Goal: Communication & Community: Answer question/provide support

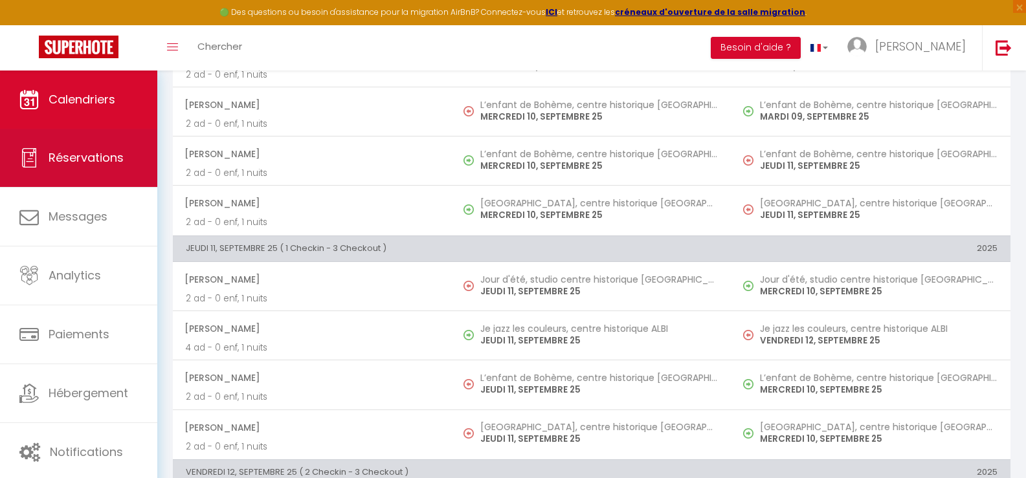
scroll to position [971, 0]
click at [76, 161] on span "Réservations" at bounding box center [86, 158] width 75 height 16
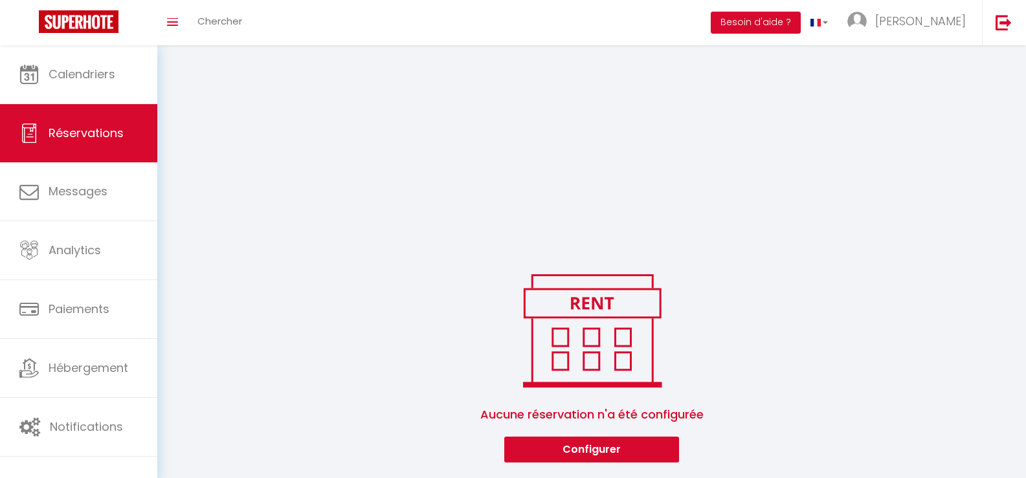
scroll to position [276, 0]
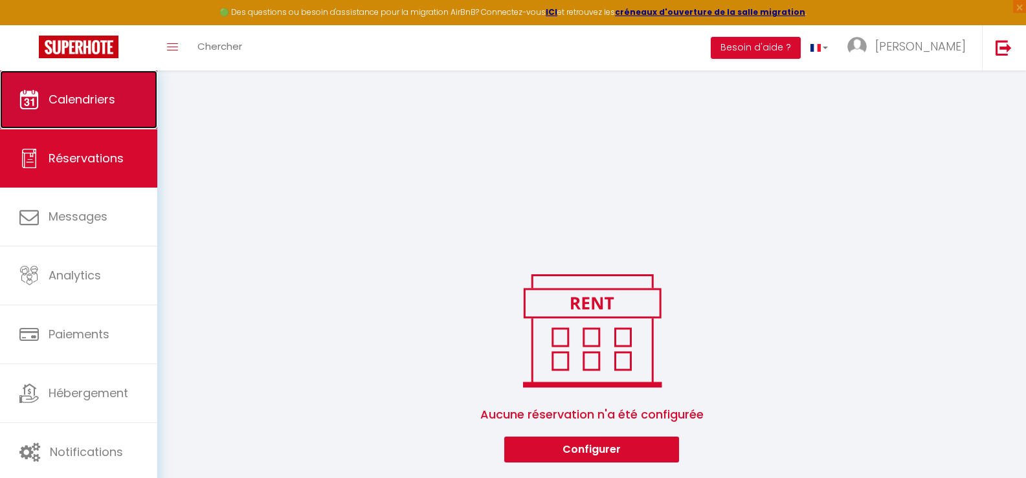
click at [89, 91] on link "Calendriers" at bounding box center [78, 100] width 157 height 58
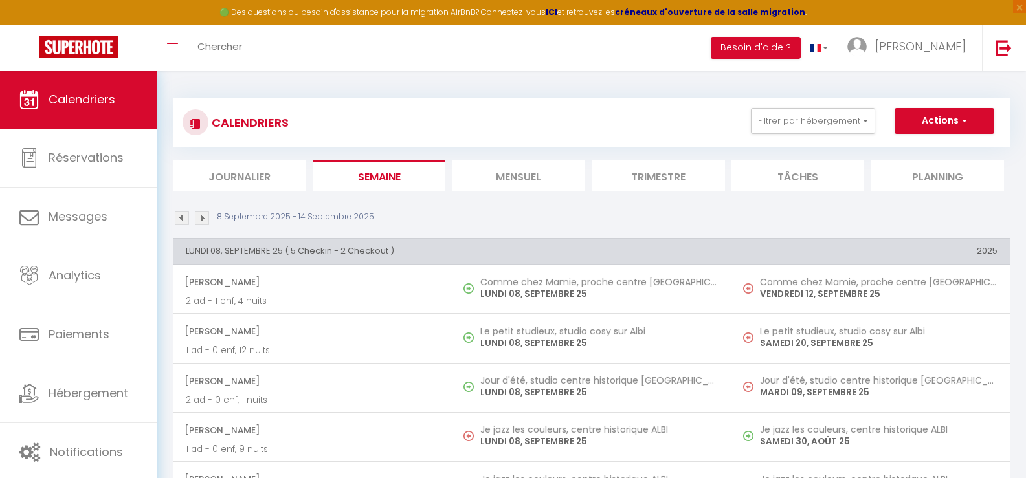
click at [539, 172] on li "Mensuel" at bounding box center [518, 176] width 133 height 32
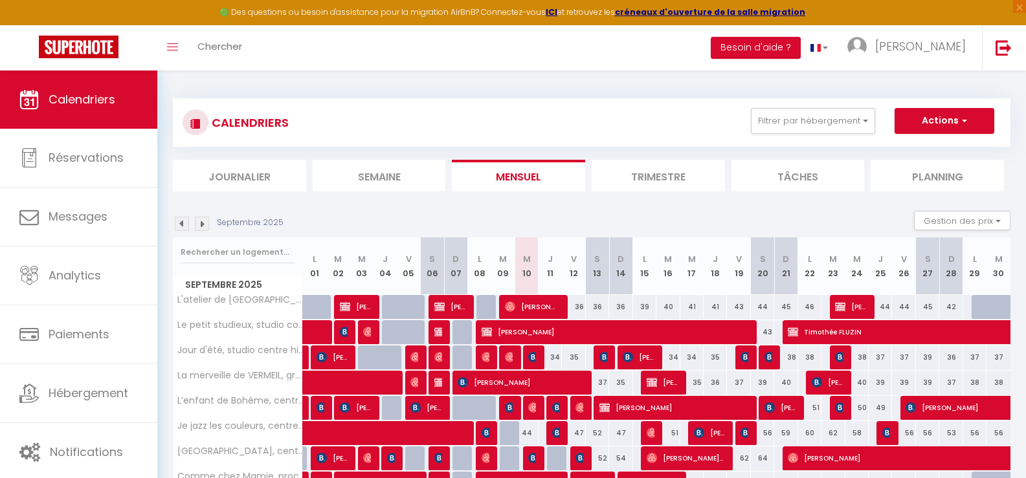
click at [205, 223] on img at bounding box center [202, 224] width 14 height 14
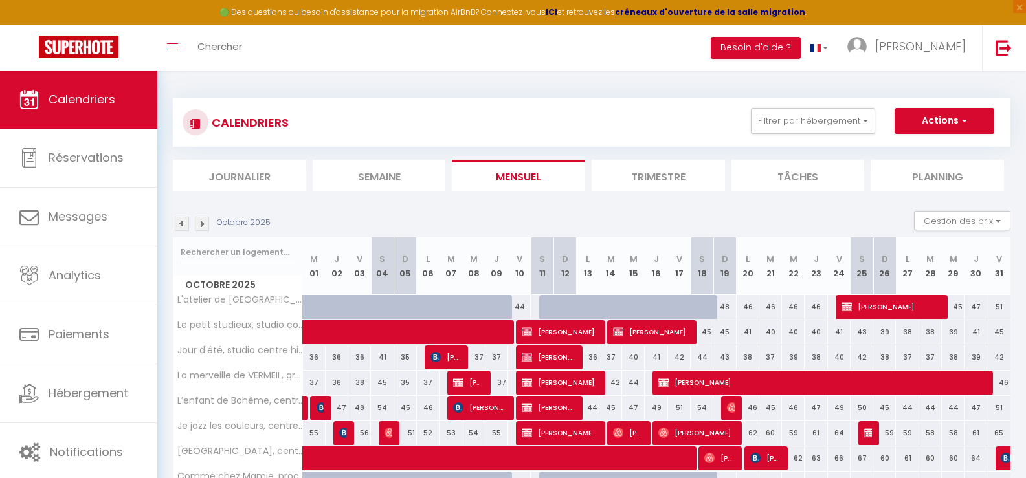
click at [203, 225] on img at bounding box center [202, 224] width 14 height 14
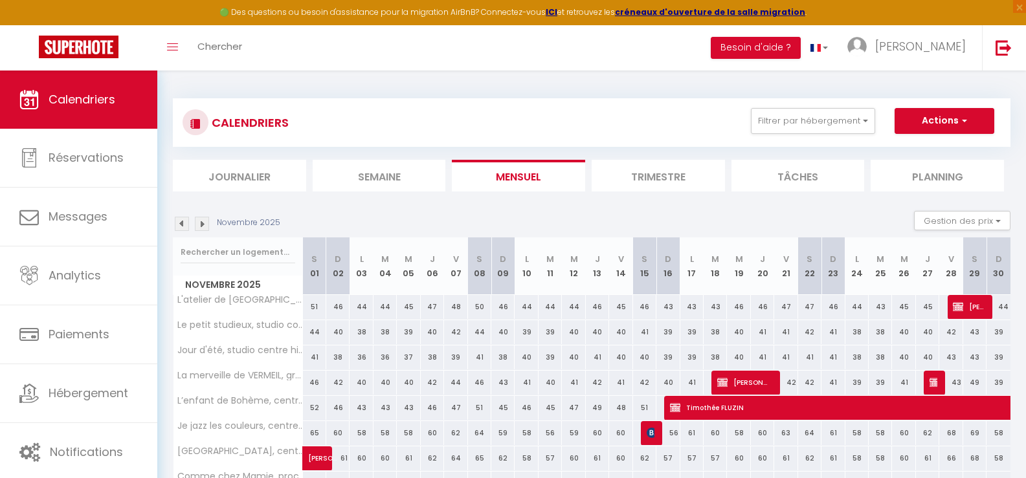
click at [203, 225] on img at bounding box center [202, 224] width 14 height 14
select select
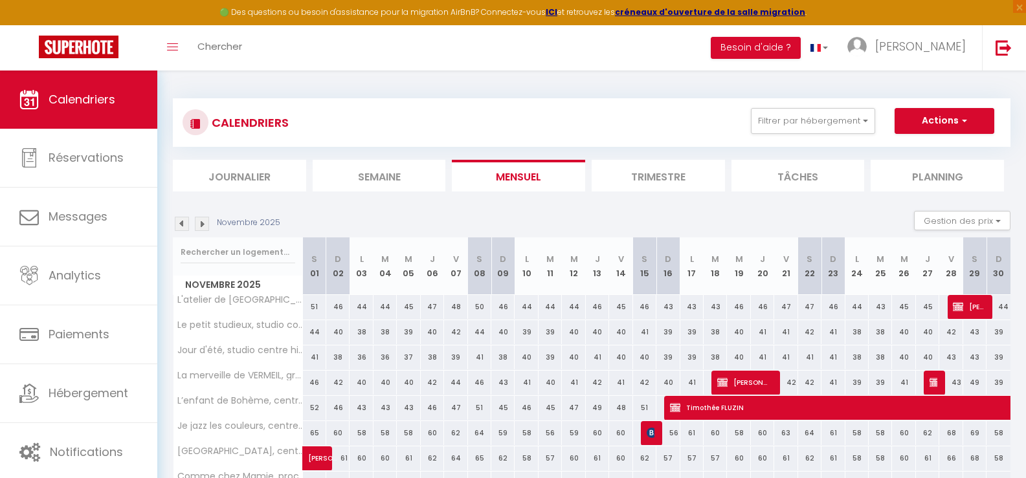
select select
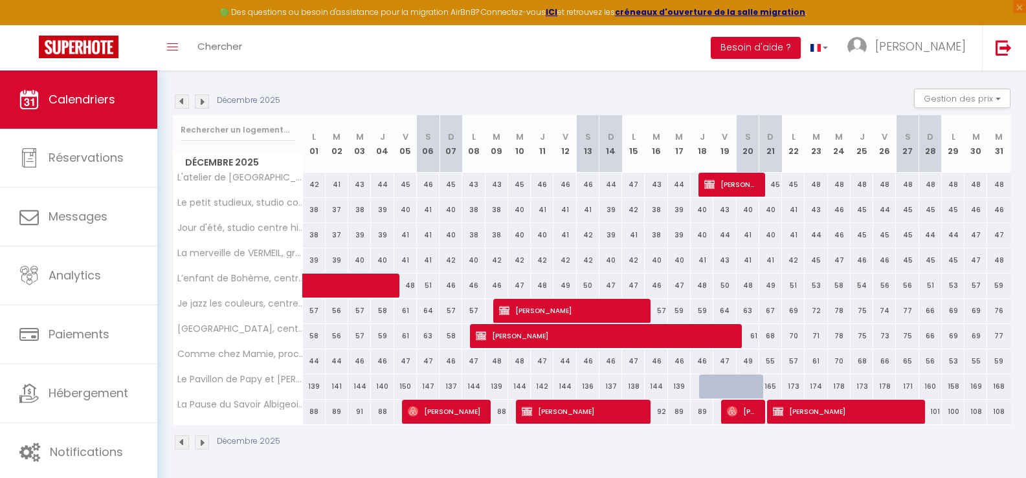
scroll to position [123, 0]
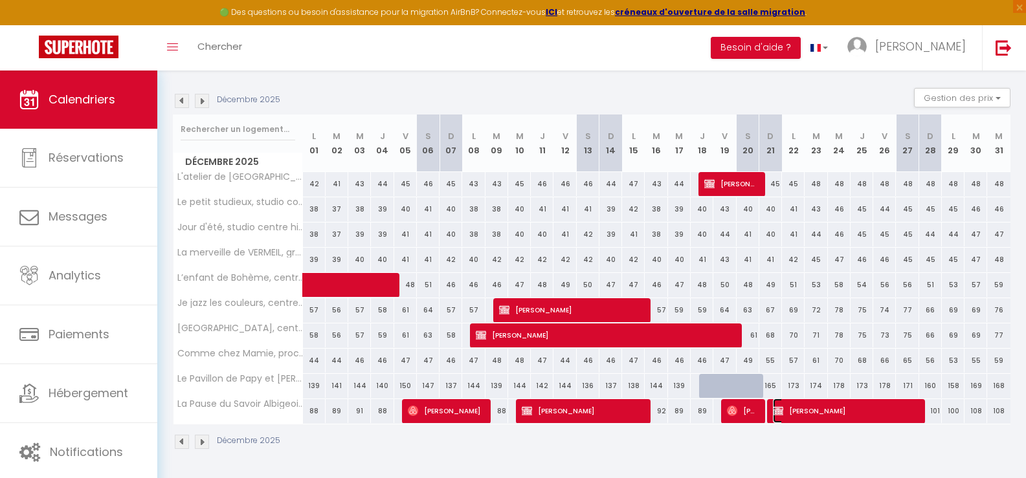
click at [829, 409] on span "[PERSON_NAME]" at bounding box center [845, 411] width 144 height 25
select select "OK"
select select "KO"
select select "0"
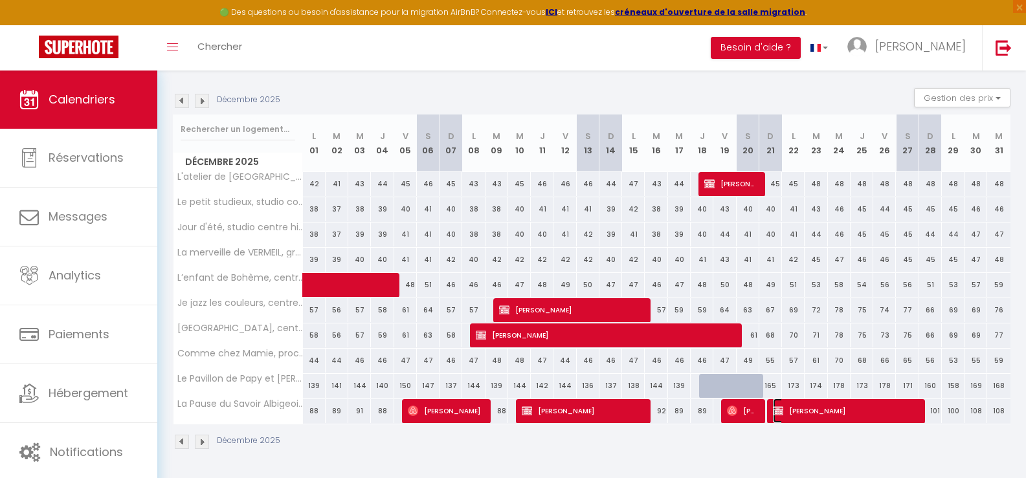
select select "1"
select select
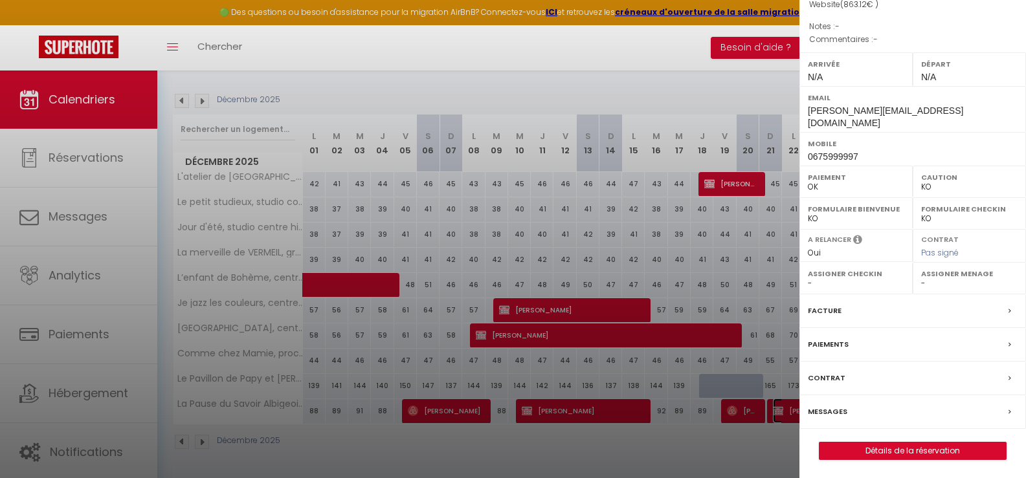
scroll to position [159, 0]
click at [897, 445] on link "Détails de la réservation" at bounding box center [913, 450] width 186 height 17
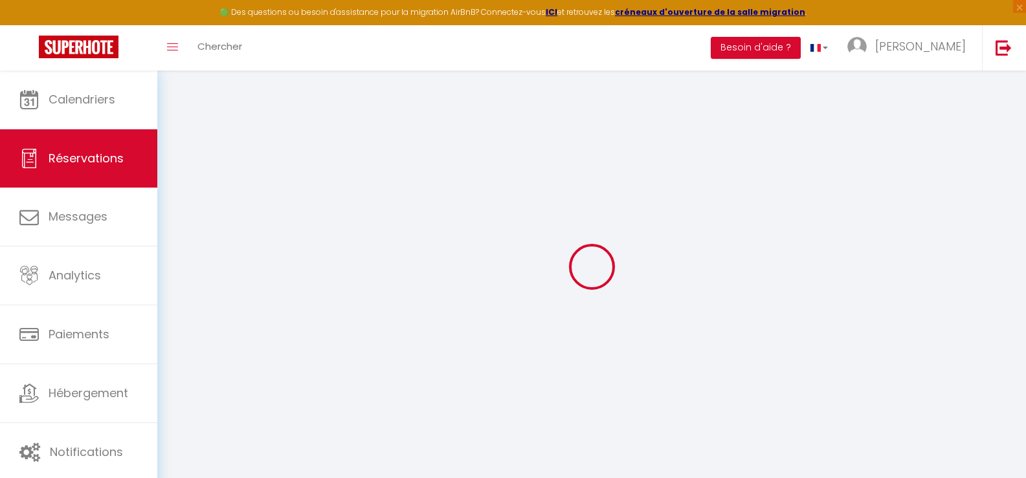
select select
checkbox input "false"
select select
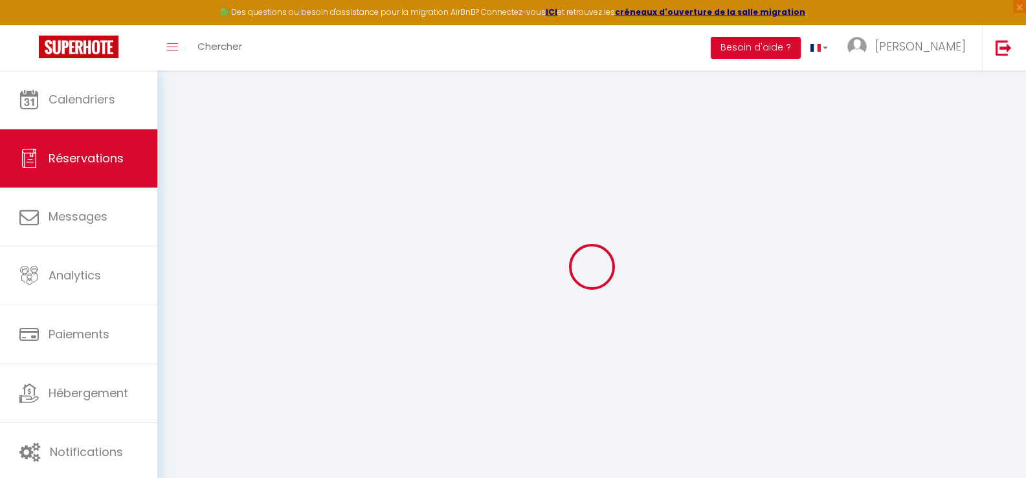
checkbox input "false"
type input "85"
type input "52.36"
select select
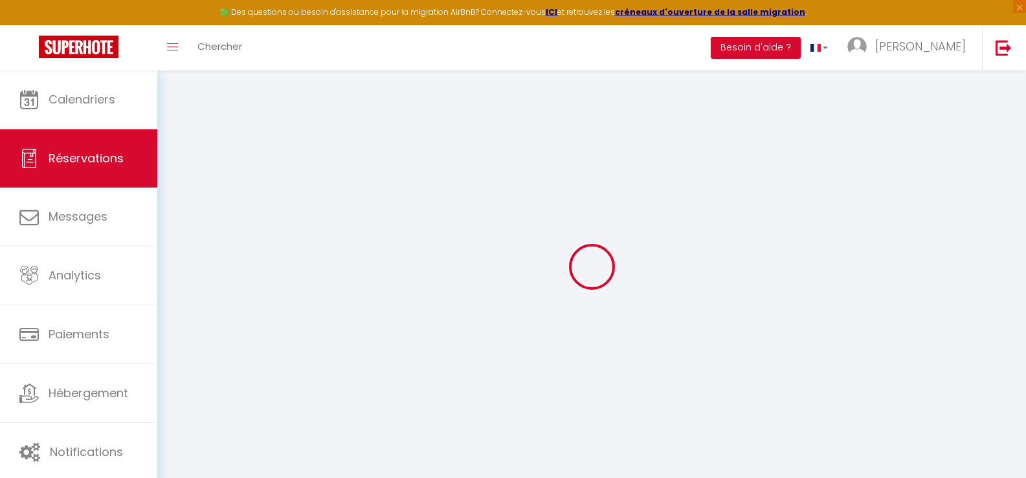
checkbox input "false"
select select
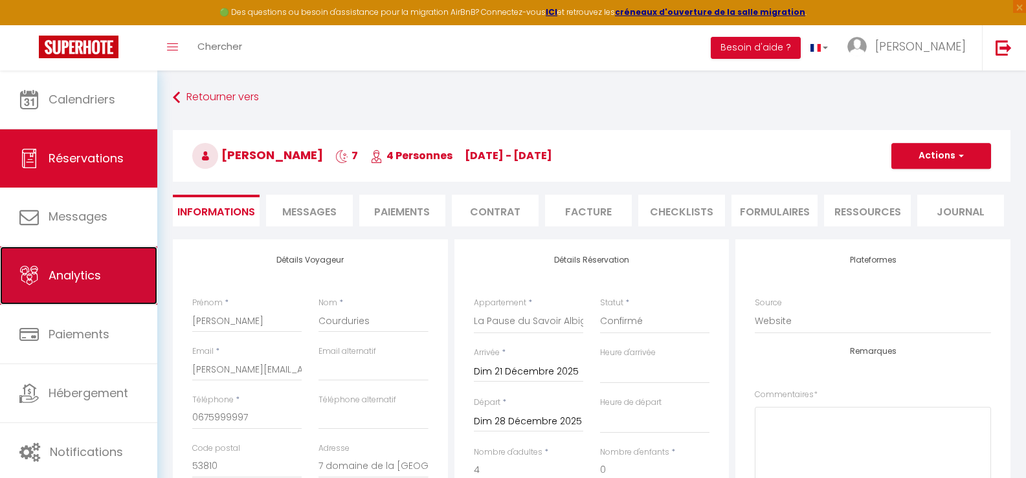
click at [102, 274] on link "Analytics" at bounding box center [78, 276] width 157 height 58
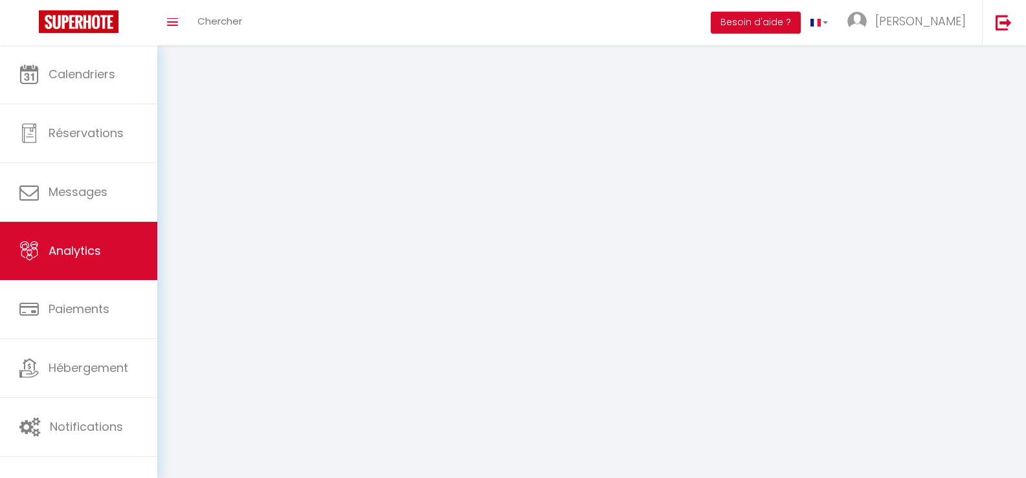
select select "2025"
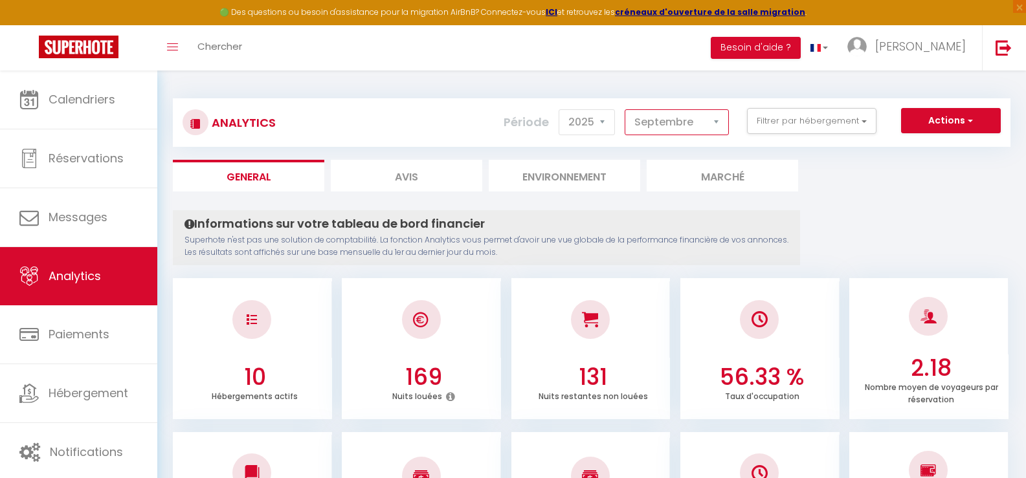
click at [712, 122] on select "[PERSON_NAME] Mars Avril Mai Juin Juillet Août Septembre Octobre Novembre Décem…" at bounding box center [677, 122] width 104 height 26
select select "12"
click at [625, 109] on select "[PERSON_NAME] Mars Avril Mai Juin Juillet Août Septembre Octobre Novembre Décem…" at bounding box center [677, 122] width 104 height 26
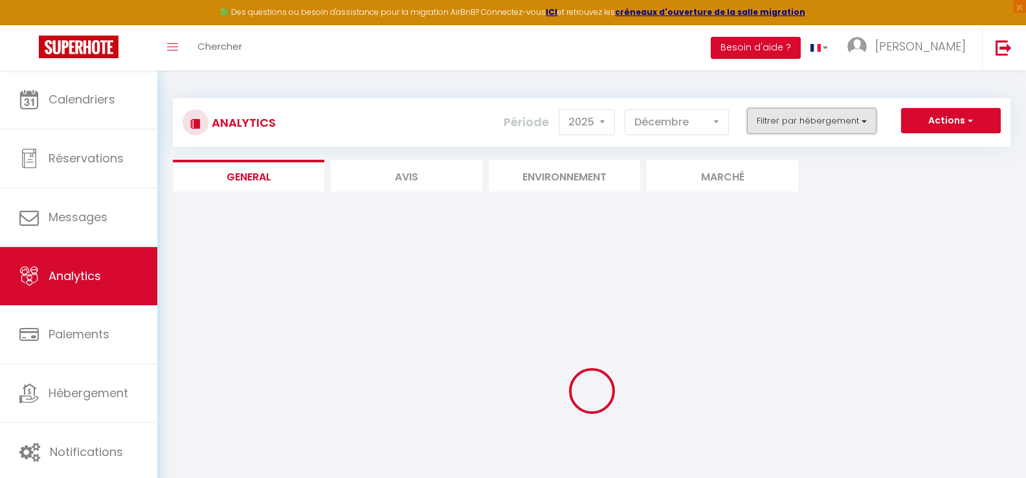
click at [842, 124] on button "Filtrer par hébergement" at bounding box center [811, 121] width 129 height 26
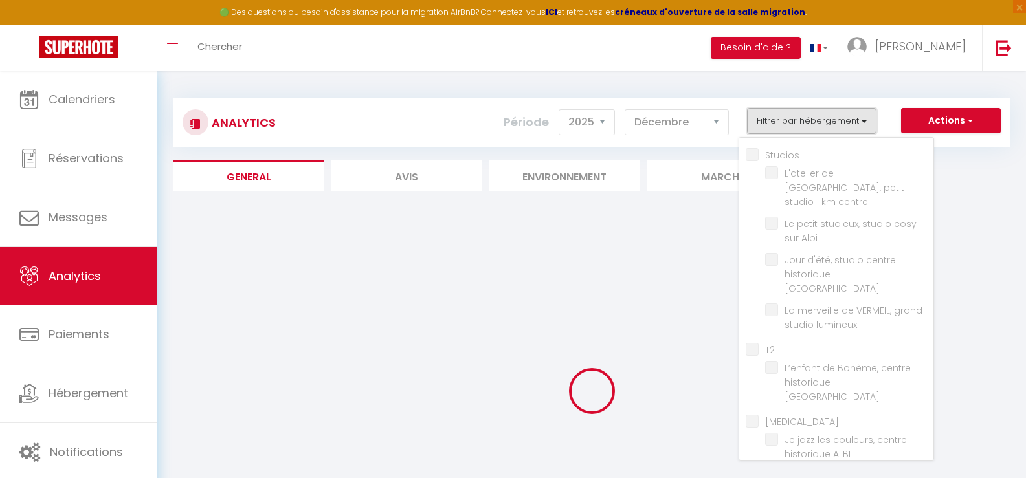
checkbox input "false"
checkbox centre "false"
checkbox Albi "false"
checkbox ALBI "false"
checkbox lumineux "false"
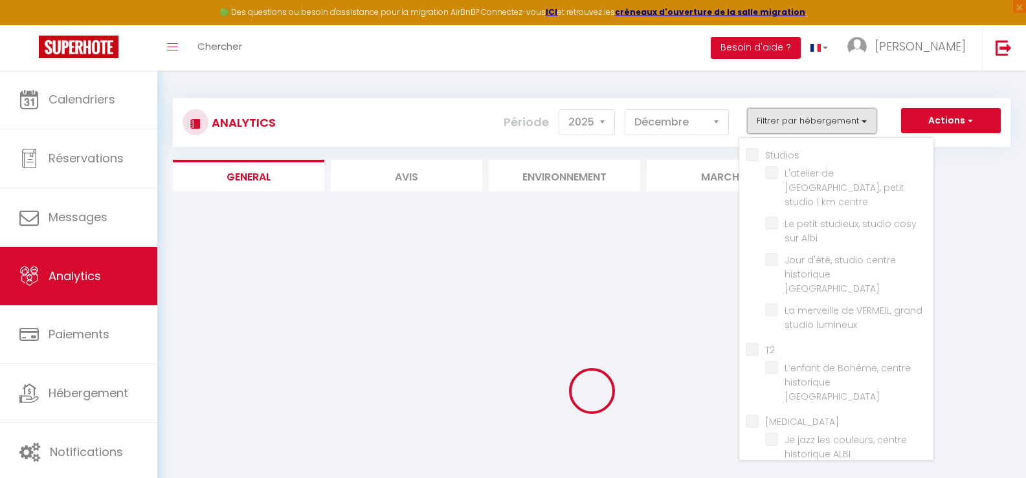
checkbox input "false"
checkbox ALBI "false"
checkbox input "false"
checkbox ALBI "false"
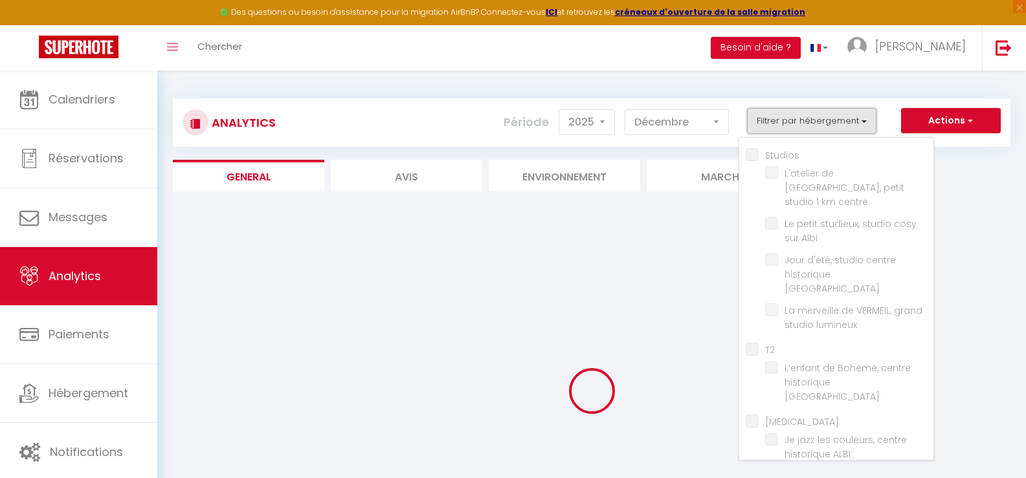
checkbox input "false"
checkbox ALBI "false"
checkbox input "false"
checkbox d’Albi "false"
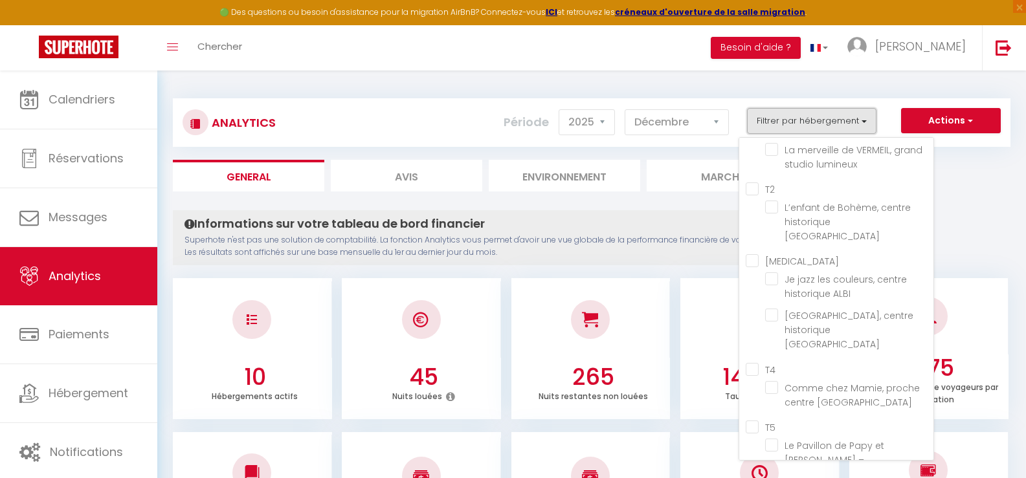
scroll to position [189, 0]
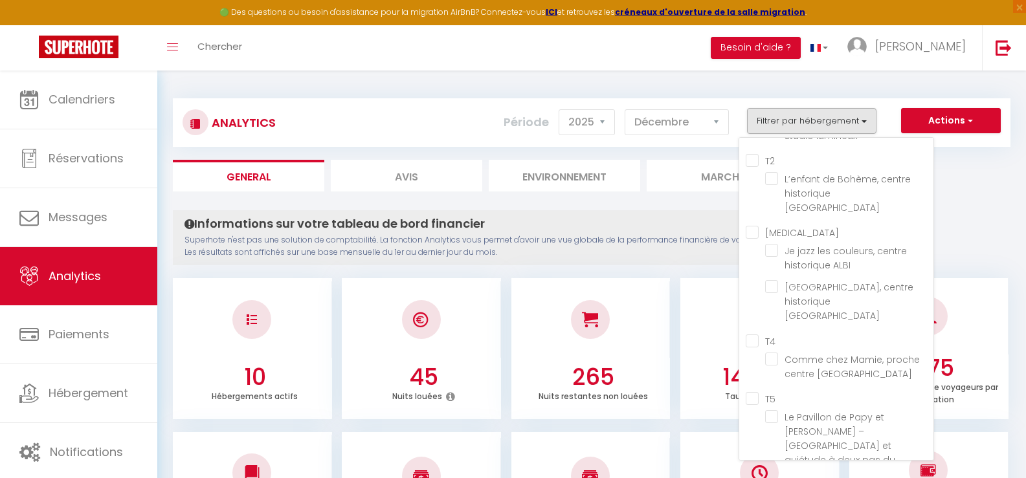
checkbox centre "true"
checkbox centre "false"
checkbox Albi "false"
checkbox ALBI "false"
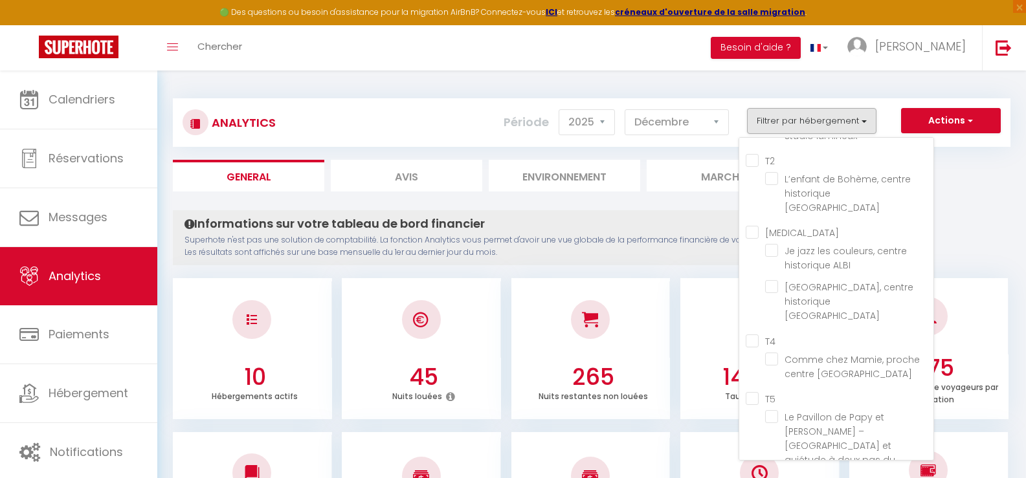
checkbox lumineux "false"
checkbox ALBI "false"
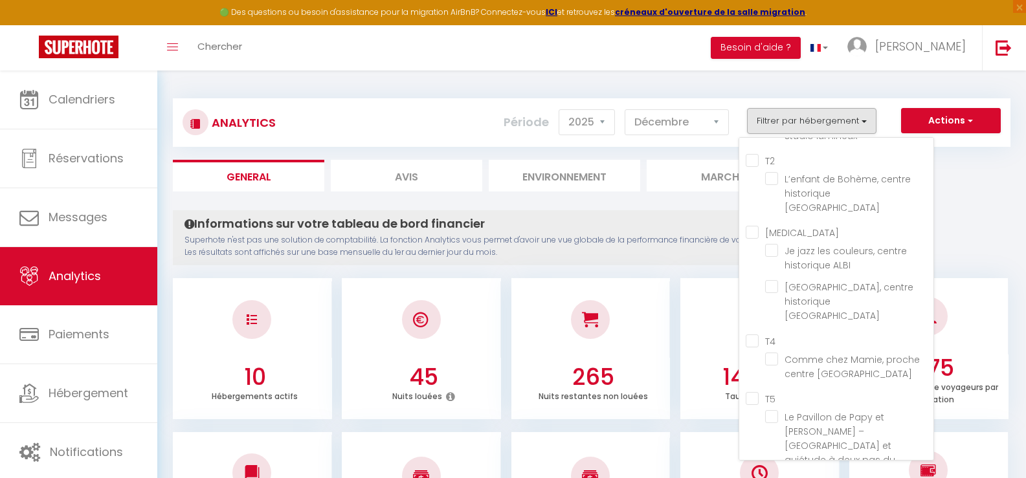
checkbox d’Albi "false"
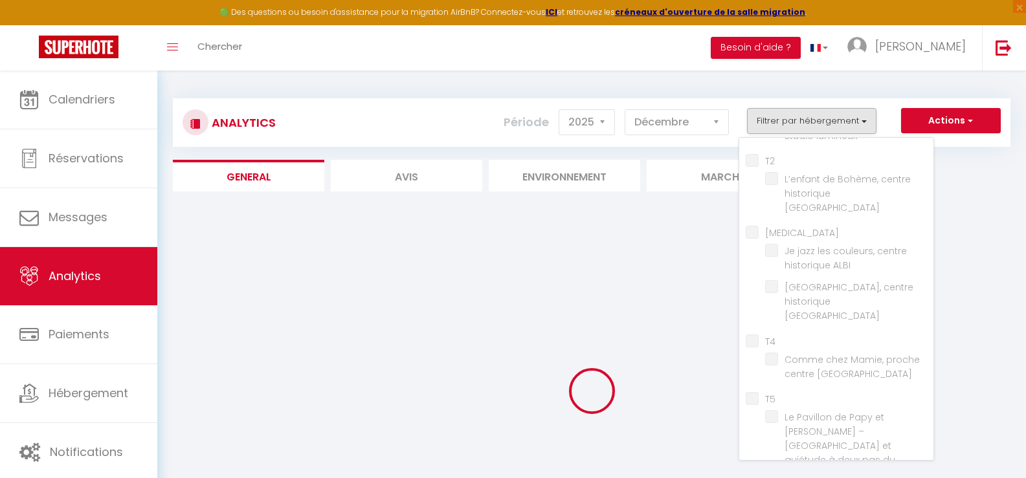
checkbox centre "false"
checkbox Albi "false"
checkbox ALBI "false"
checkbox lumineux "false"
checkbox ALBI "false"
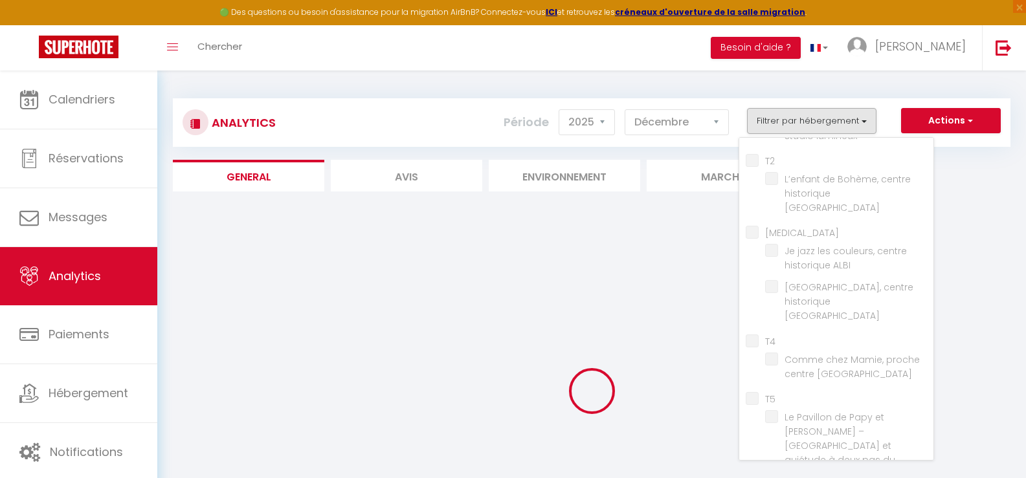
checkbox ALBI "false"
checkbox d’Albi "false"
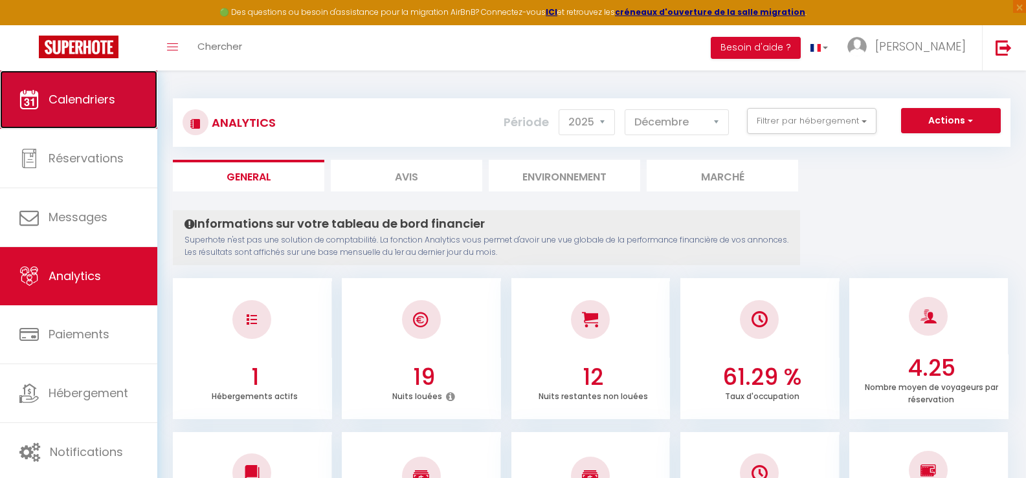
click at [87, 98] on span "Calendriers" at bounding box center [82, 99] width 67 height 16
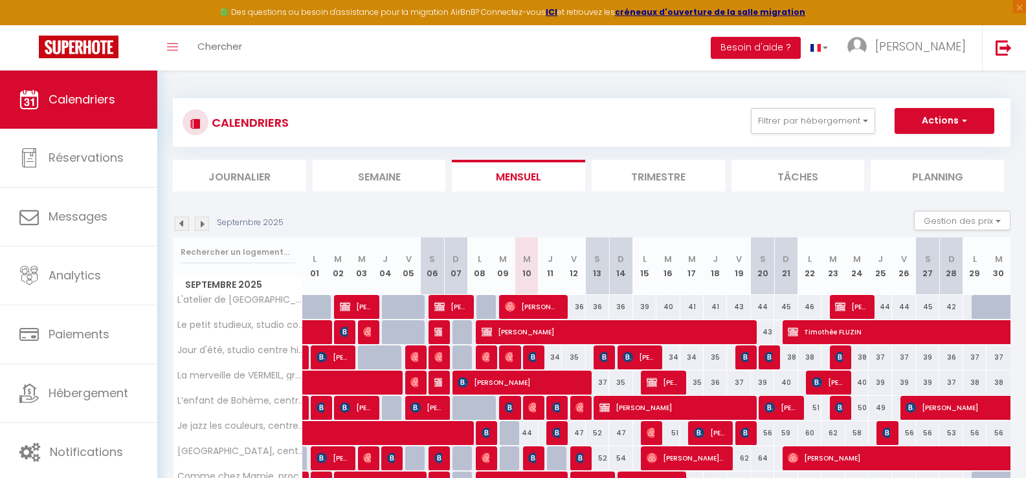
click at [204, 225] on img at bounding box center [202, 224] width 14 height 14
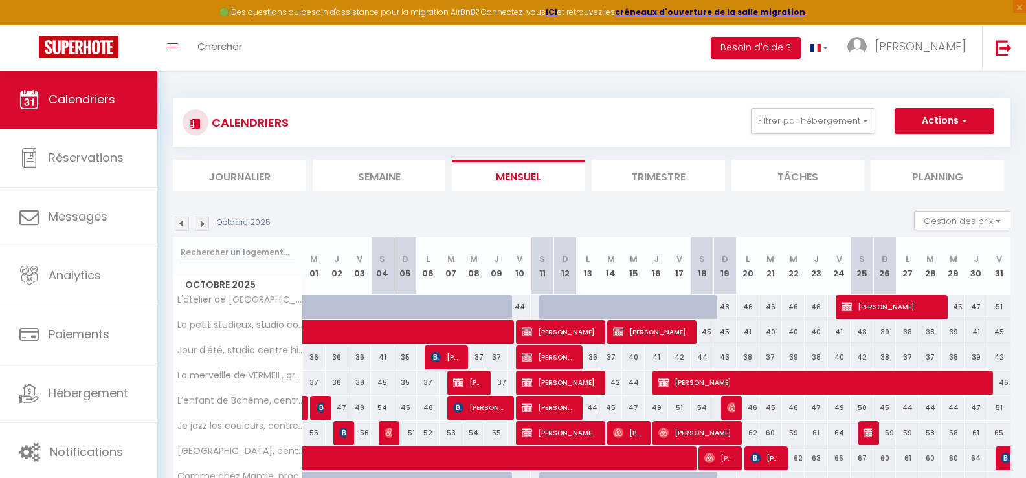
click at [204, 225] on img at bounding box center [202, 224] width 14 height 14
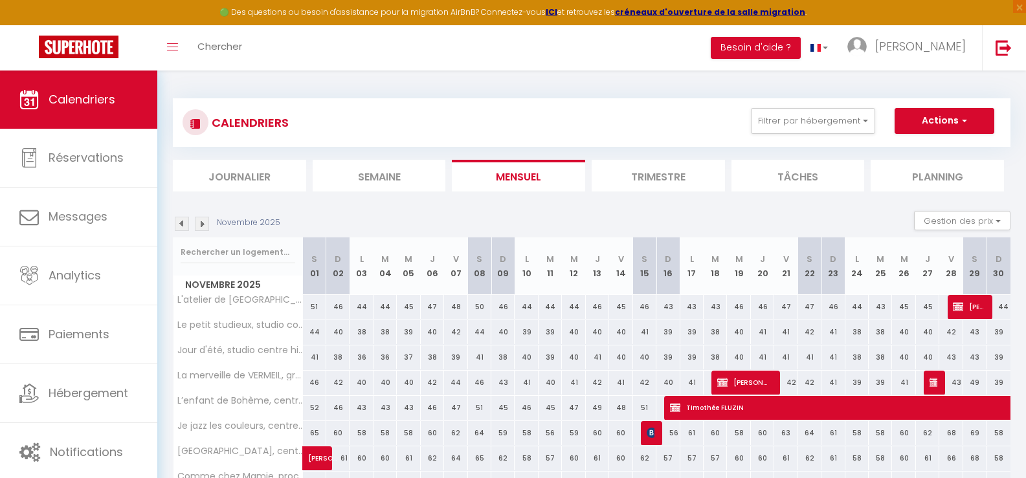
click at [204, 225] on img at bounding box center [202, 224] width 14 height 14
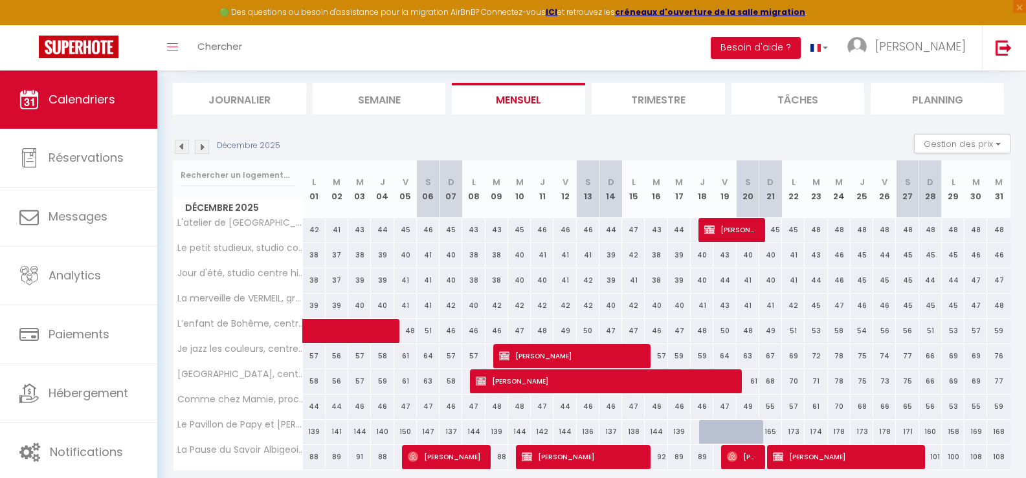
scroll to position [123, 0]
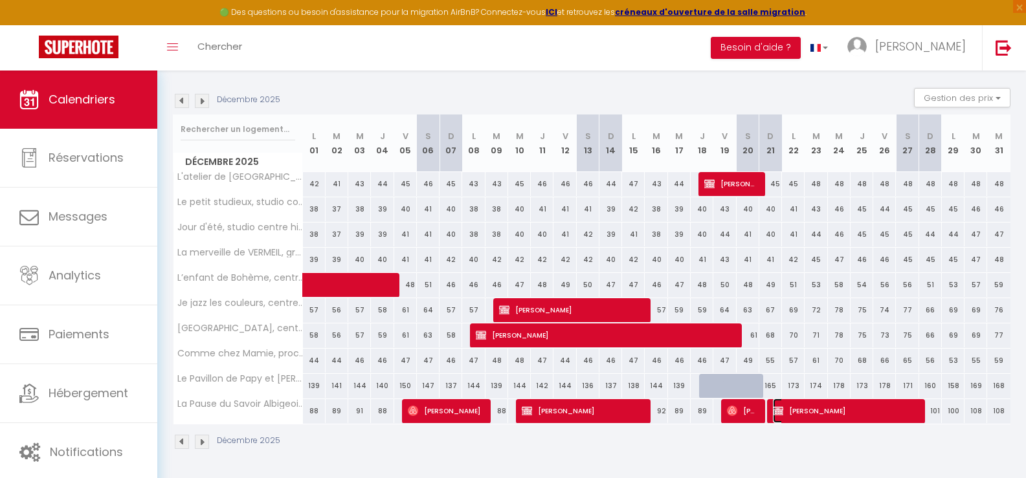
click at [822, 410] on span "[PERSON_NAME]" at bounding box center [845, 411] width 144 height 25
select select "OK"
select select "KO"
select select "0"
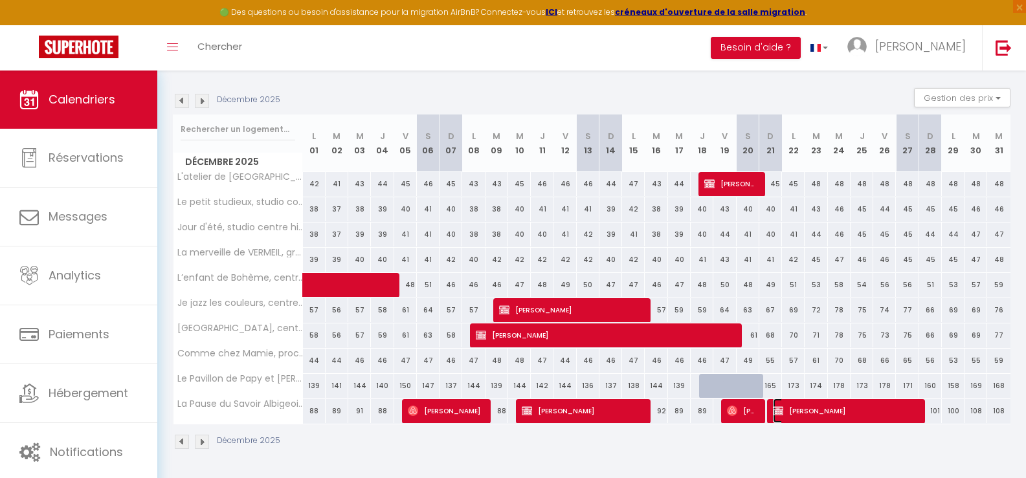
select select "1"
select select
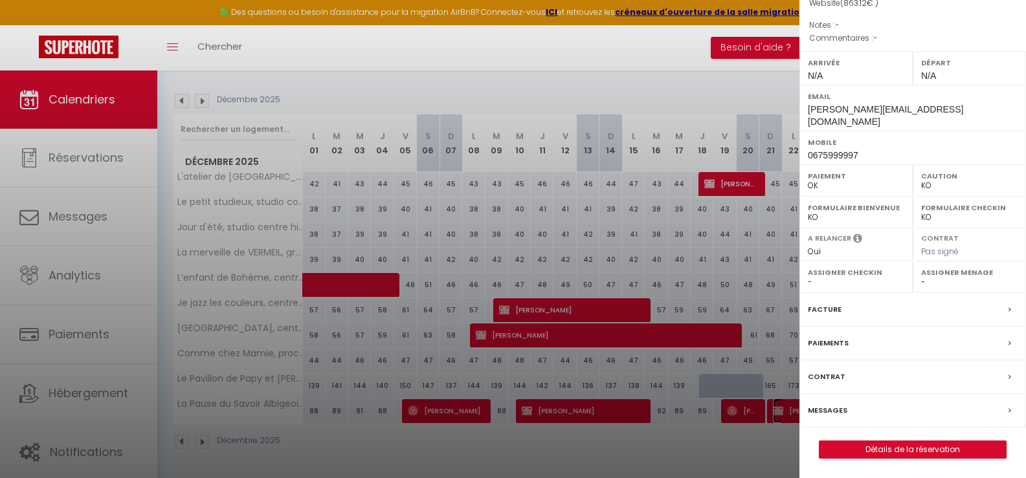
scroll to position [159, 0]
click at [906, 447] on link "Détails de la réservation" at bounding box center [913, 450] width 186 height 17
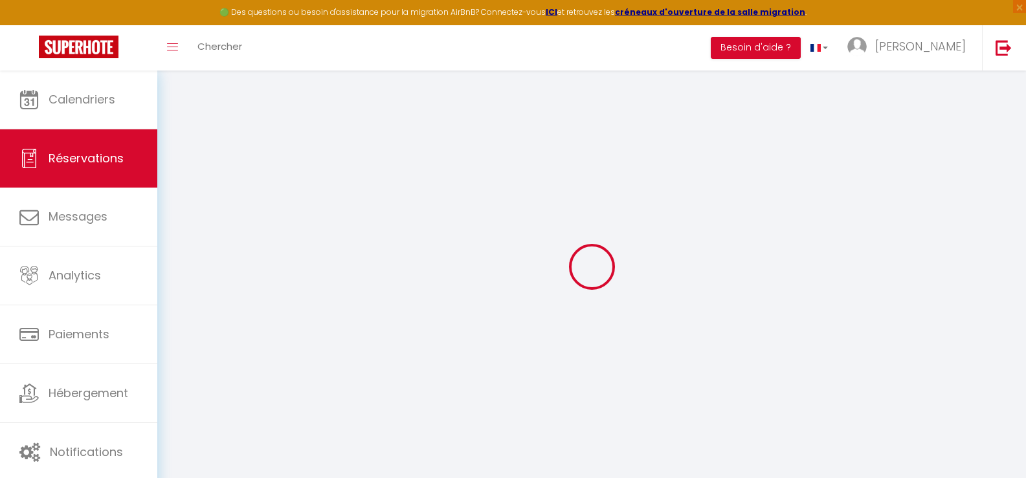
select select
checkbox input "false"
select select
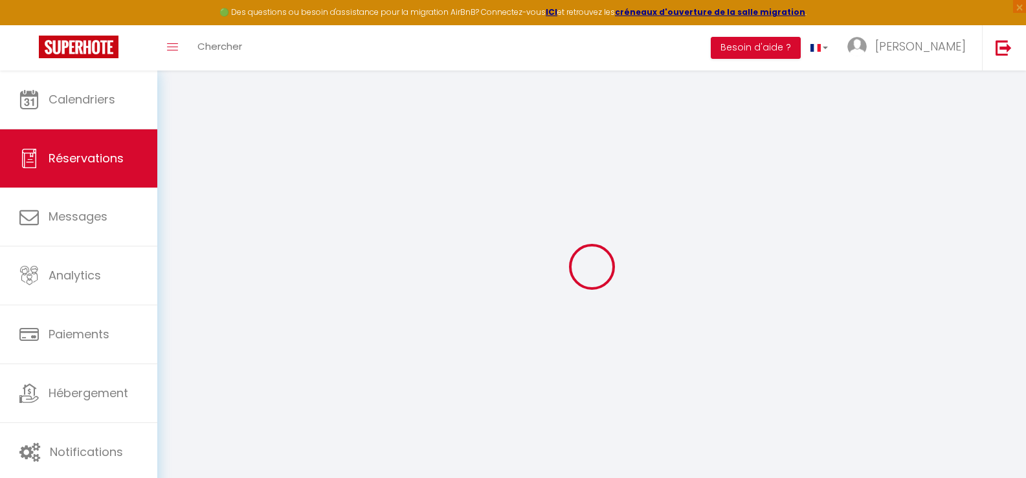
checkbox input "false"
select select
checkbox input "false"
type input "85"
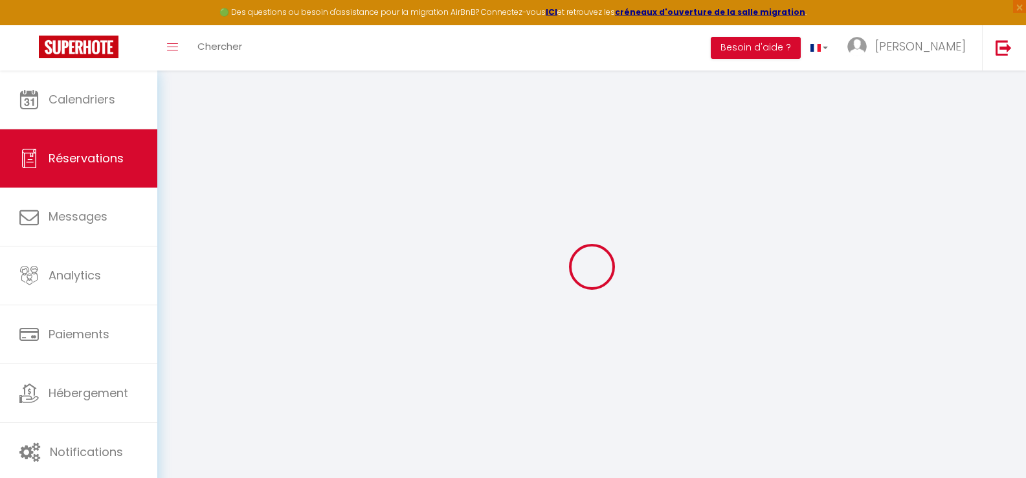
type input "52.36"
select select
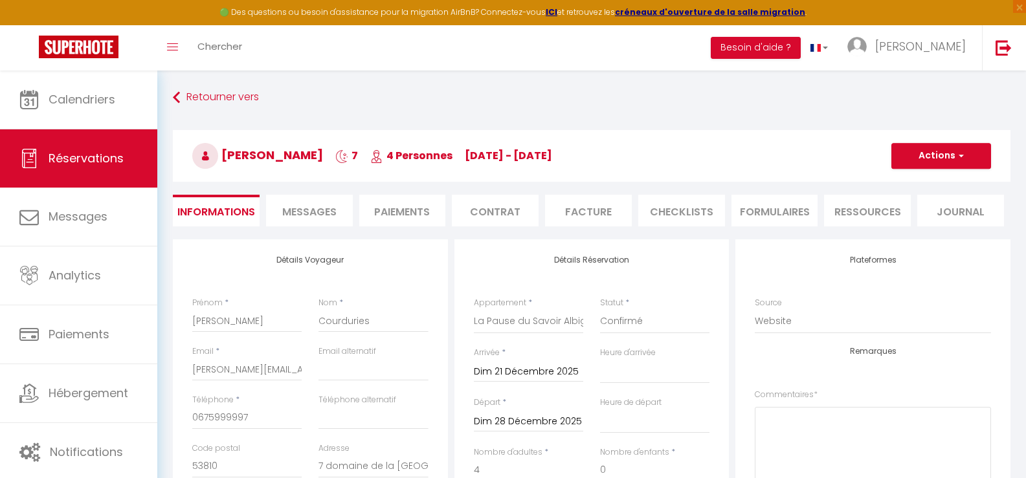
checkbox input "false"
select select
drag, startPoint x: 194, startPoint y: 369, endPoint x: 348, endPoint y: 371, distance: 154.1
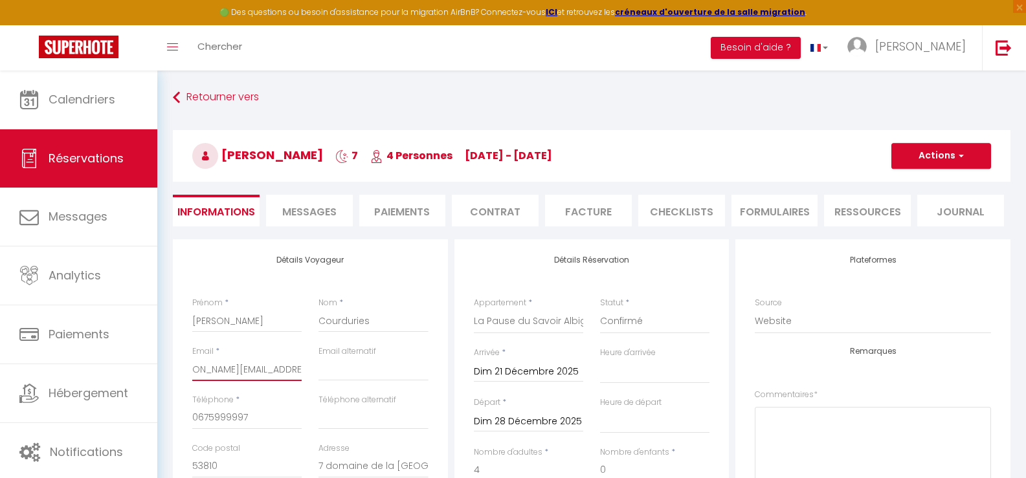
click at [348, 371] on div "Email * [PERSON_NAME][EMAIL_ADDRESS][DOMAIN_NAME] Email alternatif" at bounding box center [310, 370] width 253 height 49
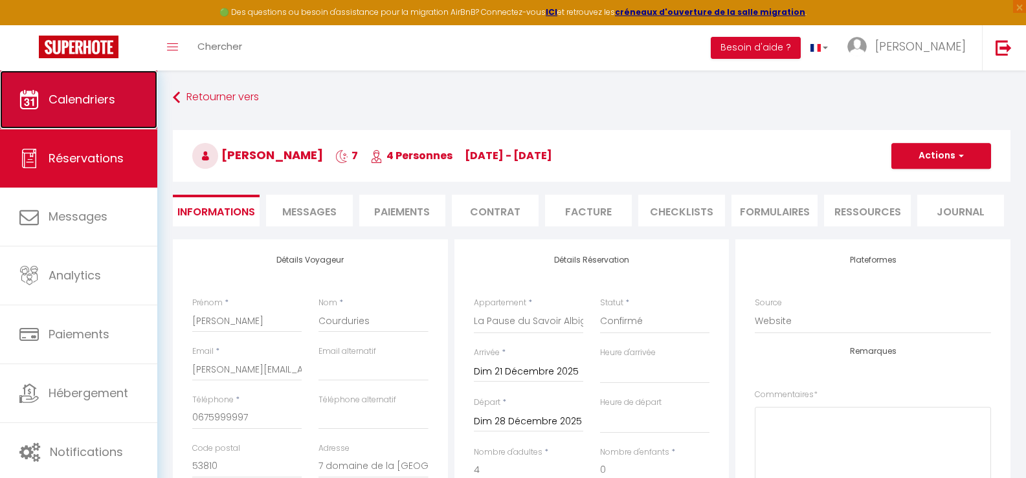
click at [69, 96] on span "Calendriers" at bounding box center [82, 99] width 67 height 16
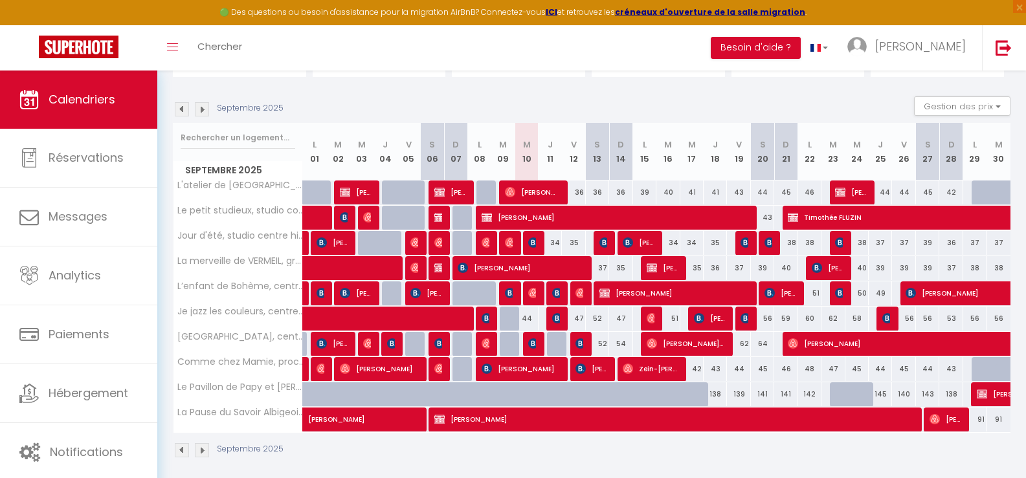
scroll to position [123, 0]
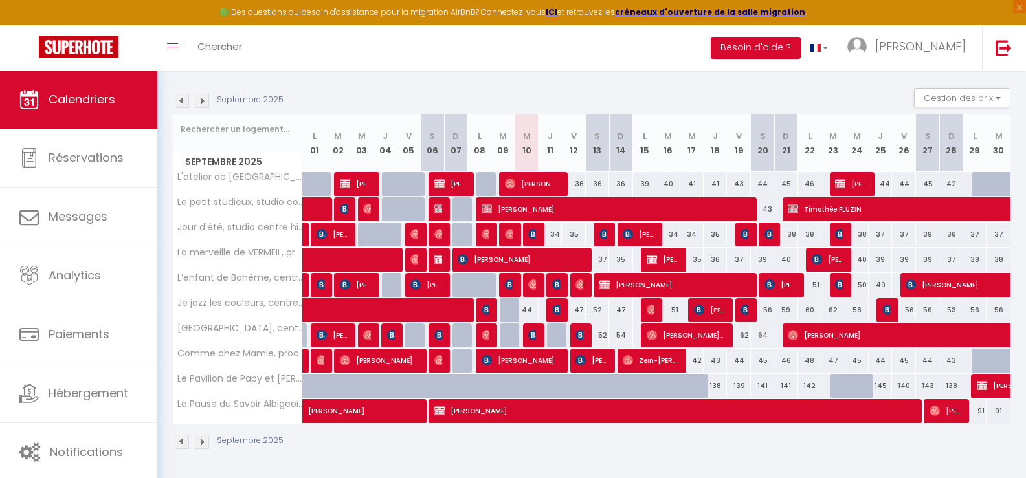
click at [205, 101] on img at bounding box center [202, 101] width 14 height 14
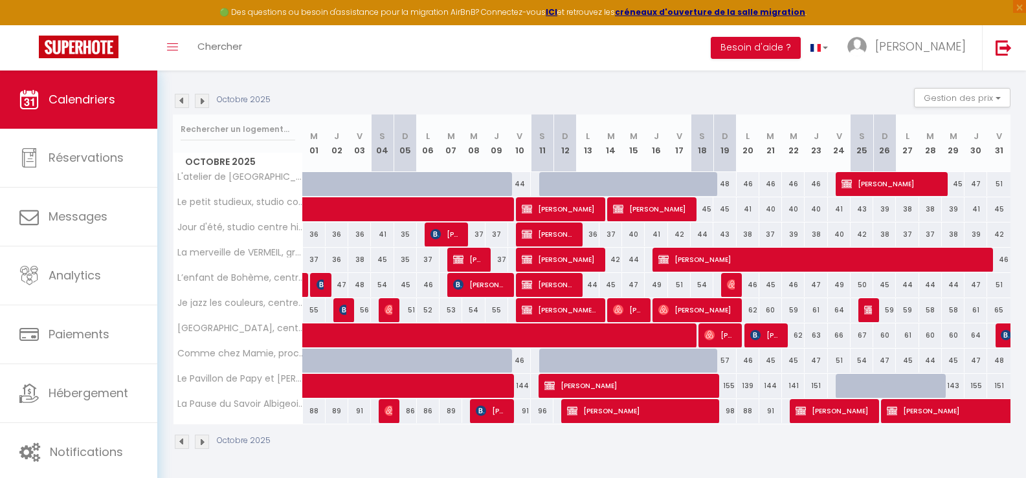
click at [177, 102] on img at bounding box center [182, 101] width 14 height 14
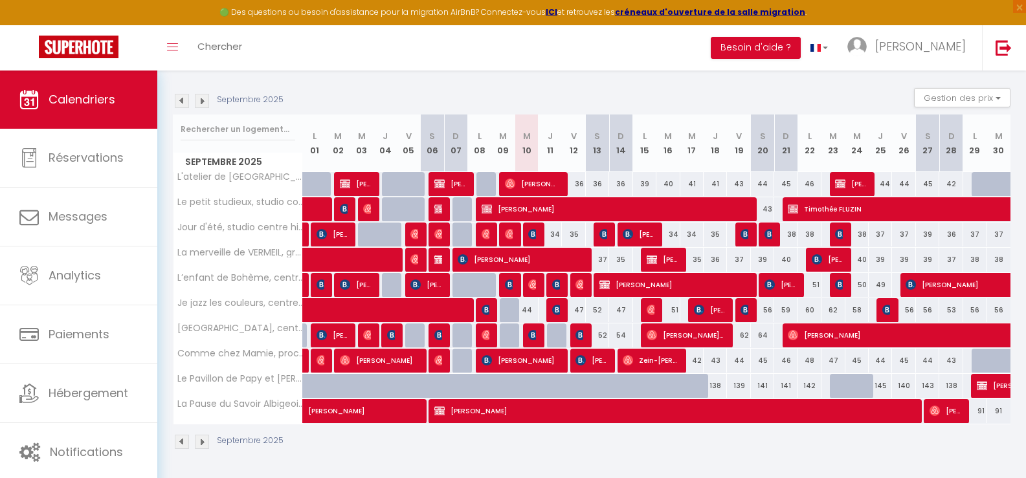
click at [205, 100] on img at bounding box center [202, 101] width 14 height 14
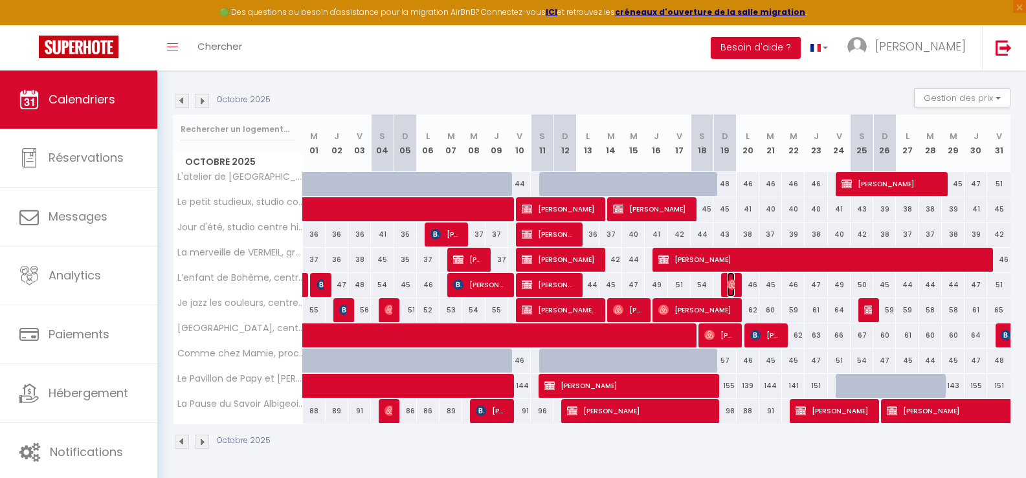
click at [732, 286] on img at bounding box center [732, 285] width 10 height 10
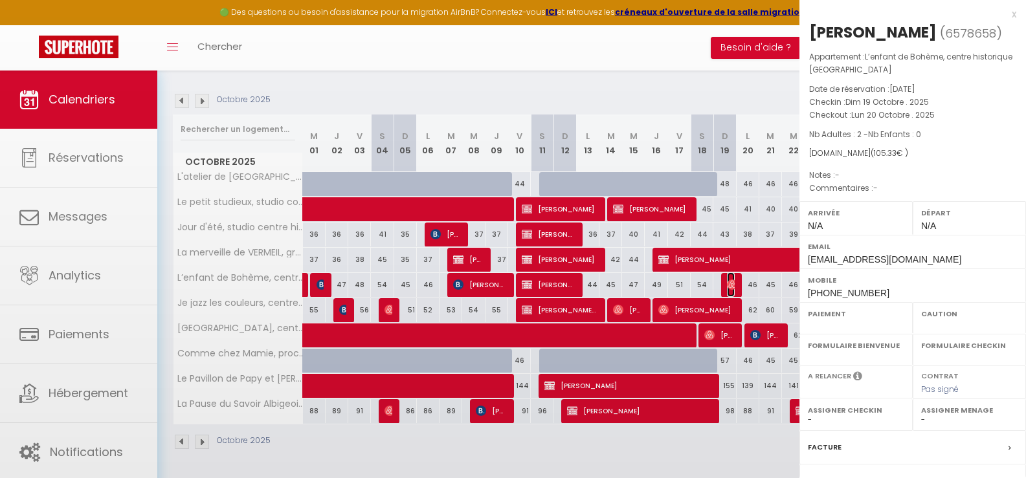
select select "OK"
select select "0"
select select "1"
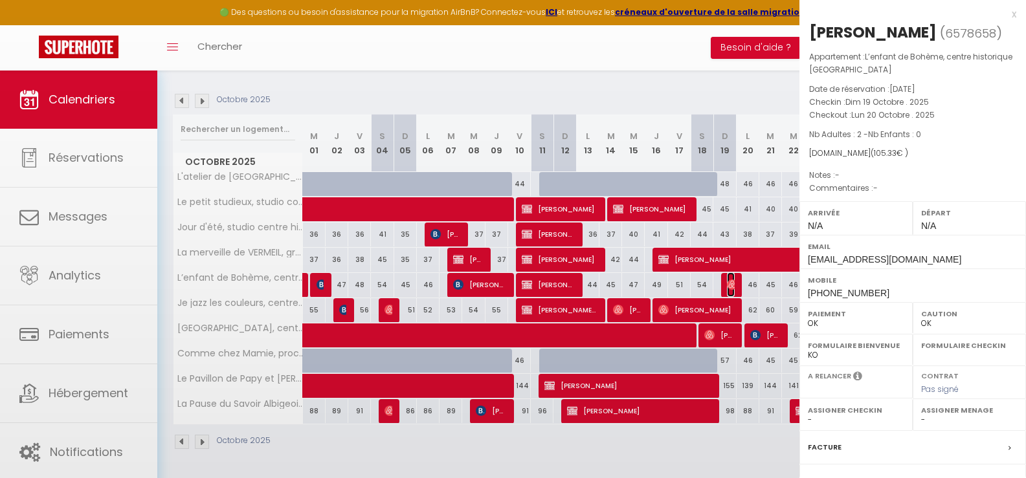
select select
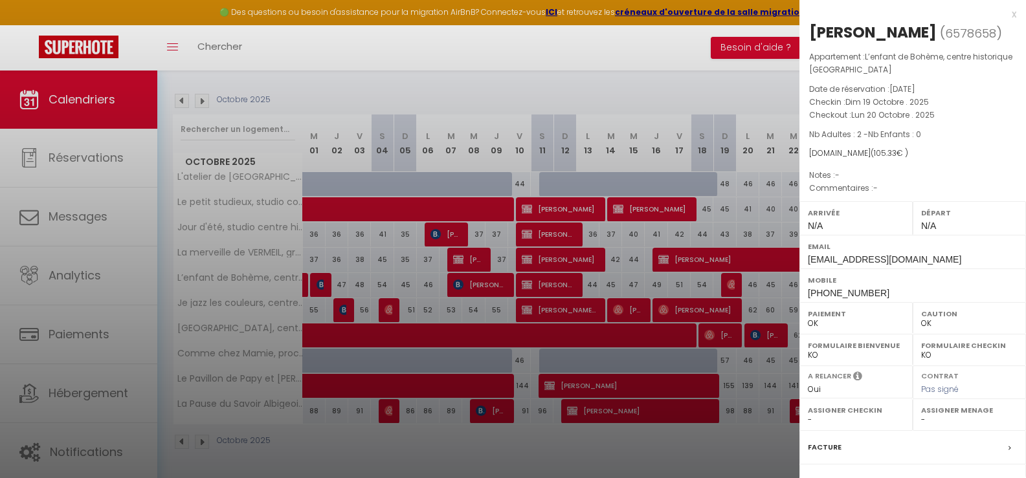
click at [1004, 11] on div "x" at bounding box center [908, 14] width 217 height 16
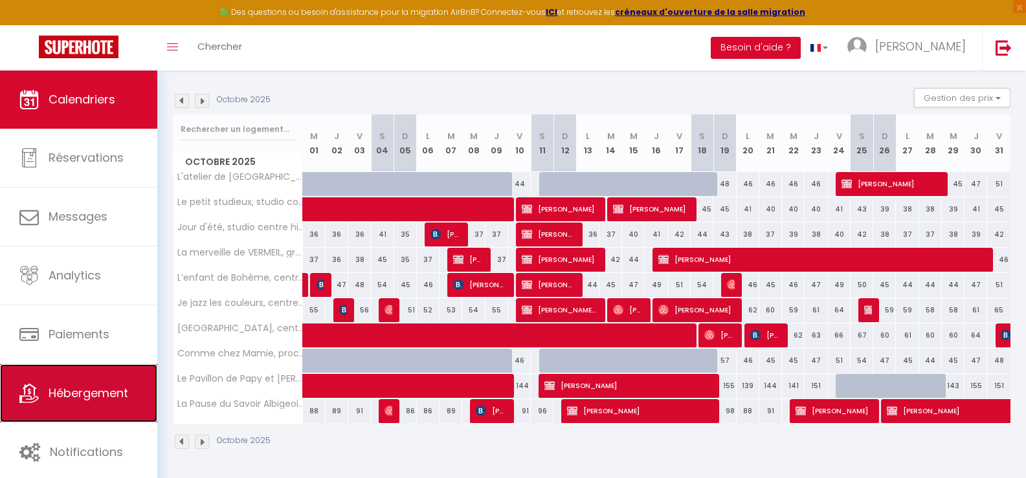
click at [77, 393] on span "Hébergement" at bounding box center [89, 393] width 80 height 16
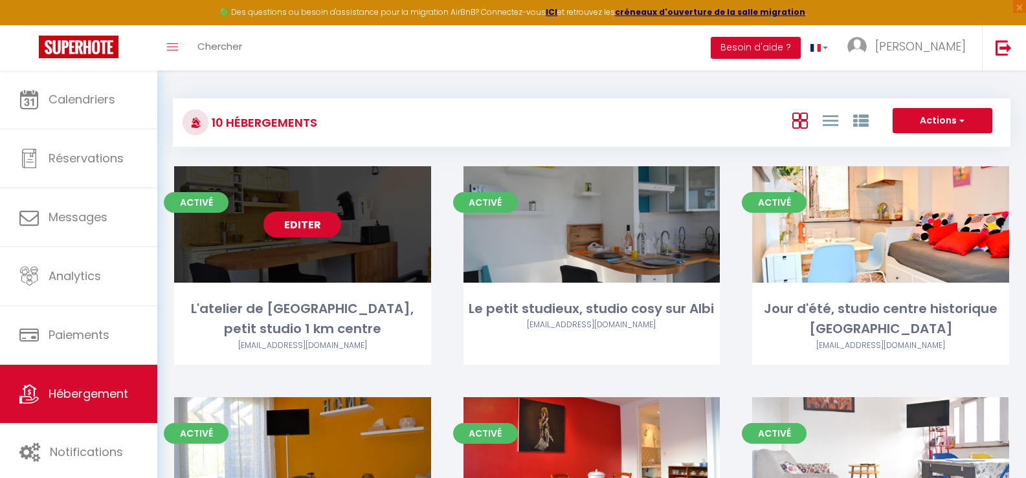
click at [313, 227] on link "Editer" at bounding box center [303, 225] width 78 height 26
select select "3"
select select "2"
select select "1"
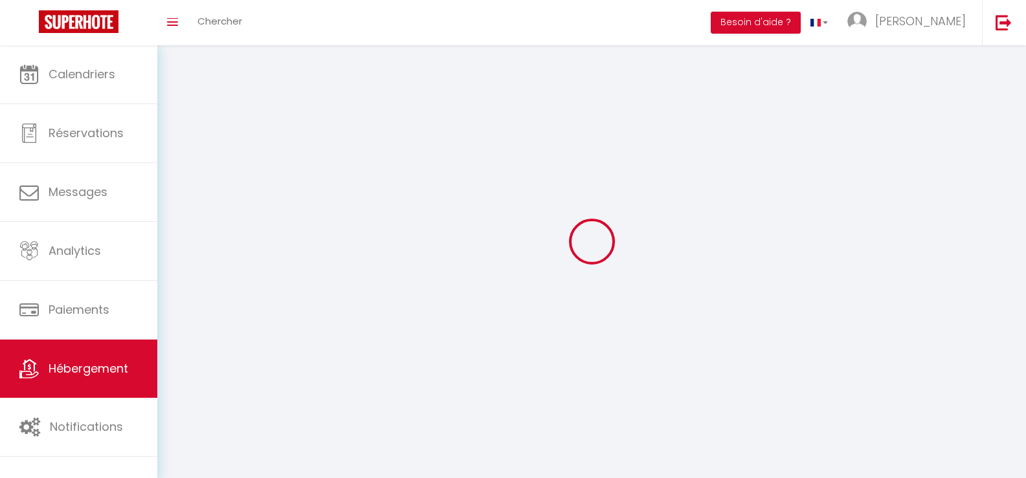
select select
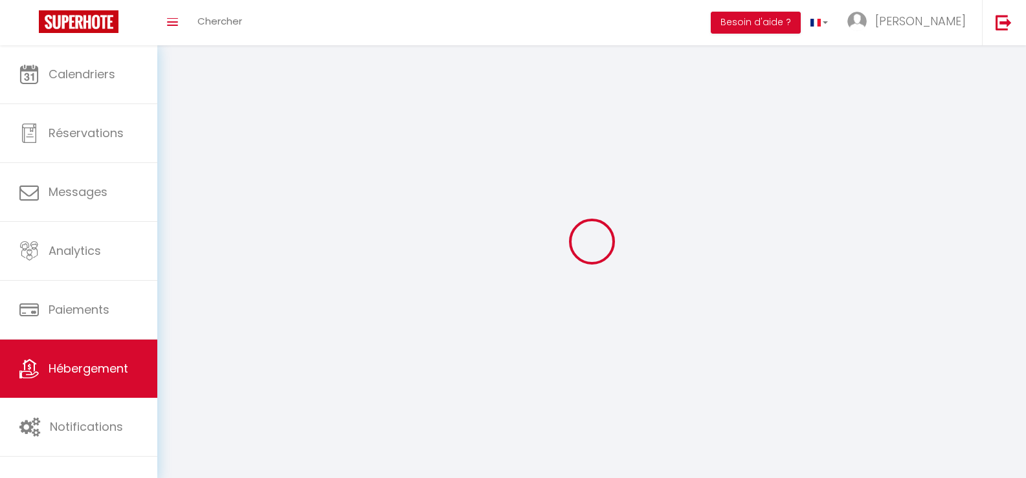
checkbox input "false"
select select
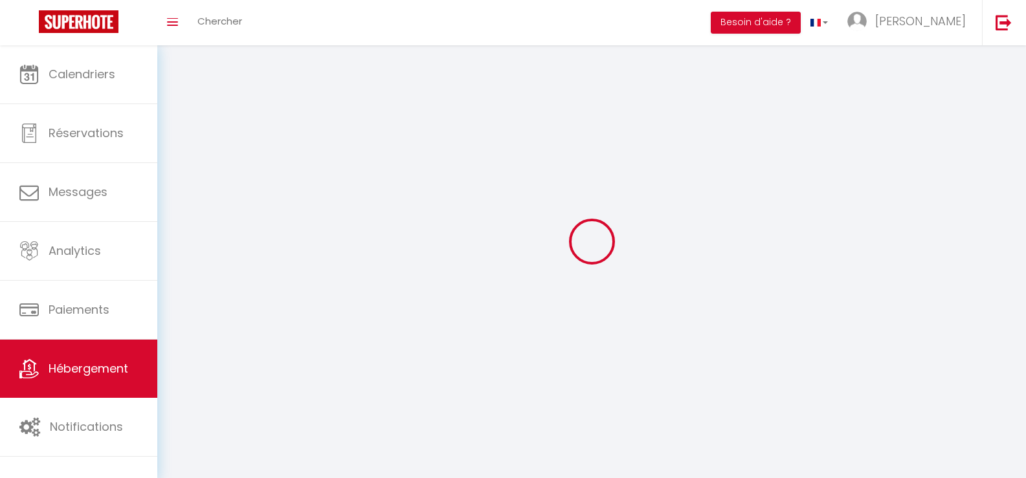
select select
select select "28"
select select
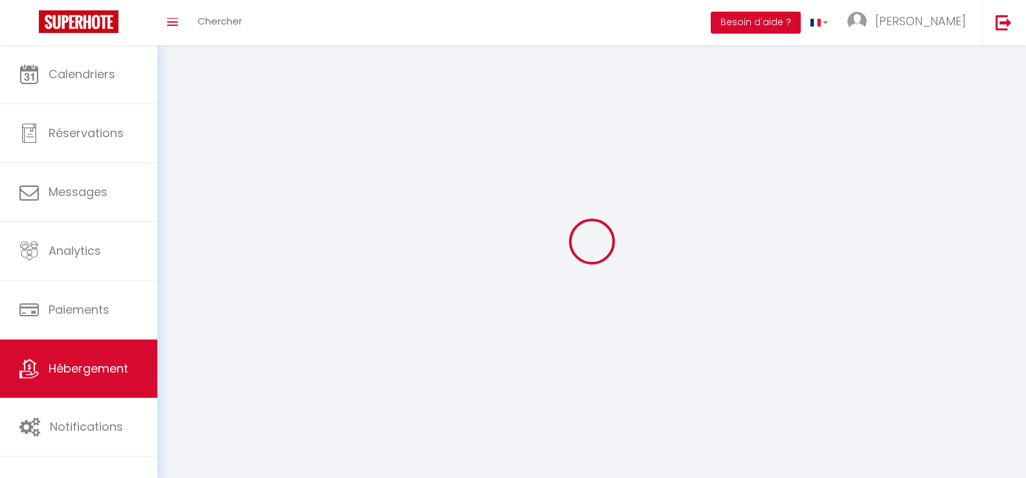
select select
checkbox input "false"
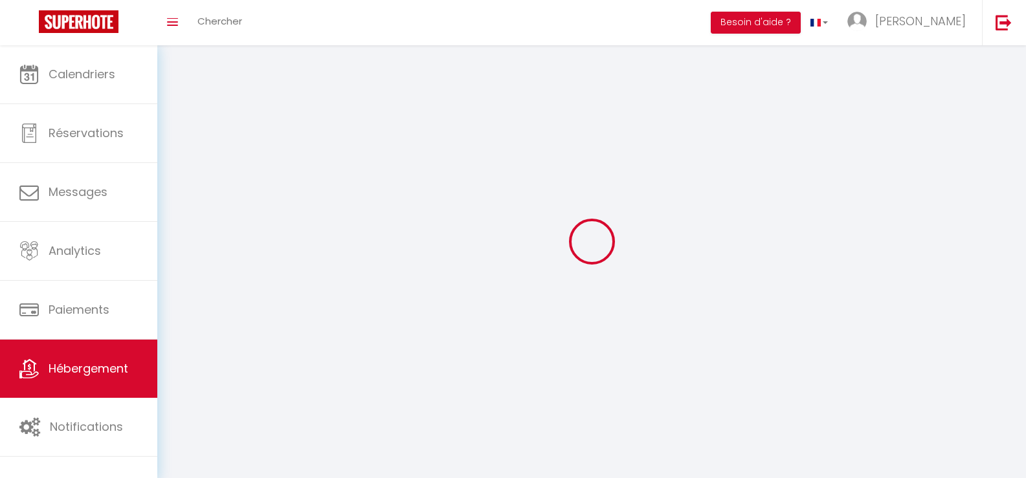
checkbox input "false"
select select
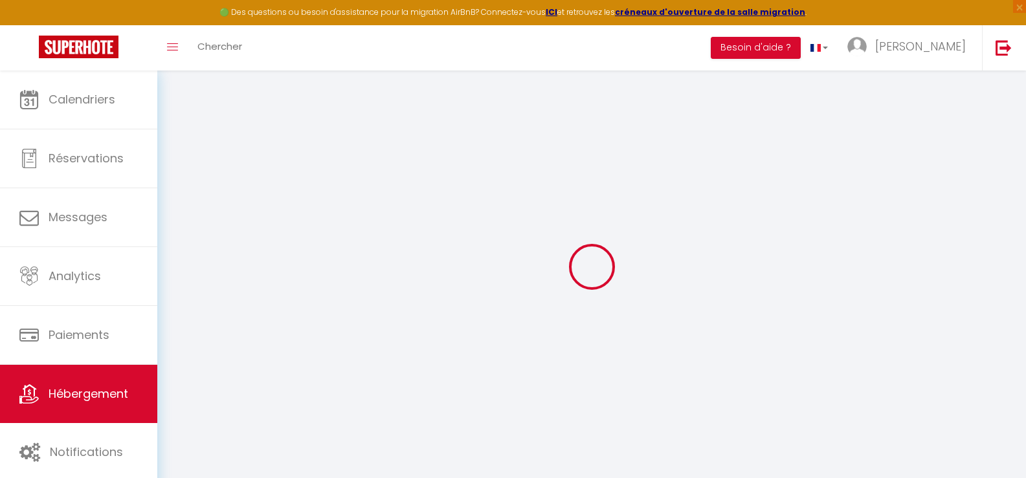
select select
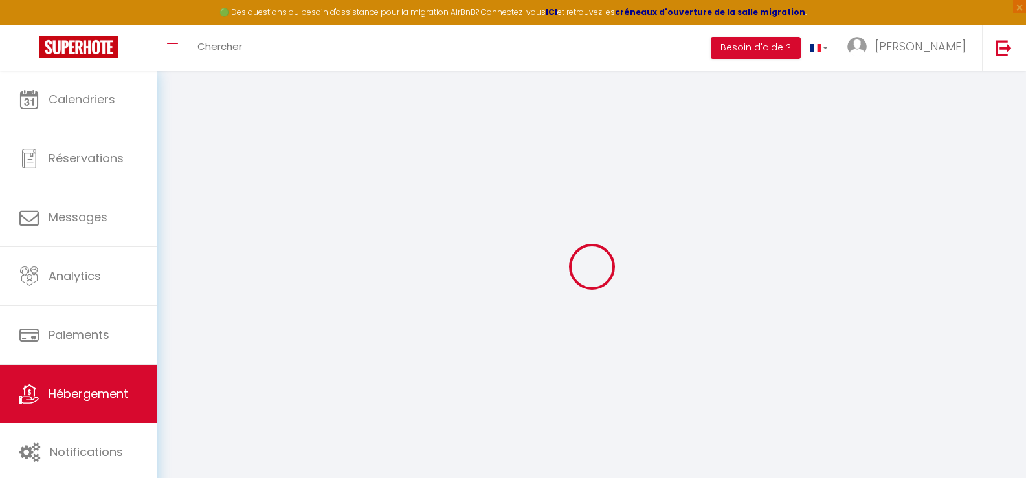
select select
checkbox input "false"
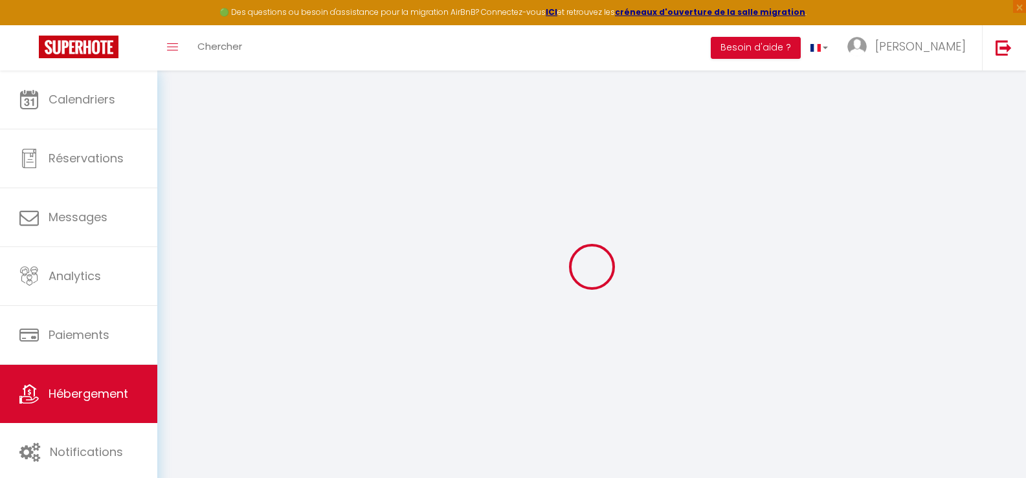
select select
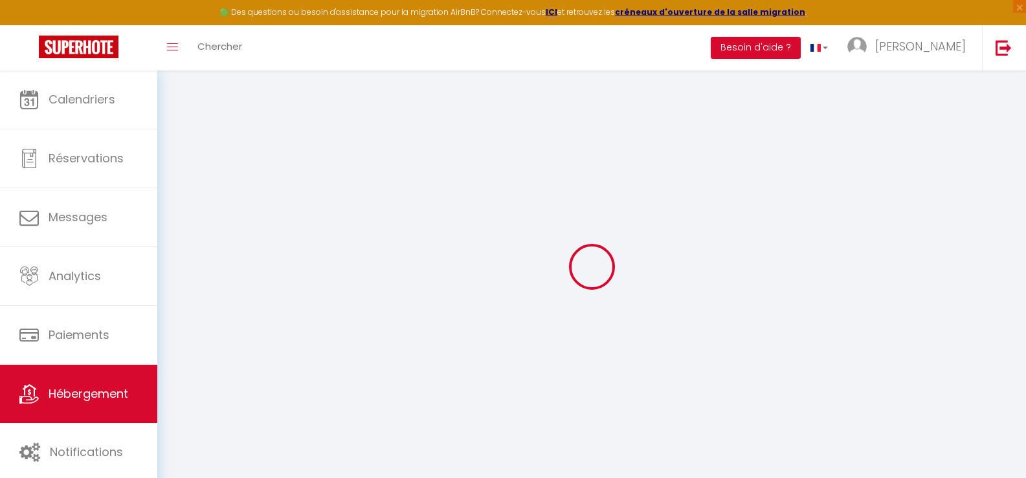
select select
checkbox input "false"
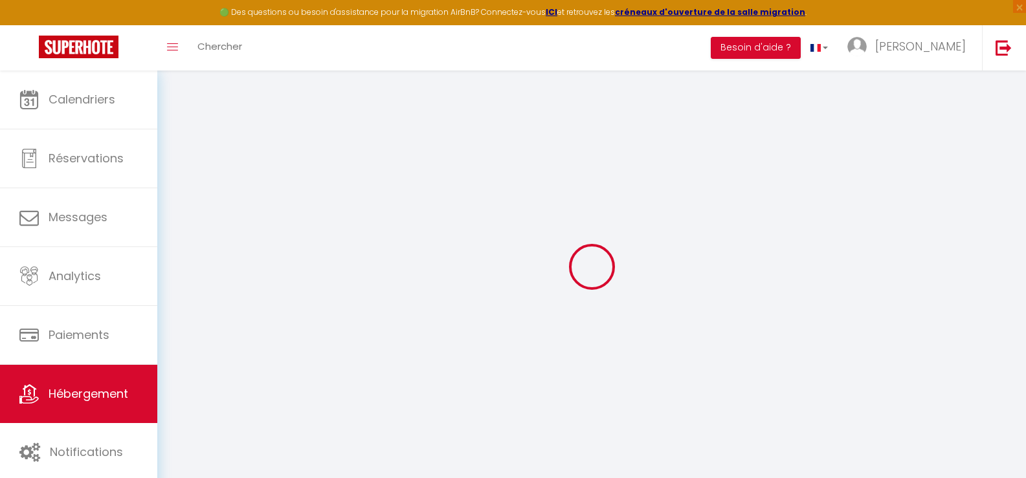
checkbox input "false"
select select
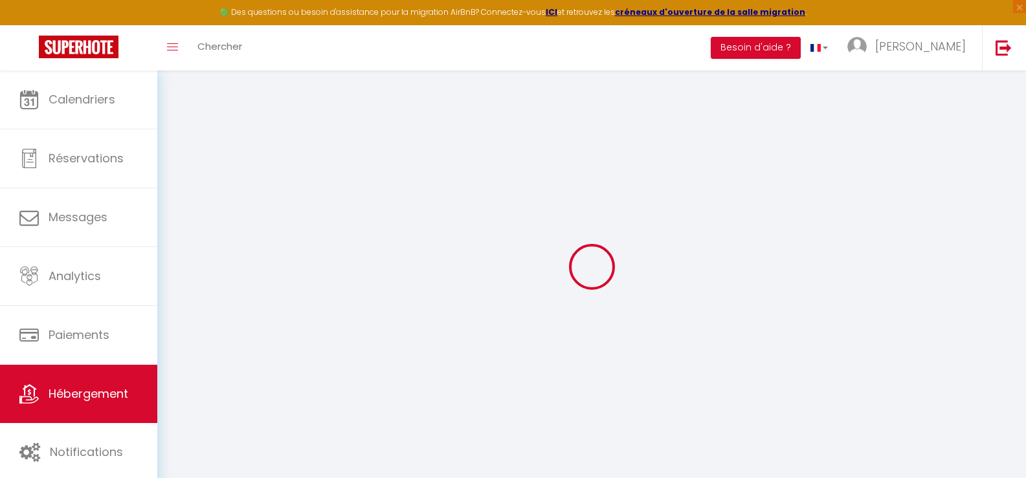
select select
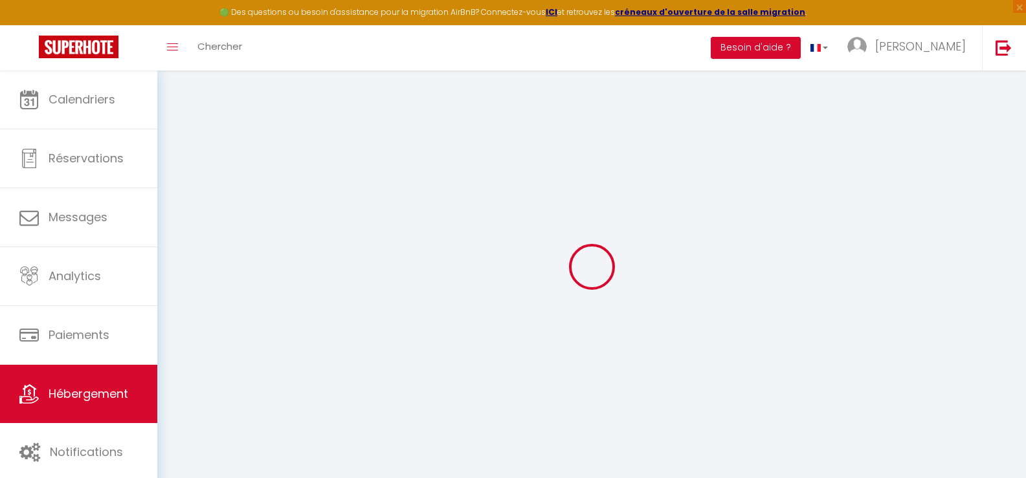
checkbox input "false"
select select
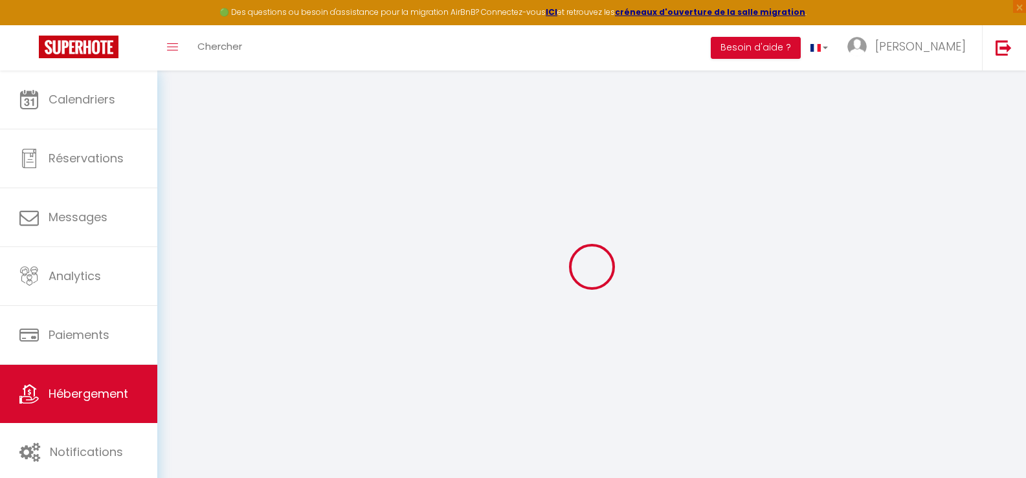
select select
type input "L'atelier de [GEOGRAPHIC_DATA], petit studio 1 km centre"
type input "[PERSON_NAME]"
select select "2"
select select "0"
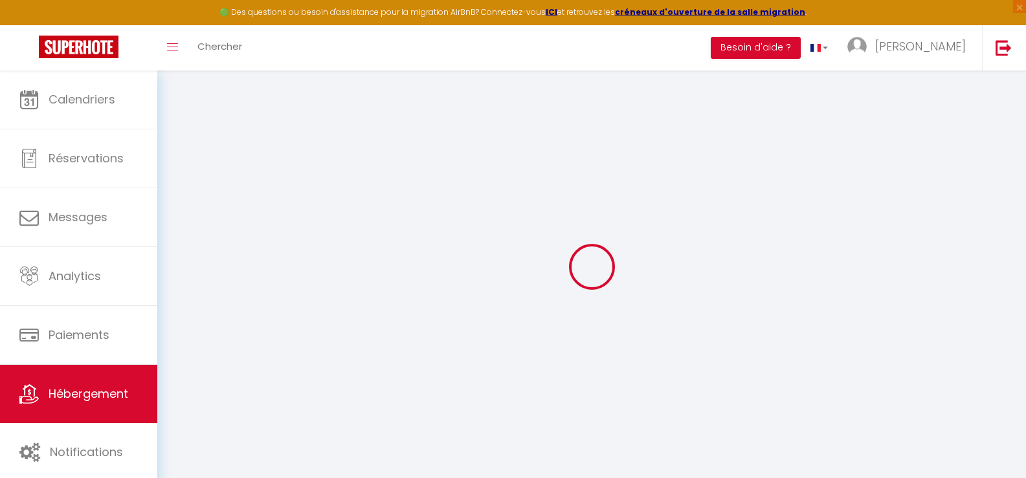
type input "35"
type input "15"
type input "7.2"
type input "99"
select select
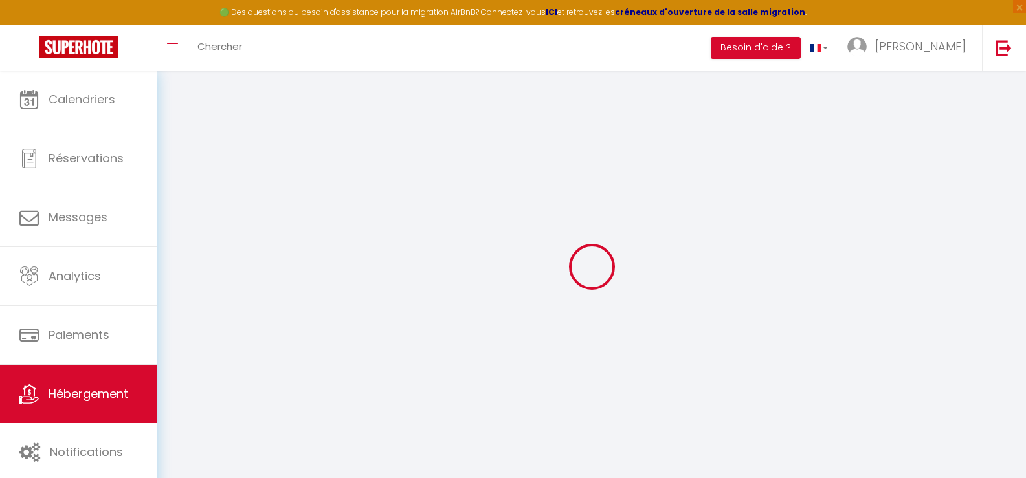
select select
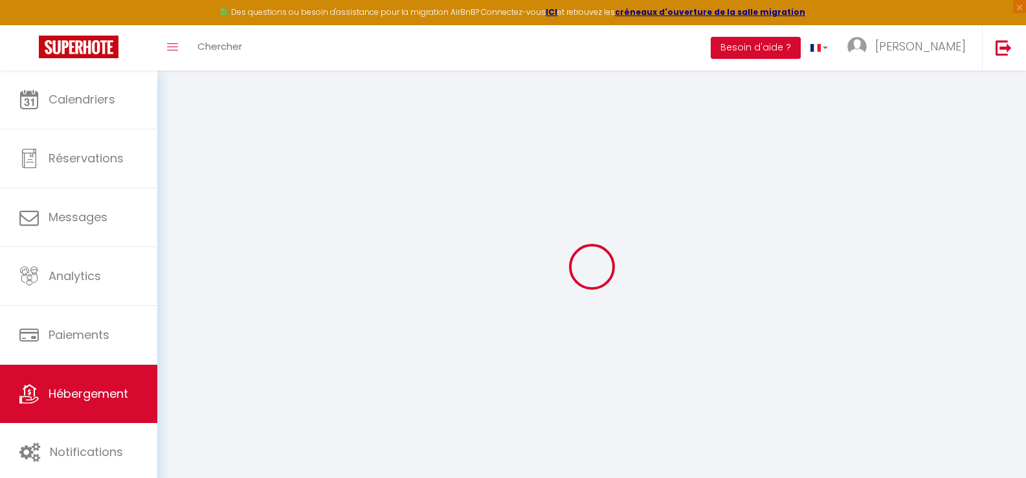
type input "[STREET_ADDRESS]"
type input "81000"
type input "Albi"
type input "[PERSON_NAME][EMAIL_ADDRESS][DOMAIN_NAME]"
select select "13358"
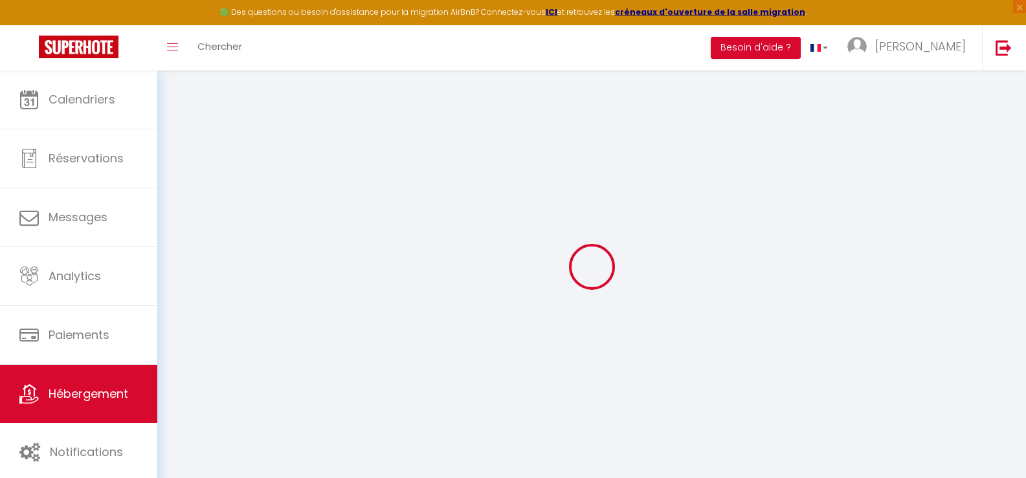
checkbox input "false"
radio input "true"
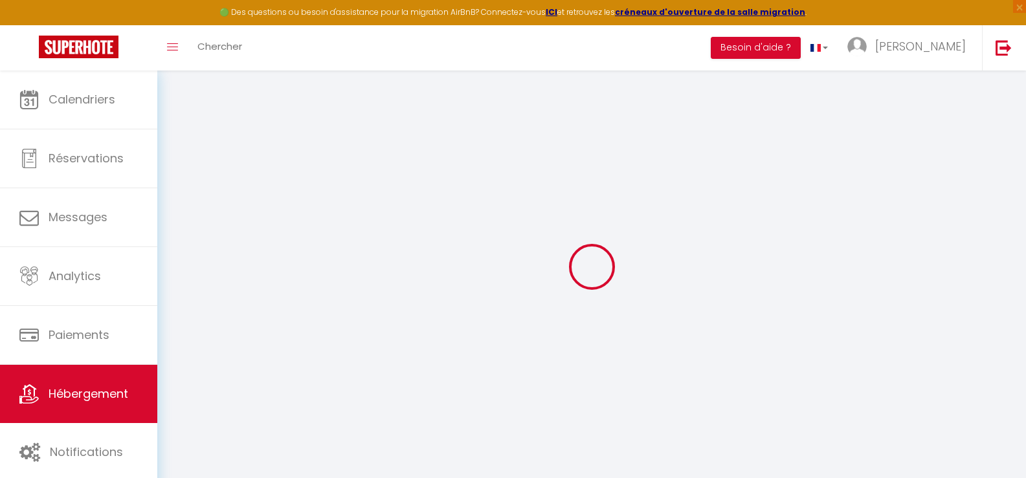
type input "0"
select select
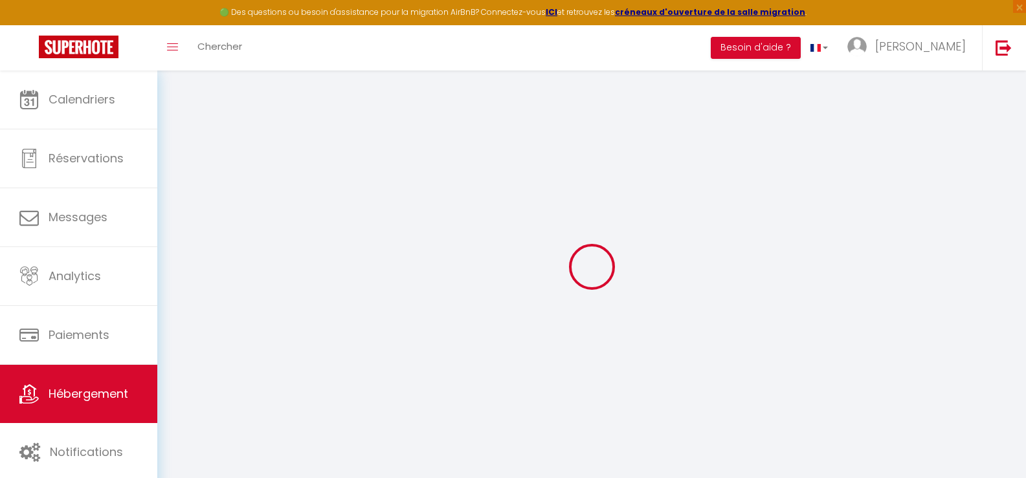
select select
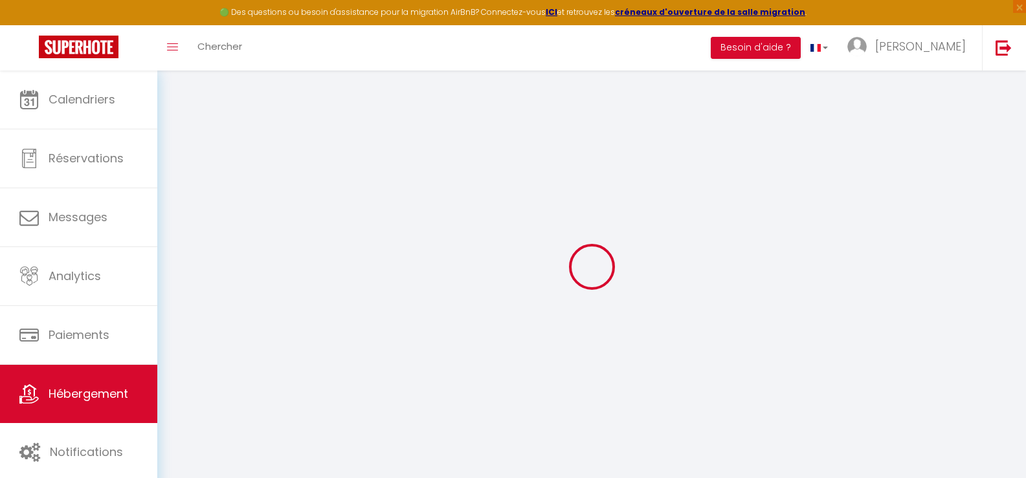
checkbox input "false"
select select
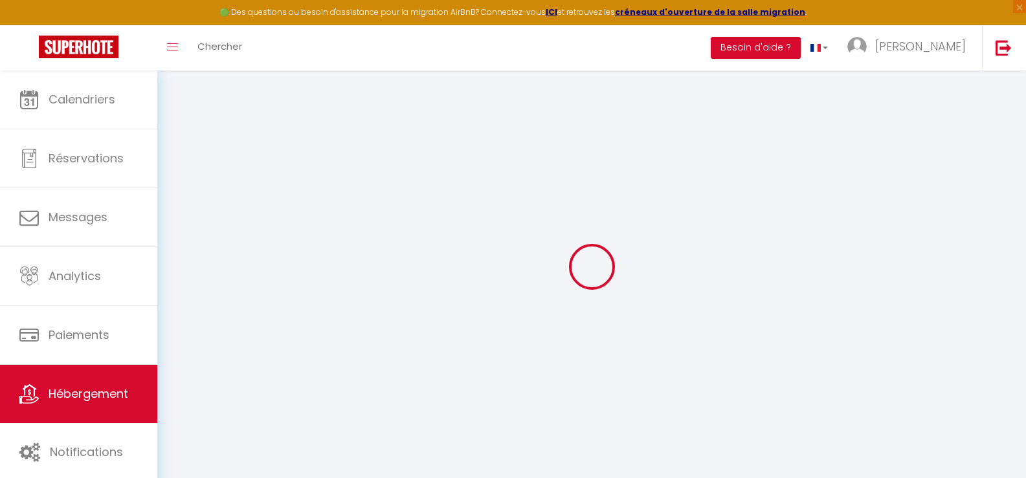
select select
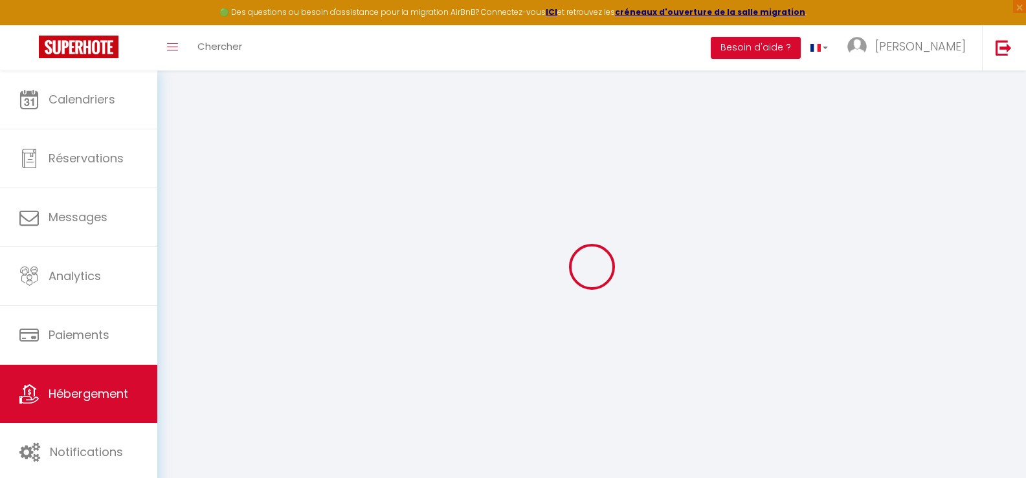
checkbox input "false"
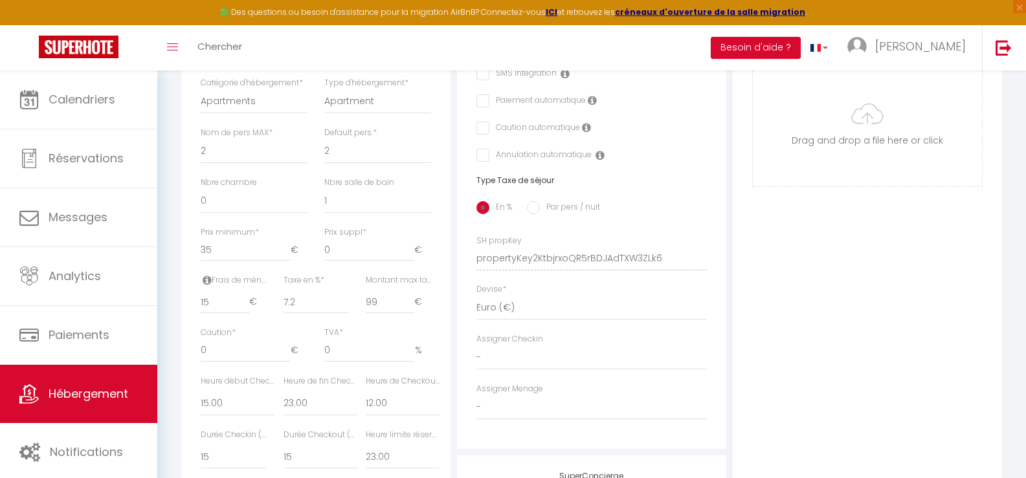
scroll to position [453, 0]
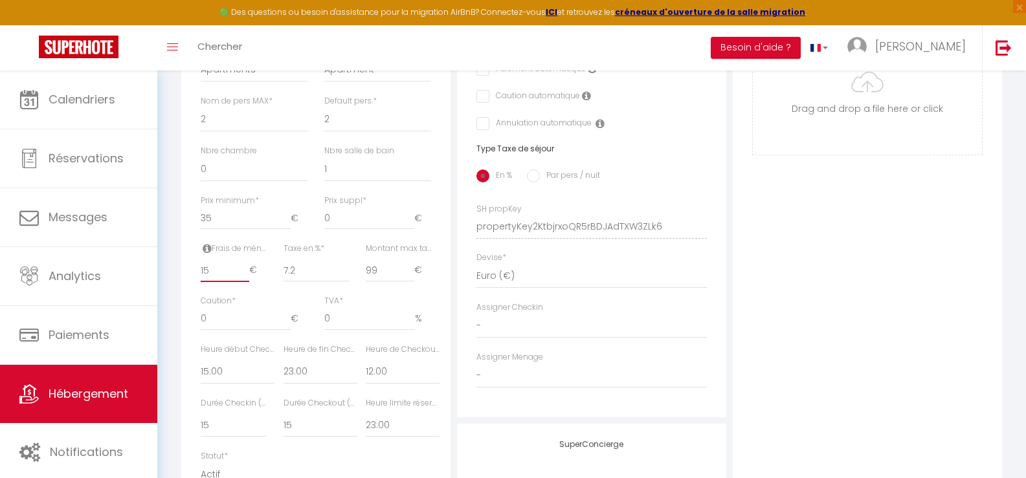
drag, startPoint x: 218, startPoint y: 277, endPoint x: 196, endPoint y: 278, distance: 21.4
click at [196, 278] on div "Frais de ménage * 15 €" at bounding box center [233, 269] width 82 height 52
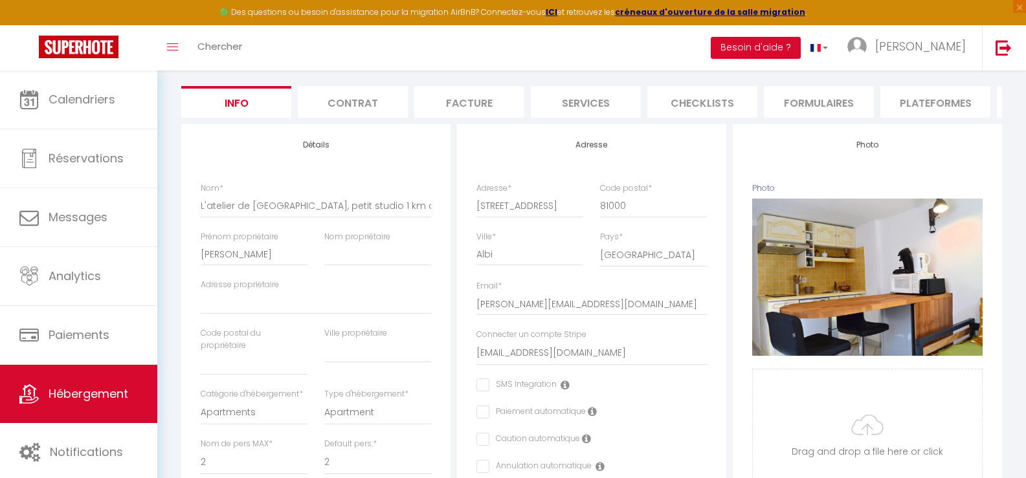
scroll to position [0, 0]
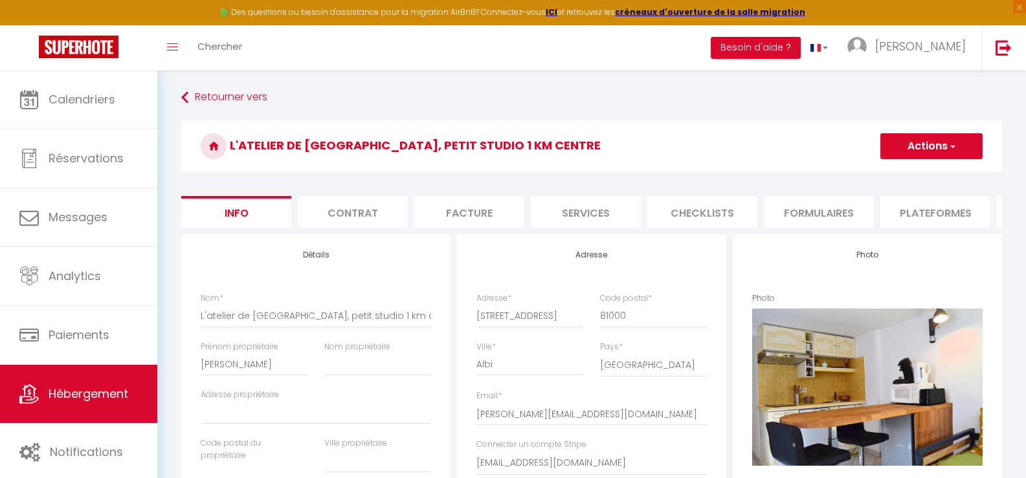
click at [925, 150] on button "Actions" at bounding box center [932, 146] width 102 height 26
click at [891, 174] on input "Enregistrer" at bounding box center [881, 174] width 48 height 13
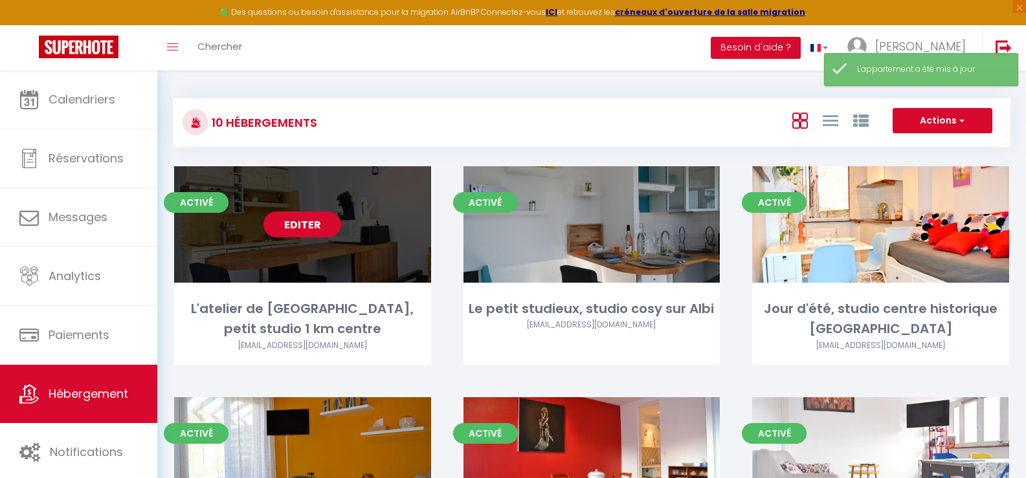
click at [298, 224] on link "Editer" at bounding box center [303, 225] width 78 height 26
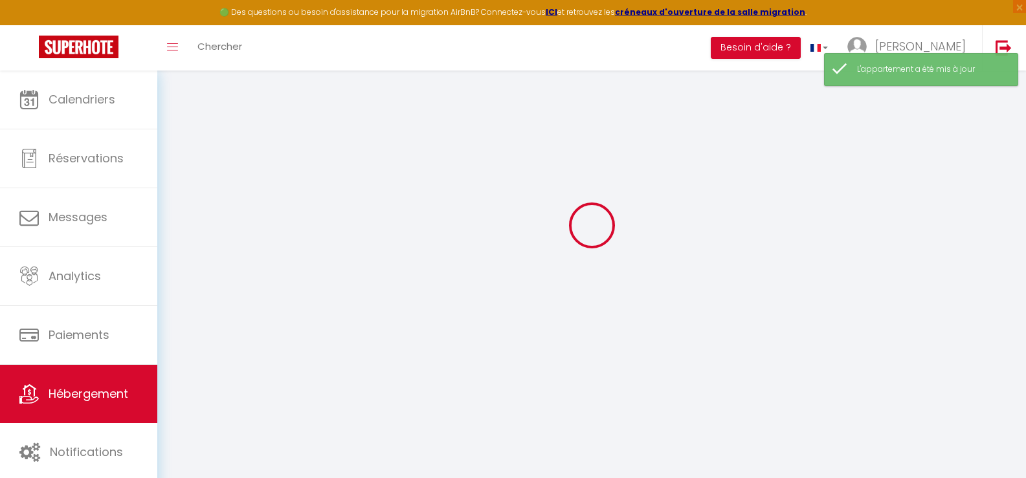
scroll to position [65, 0]
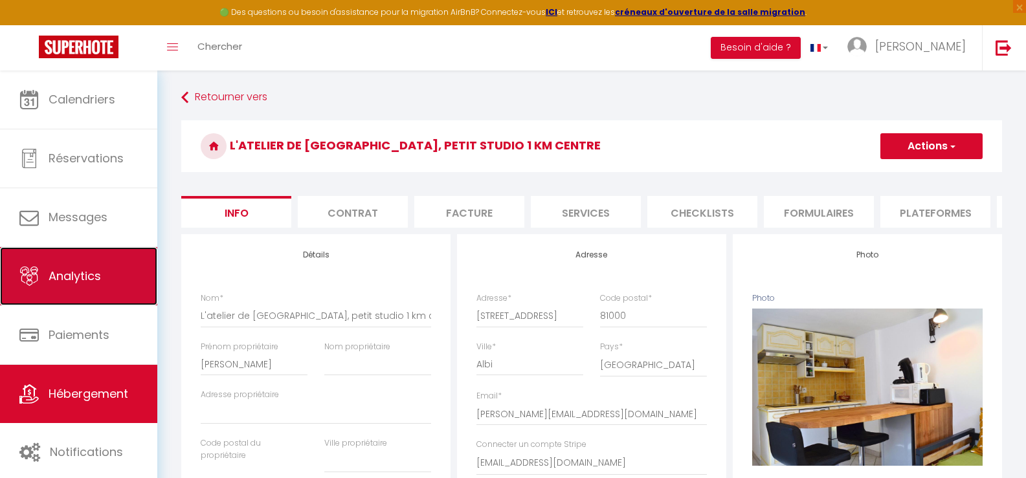
click at [68, 277] on span "Analytics" at bounding box center [75, 276] width 52 height 16
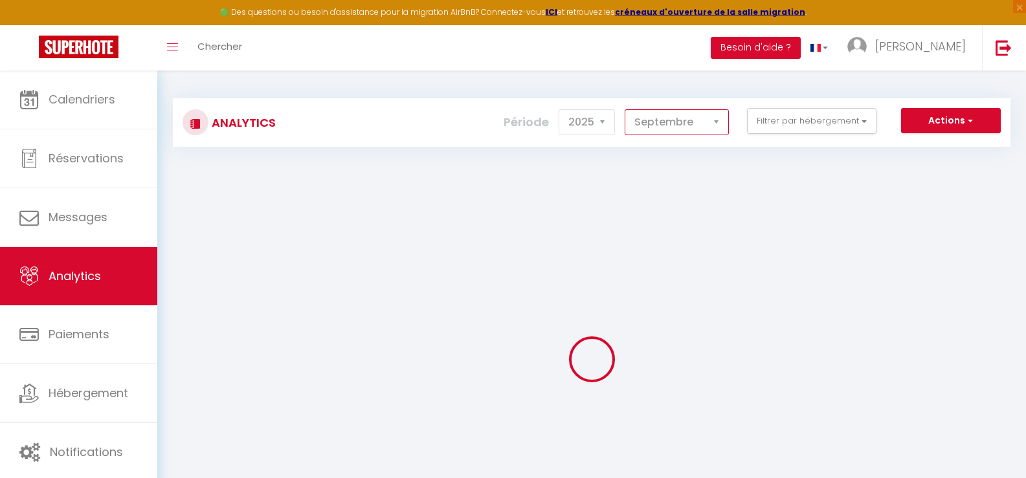
click at [691, 126] on select "[PERSON_NAME] Mars Avril Mai Juin Juillet Août Septembre Octobre Novembre Décem…" at bounding box center [677, 122] width 104 height 26
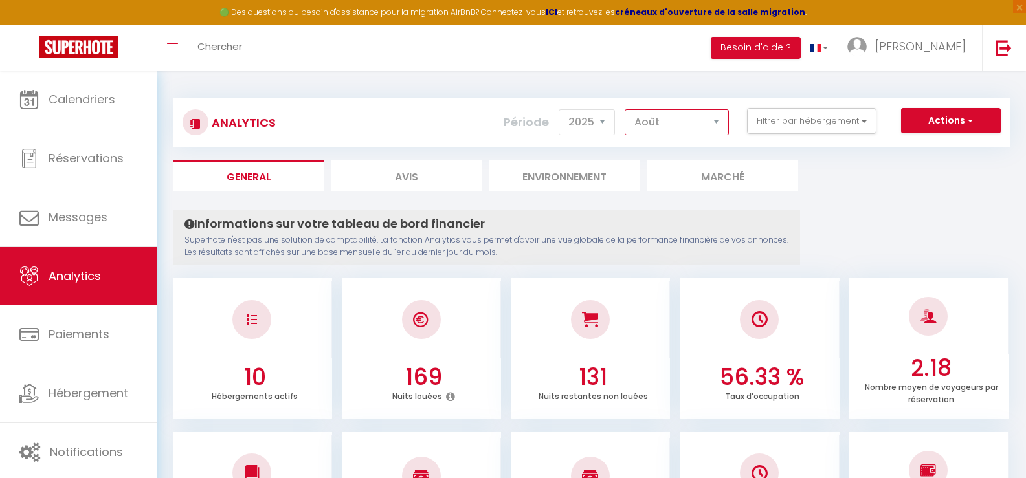
click at [625, 109] on select "[PERSON_NAME] Mars Avril Mai Juin Juillet Août Septembre Octobre Novembre Décem…" at bounding box center [677, 122] width 104 height 26
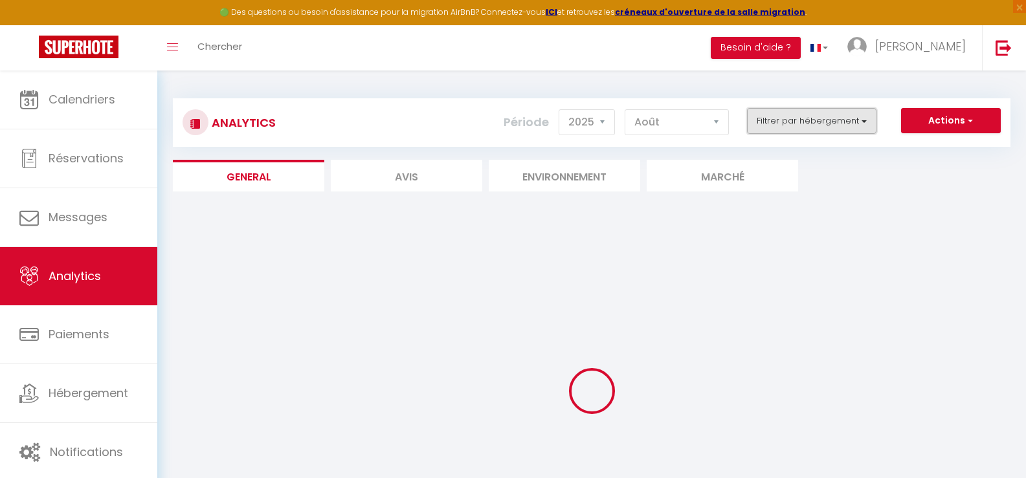
click at [811, 128] on button "Filtrer par hébergement" at bounding box center [811, 121] width 129 height 26
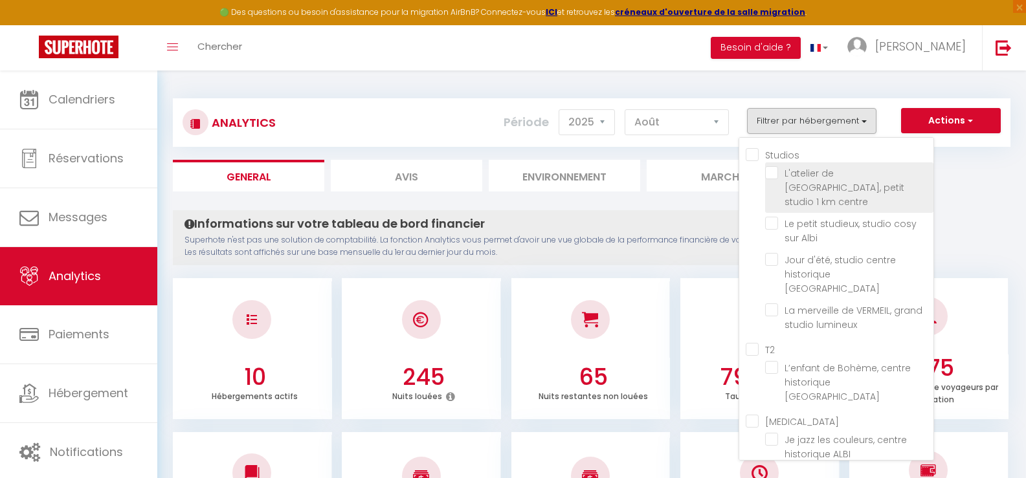
click at [774, 177] on centre "checkbox" at bounding box center [849, 172] width 168 height 13
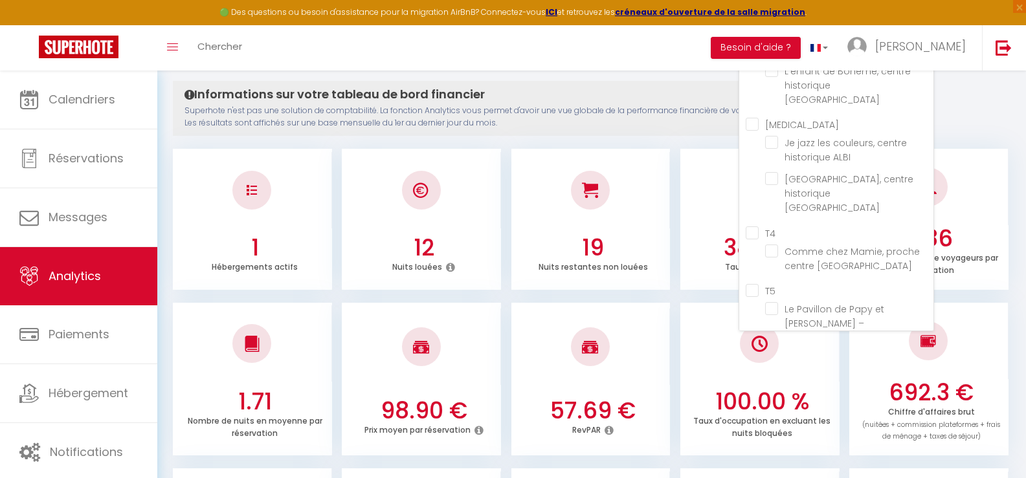
scroll to position [189, 0]
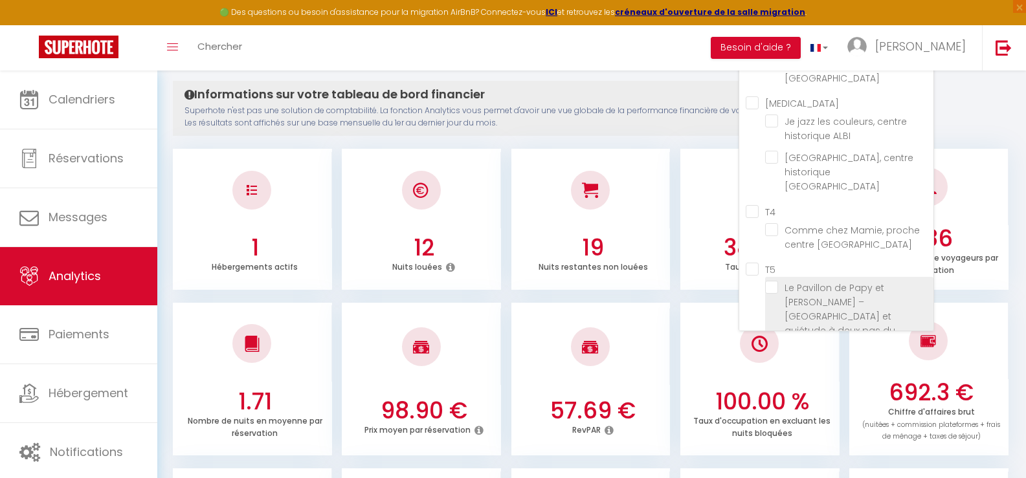
click at [774, 281] on d’Albi "checkbox" at bounding box center [849, 287] width 168 height 13
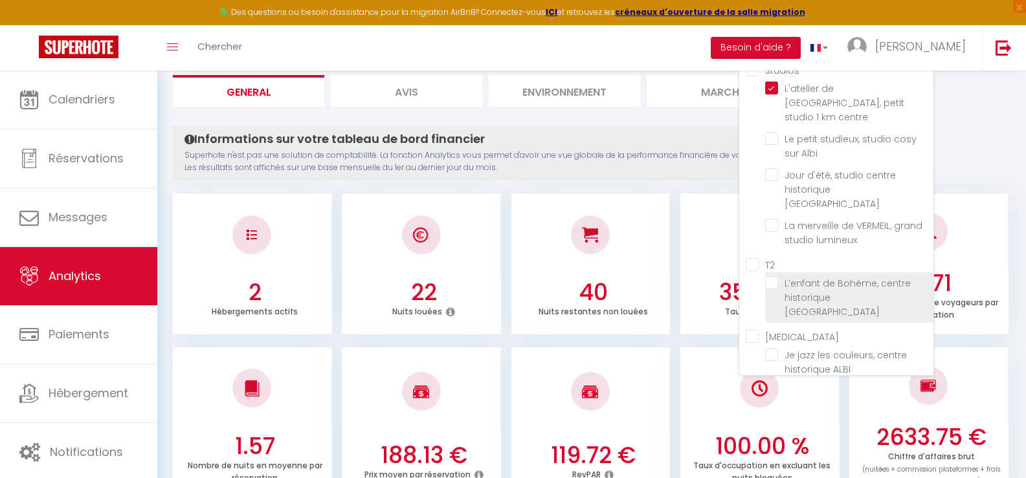
scroll to position [0, 0]
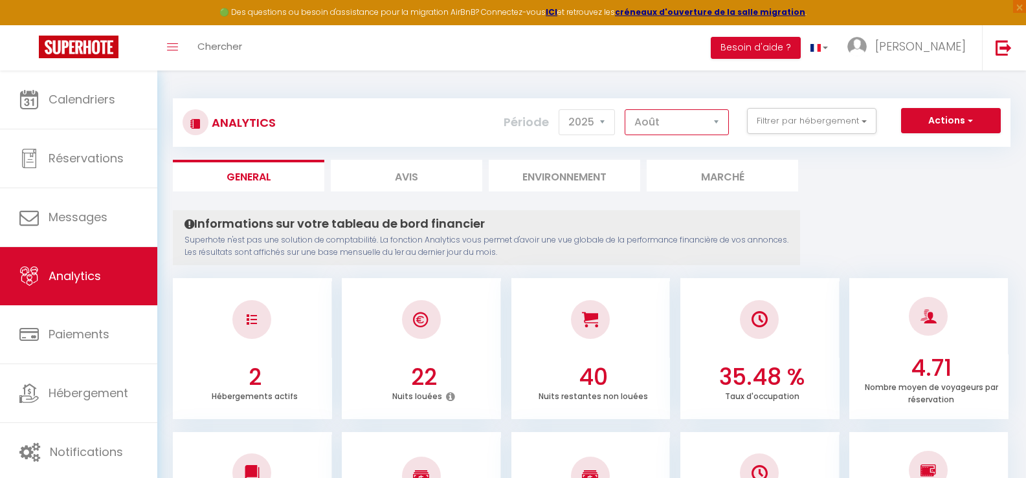
click at [675, 122] on select "[PERSON_NAME] Mars Avril Mai Juin Juillet Août Septembre Octobre Novembre Décem…" at bounding box center [677, 122] width 104 height 26
click at [625, 109] on select "[PERSON_NAME] Mars Avril Mai Juin Juillet Août Septembre Octobre Novembre Décem…" at bounding box center [677, 122] width 104 height 26
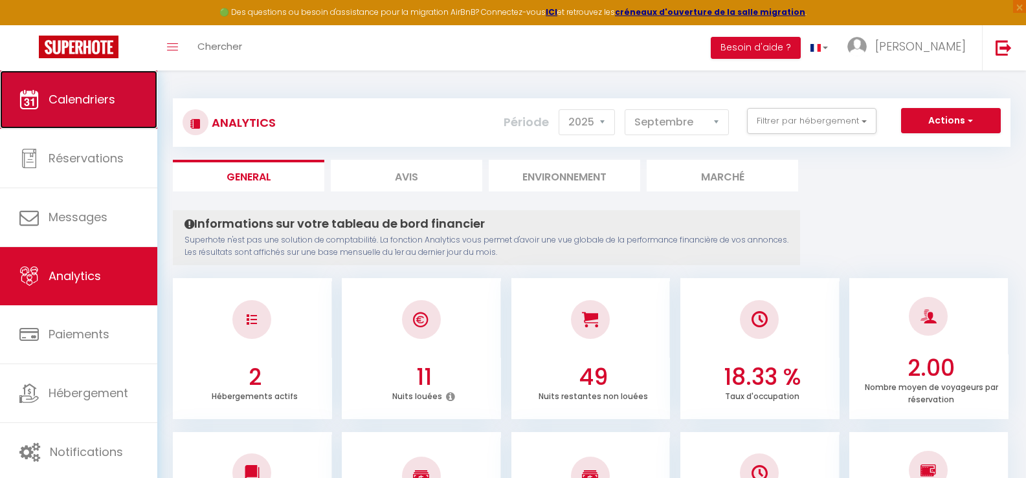
click at [60, 91] on span "Calendriers" at bounding box center [82, 99] width 67 height 16
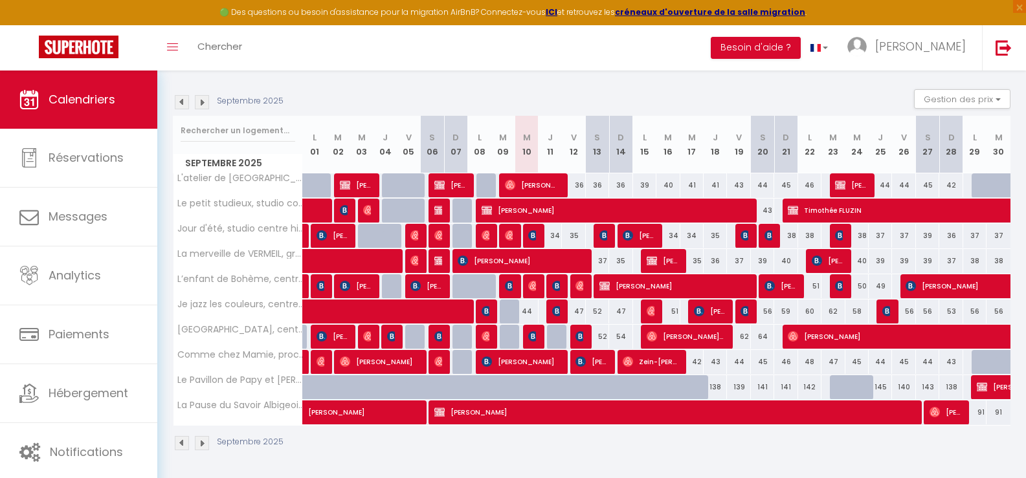
scroll to position [123, 0]
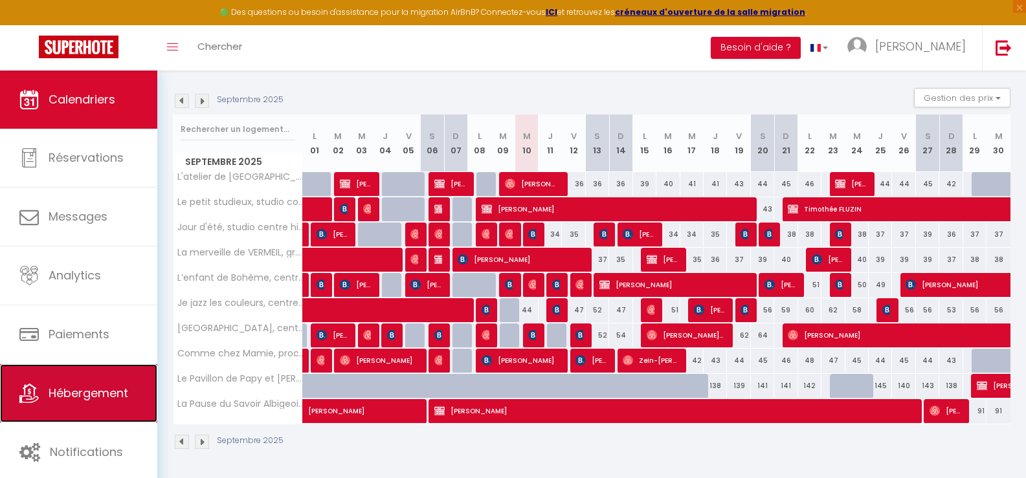
click at [74, 394] on span "Hébergement" at bounding box center [89, 393] width 80 height 16
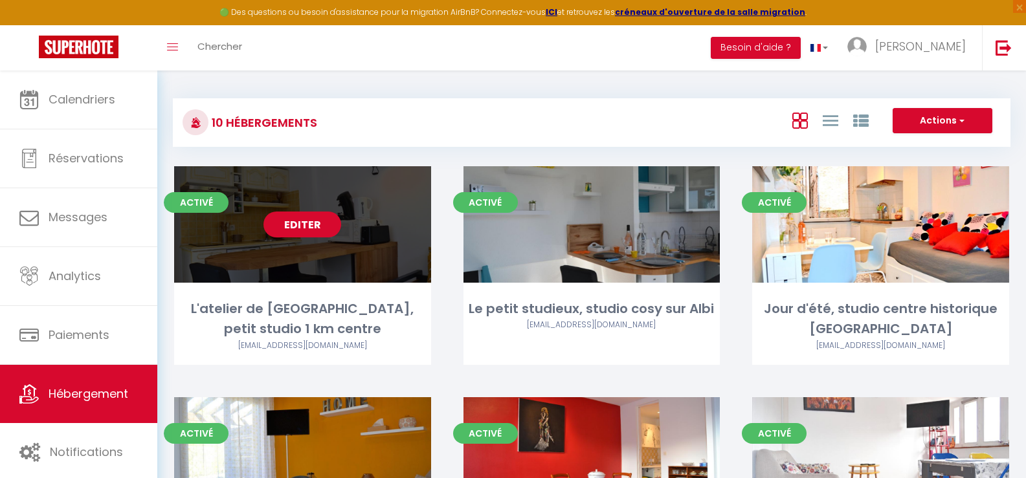
click at [289, 228] on link "Editer" at bounding box center [303, 225] width 78 height 26
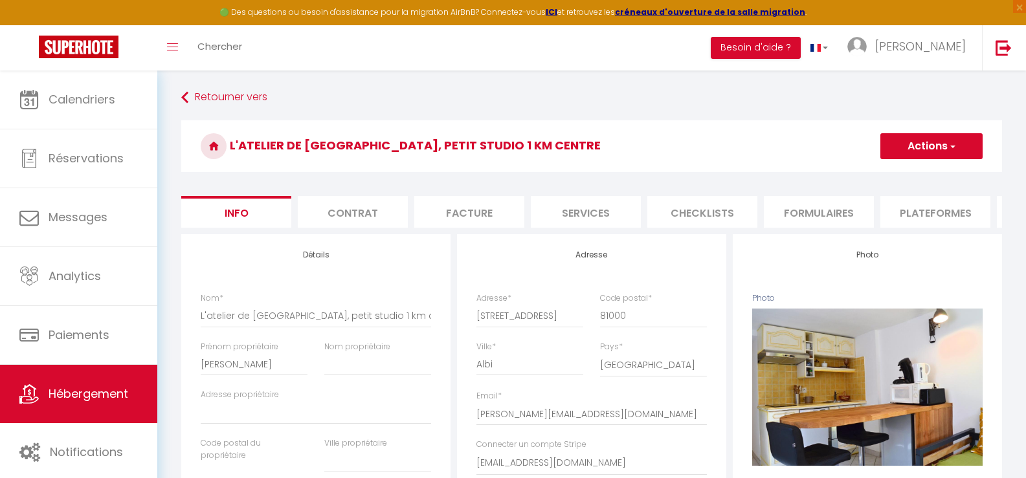
click at [936, 212] on li "Plateformes" at bounding box center [936, 212] width 110 height 32
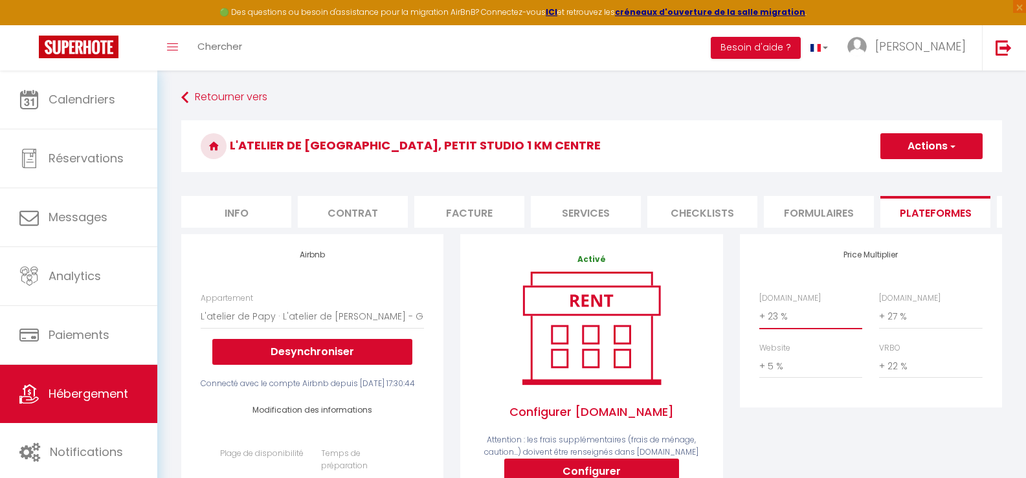
click at [790, 328] on select "0 + 1 % + 2 % + 3 % + 4 % + 5 % + 6 % + 7 % + 8 % + 9 %" at bounding box center [810, 316] width 103 height 25
click at [759, 314] on select "0 + 1 % + 2 % + 3 % + 4 % + 5 % + 6 % + 7 % + 8 % + 9 %" at bounding box center [810, 316] width 103 height 25
click at [913, 329] on select "0 + 1 % + 2 % + 3 % + 4 % + 5 % + 6 % + 7 % + 8 % + 9 %" at bounding box center [930, 316] width 103 height 25
click at [879, 314] on select "0 + 1 % + 2 % + 3 % + 4 % + 5 % + 6 % + 7 % + 8 % + 9 %" at bounding box center [930, 316] width 103 height 25
click at [796, 377] on select "0 + 1 % + 2 % + 3 % + 4 % + 5 % + 6 % + 7 % + 8 % + 9 %" at bounding box center [810, 366] width 103 height 25
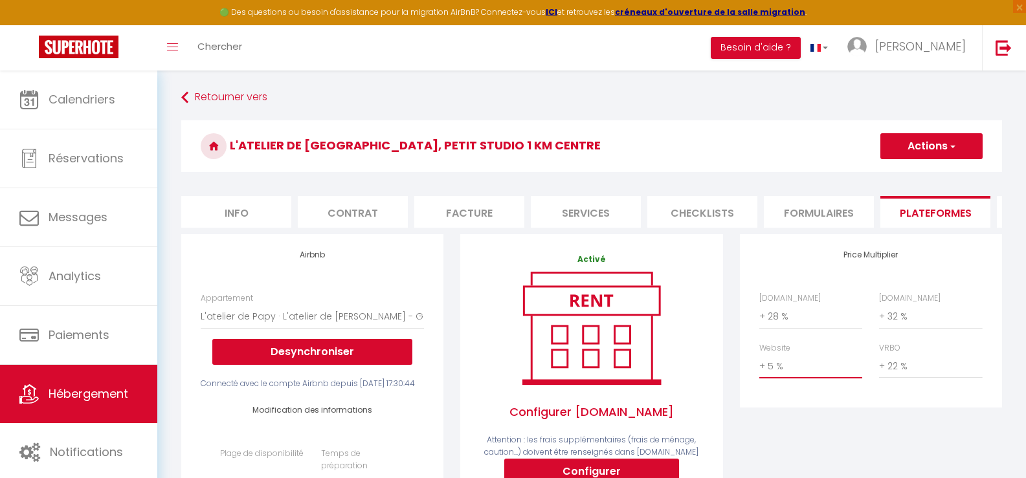
click at [759, 364] on select "0 + 1 % + 2 % + 3 % + 4 % + 5 % + 6 % + 7 % + 8 % + 9 %" at bounding box center [810, 366] width 103 height 25
click at [936, 153] on button "Actions" at bounding box center [932, 146] width 102 height 26
click at [919, 175] on link "Enregistrer" at bounding box center [931, 174] width 102 height 17
click at [100, 398] on span "Hébergement" at bounding box center [89, 394] width 80 height 16
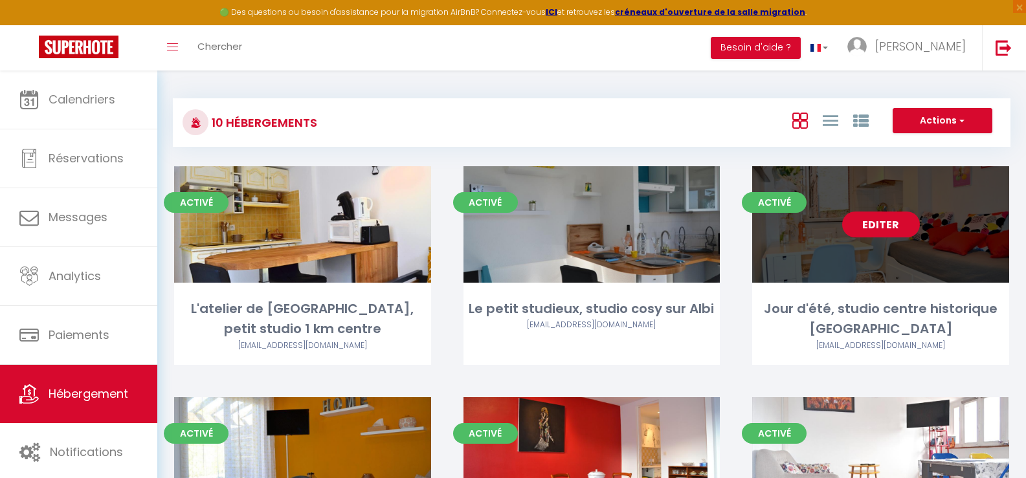
click at [890, 217] on link "Editer" at bounding box center [881, 225] width 78 height 26
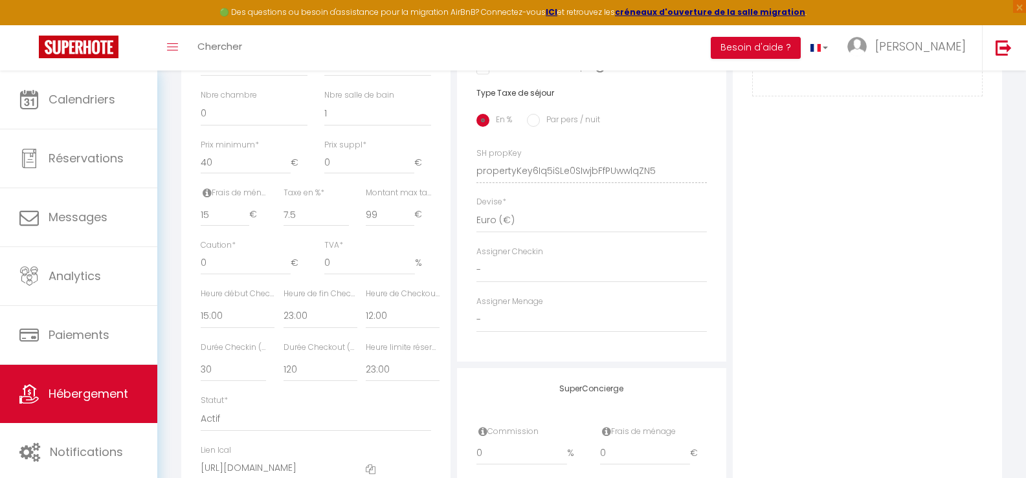
scroll to position [518, 0]
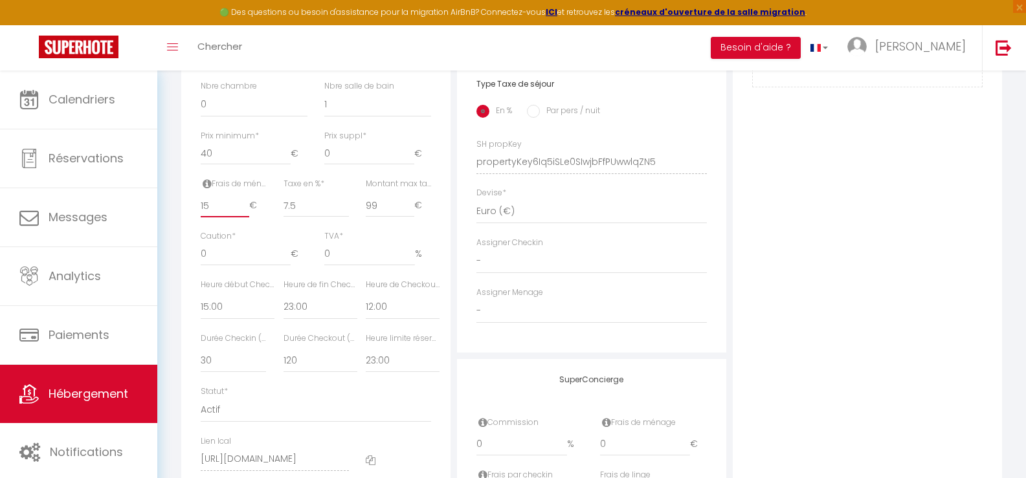
drag, startPoint x: 212, startPoint y: 216, endPoint x: 180, endPoint y: 215, distance: 32.4
click at [180, 214] on div "Détails Nom * Jour d'été, studio centre historique ALBI Prénom propriétaire [PE…" at bounding box center [316, 152] width 276 height 873
click at [790, 251] on div "Photo Photo Supprimer Drag and drop a file here or click Ooops, something wrong…" at bounding box center [867, 152] width 269 height 873
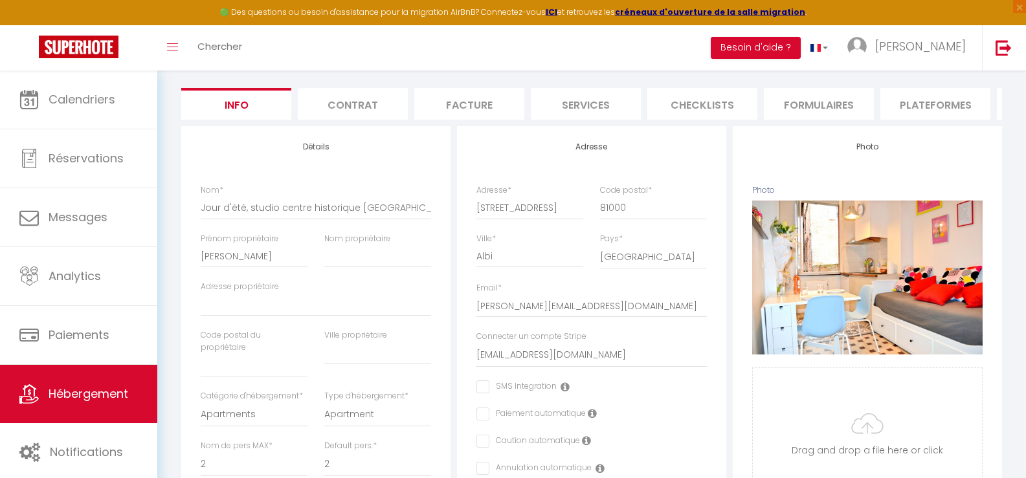
scroll to position [0, 0]
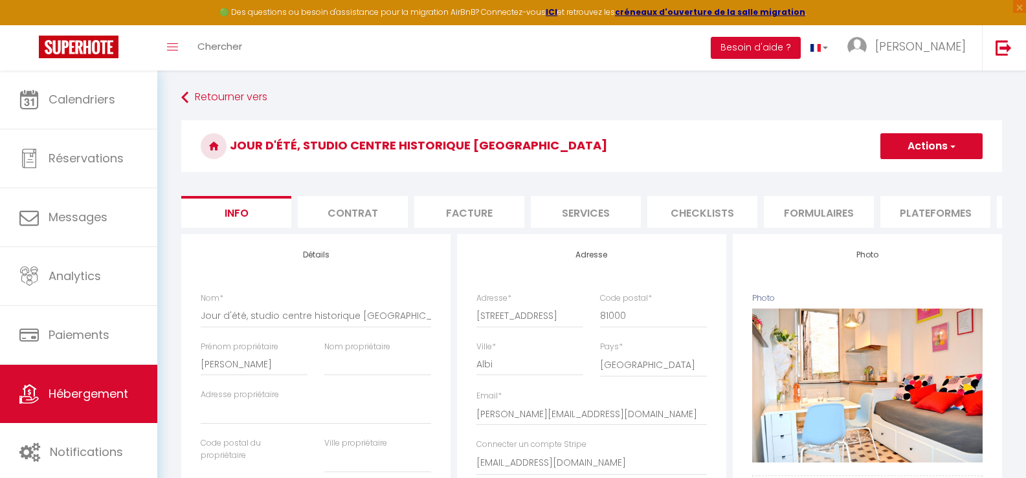
click at [930, 144] on button "Actions" at bounding box center [932, 146] width 102 height 26
click at [887, 172] on input "Enregistrer" at bounding box center [881, 174] width 48 height 13
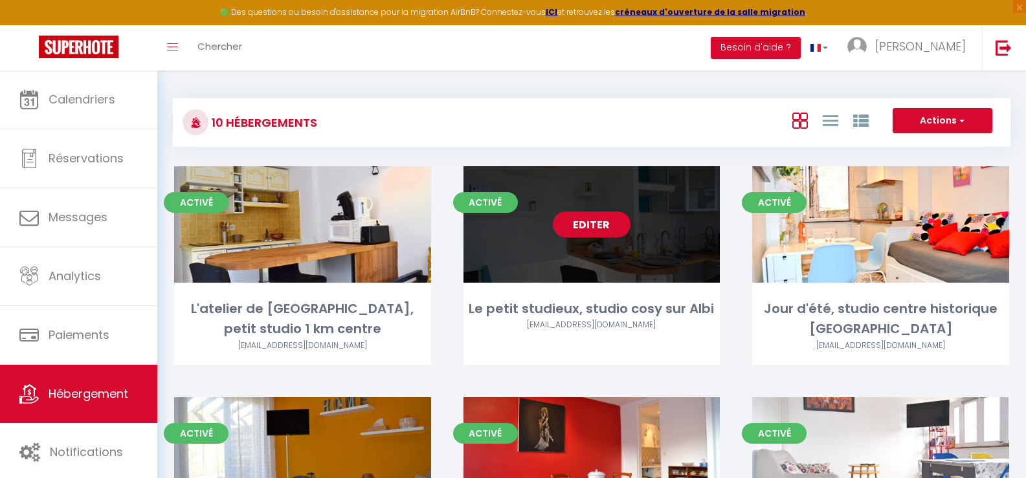
click at [598, 227] on link "Editer" at bounding box center [592, 225] width 78 height 26
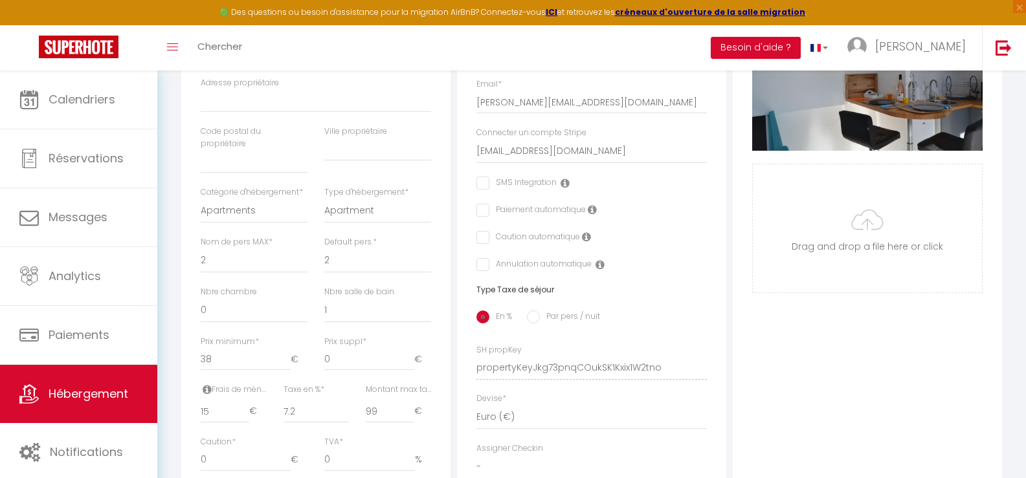
scroll to position [324, 0]
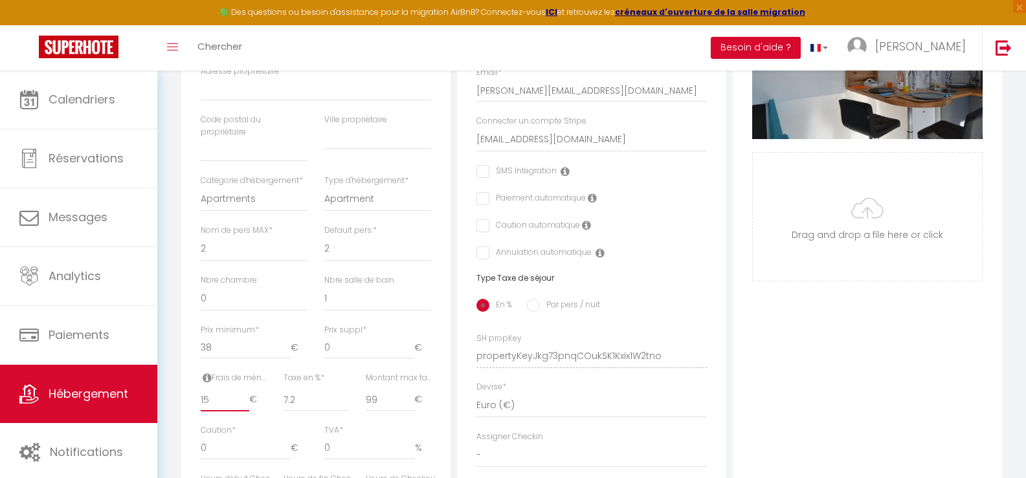
drag, startPoint x: 212, startPoint y: 410, endPoint x: 185, endPoint y: 421, distance: 29.9
click at [183, 420] on div "Détails Nom * Le petit studieux, studio cosy sur [PERSON_NAME] propriétaire [PE…" at bounding box center [315, 303] width 269 height 784
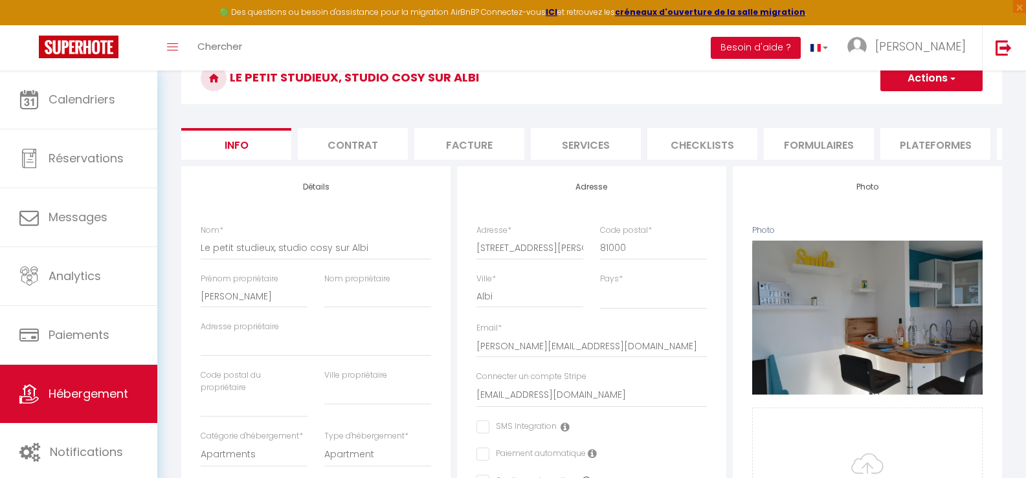
scroll to position [65, 0]
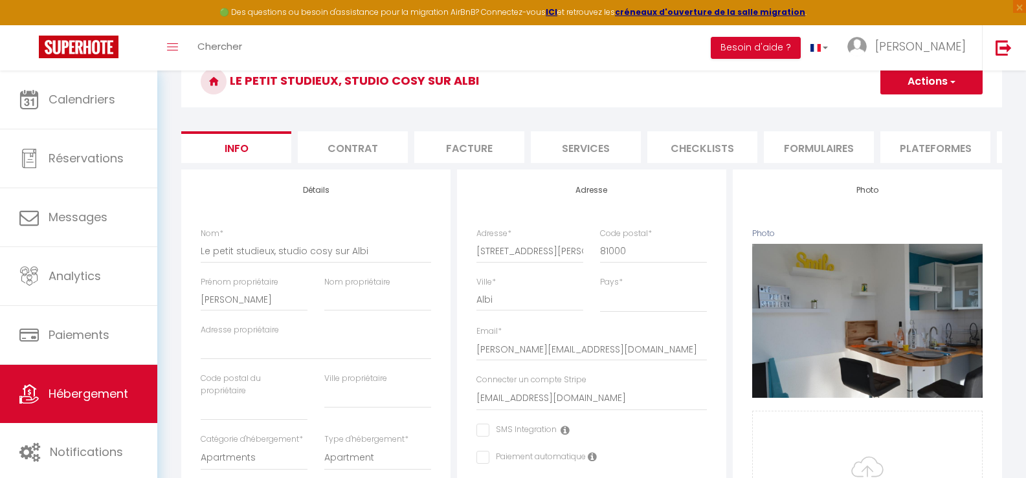
click at [932, 82] on button "Actions" at bounding box center [932, 82] width 102 height 26
click at [888, 111] on input "Enregistrer" at bounding box center [881, 110] width 48 height 13
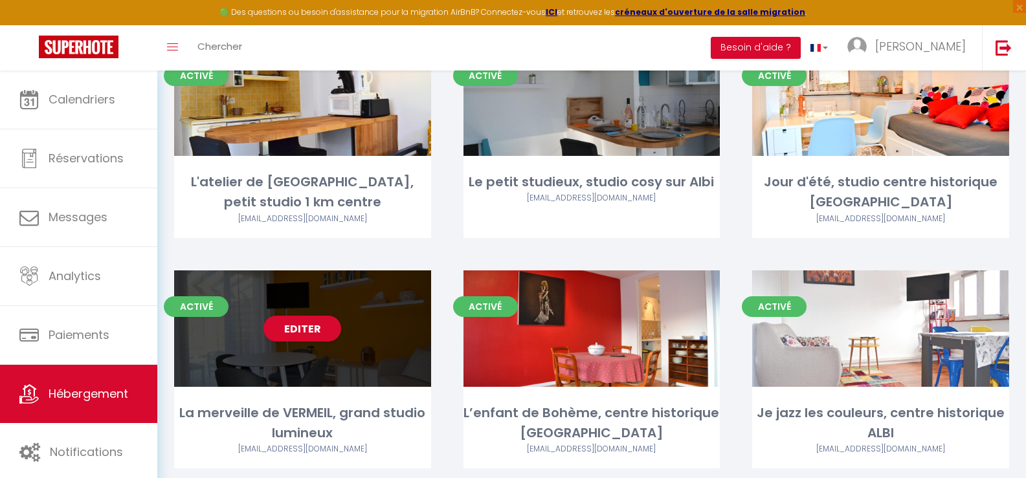
scroll to position [129, 0]
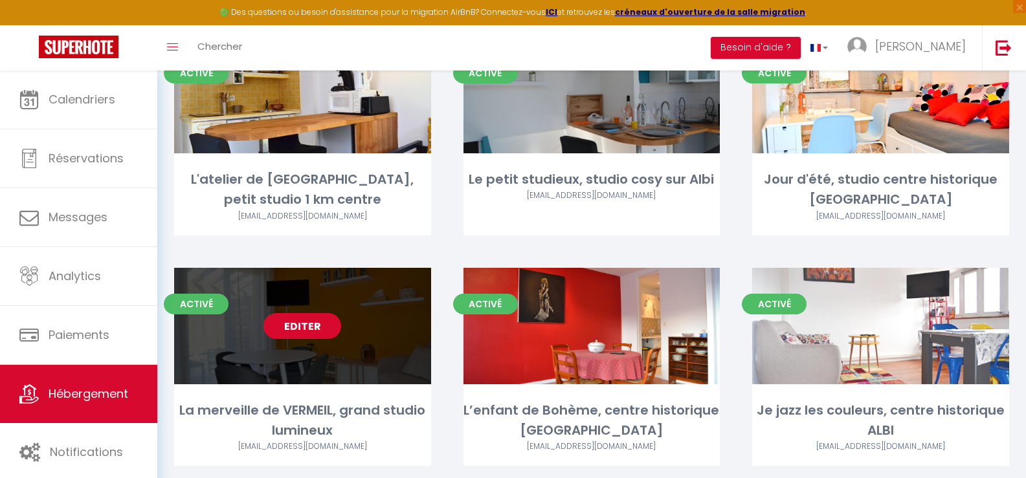
click at [311, 330] on link "Editer" at bounding box center [303, 326] width 78 height 26
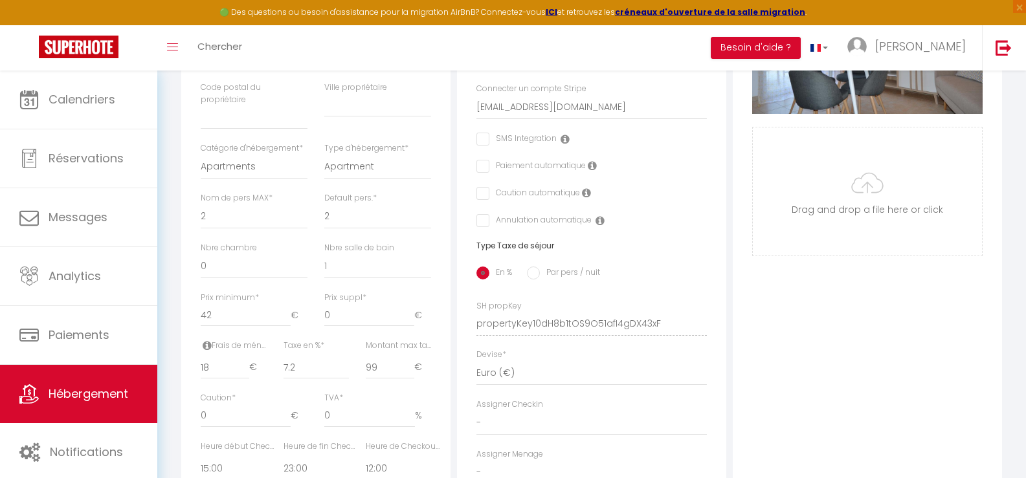
scroll to position [388, 0]
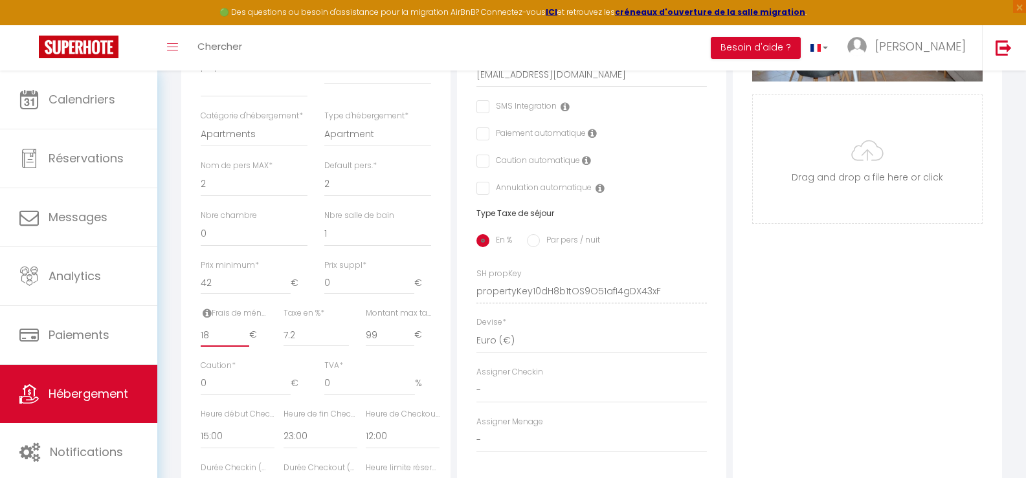
drag, startPoint x: 210, startPoint y: 346, endPoint x: 193, endPoint y: 344, distance: 16.9
click at [193, 344] on div "Frais de ménage * 18 €" at bounding box center [233, 334] width 82 height 52
click at [858, 356] on div "Photo Photo Supprimer Drag and drop a file here or click Ooops, something wrong…" at bounding box center [867, 282] width 269 height 873
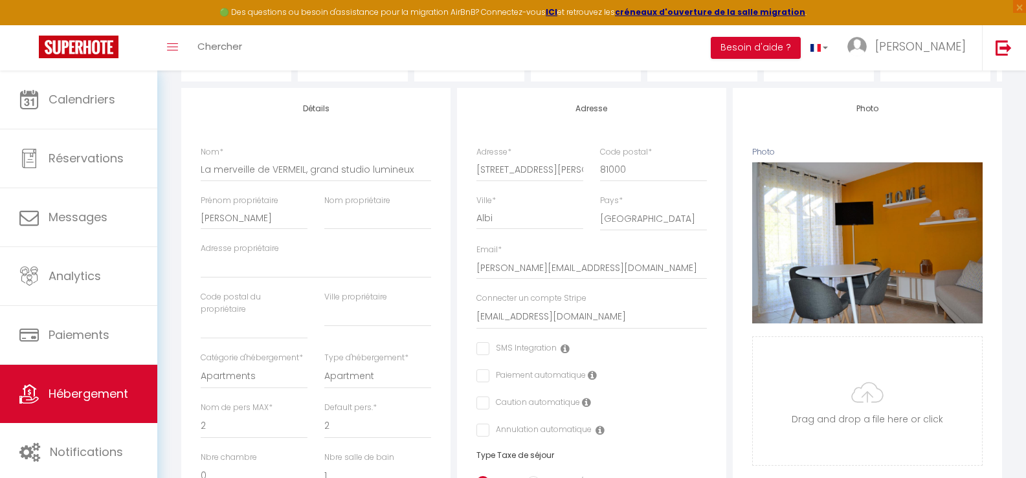
scroll to position [65, 0]
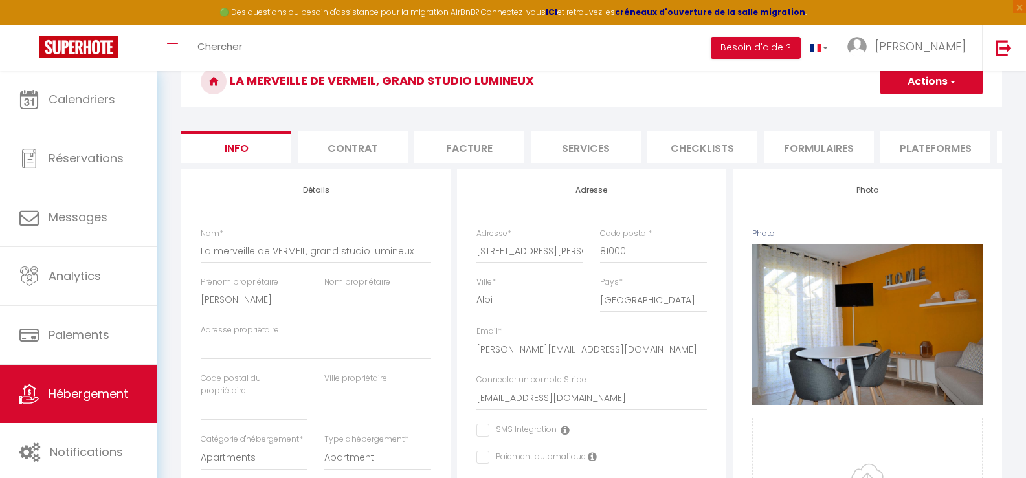
click at [932, 76] on button "Actions" at bounding box center [932, 82] width 102 height 26
click at [873, 109] on input "Enregistrer" at bounding box center [881, 110] width 48 height 13
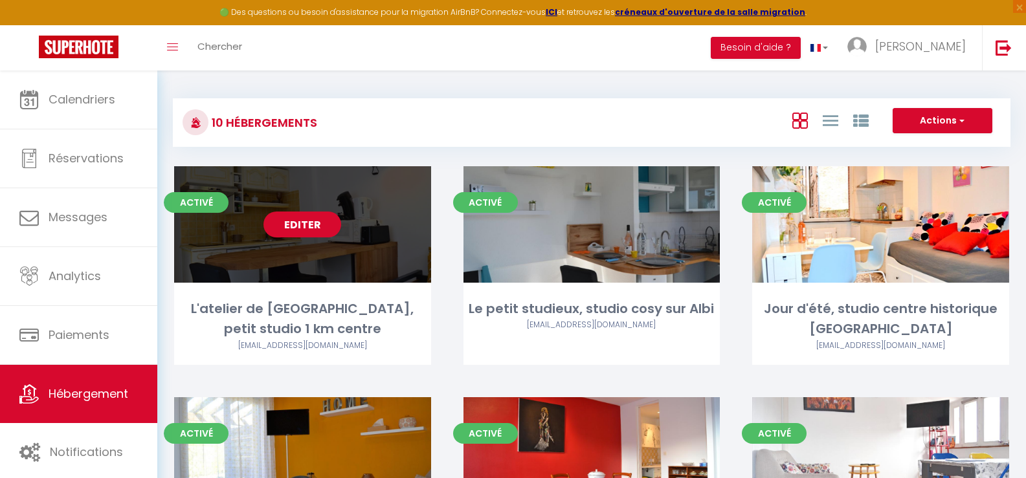
click at [315, 224] on link "Editer" at bounding box center [303, 225] width 78 height 26
click at [295, 225] on link "Editer" at bounding box center [303, 225] width 78 height 26
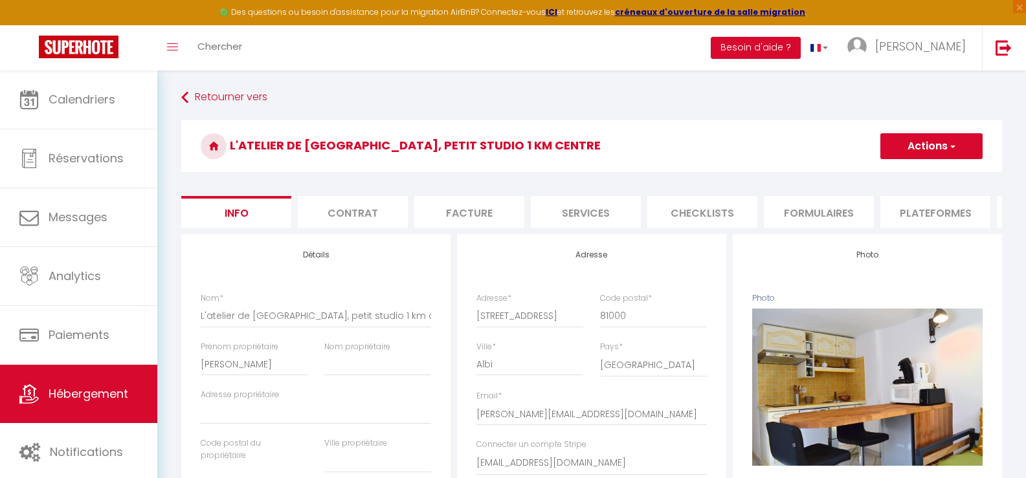
click at [590, 213] on li "Services" at bounding box center [586, 212] width 110 height 32
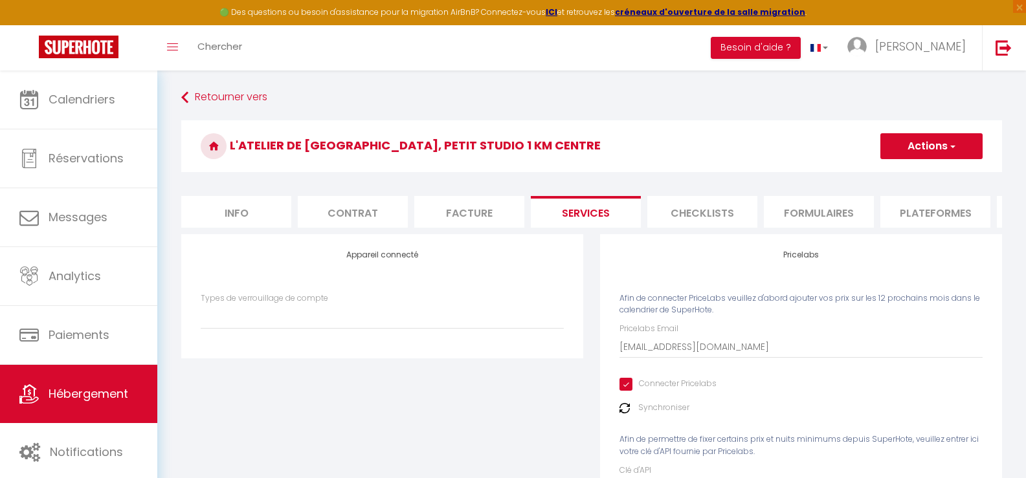
click at [630, 414] on img at bounding box center [625, 408] width 10 height 10
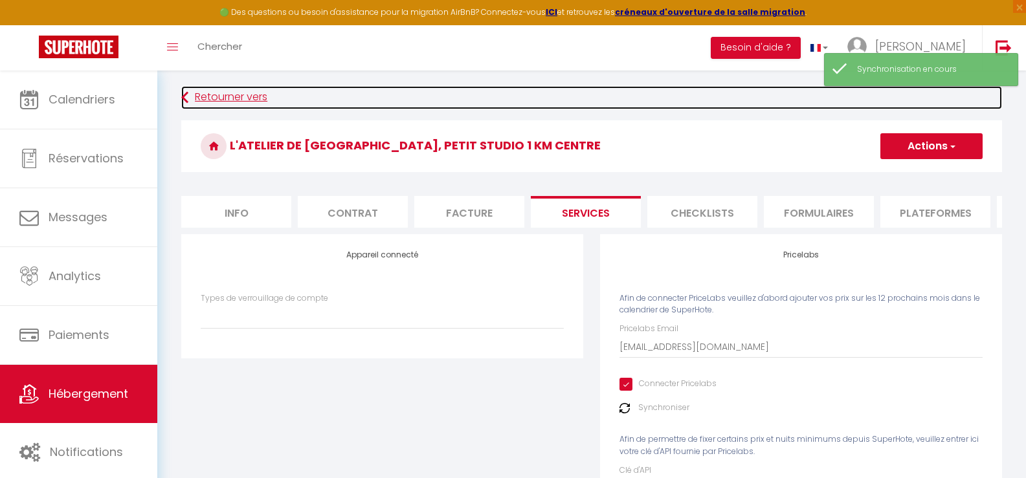
click at [200, 97] on link "Retourner vers" at bounding box center [591, 97] width 821 height 23
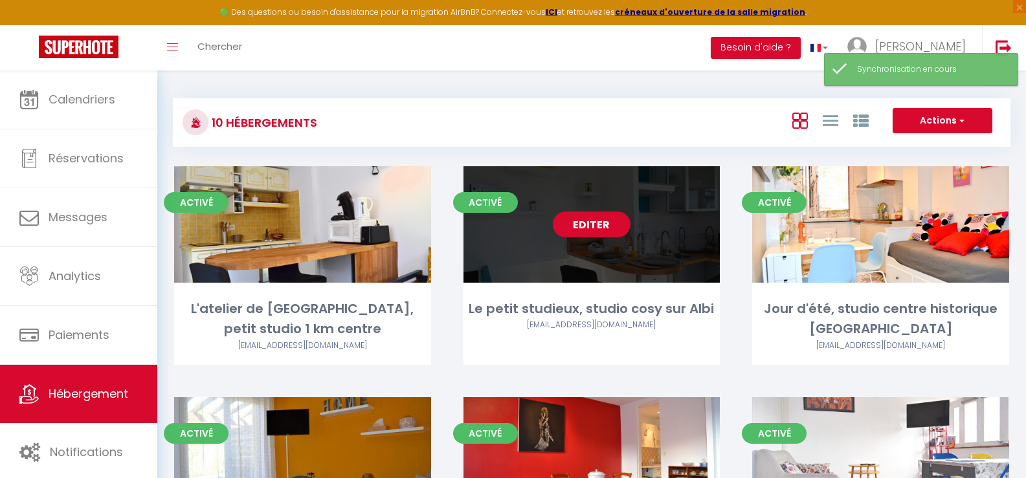
click at [588, 221] on link "Editer" at bounding box center [592, 225] width 78 height 26
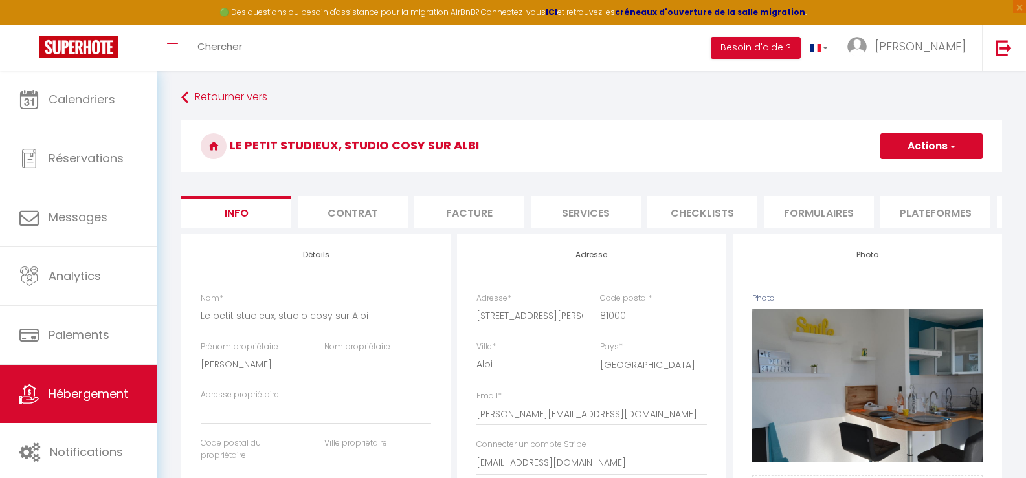
click at [585, 212] on li "Services" at bounding box center [586, 212] width 110 height 32
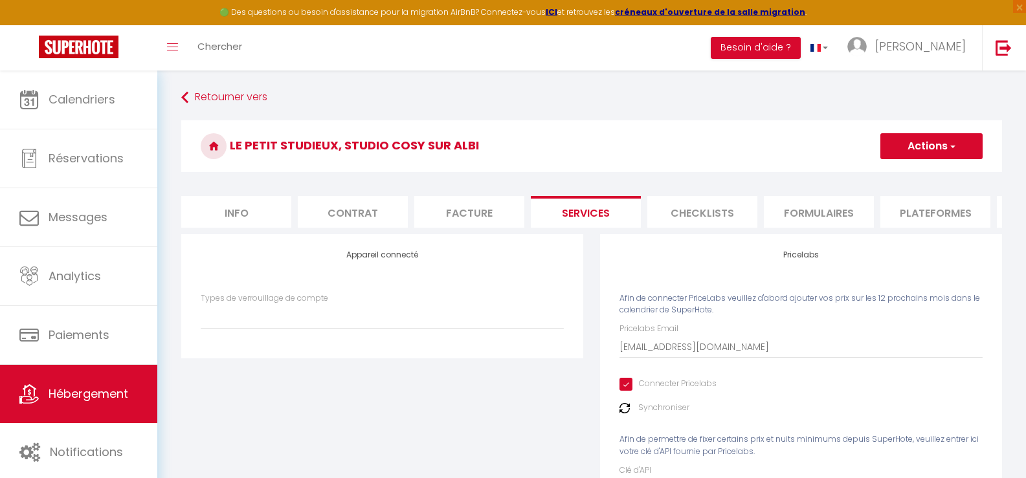
click at [626, 414] on img at bounding box center [625, 408] width 10 height 10
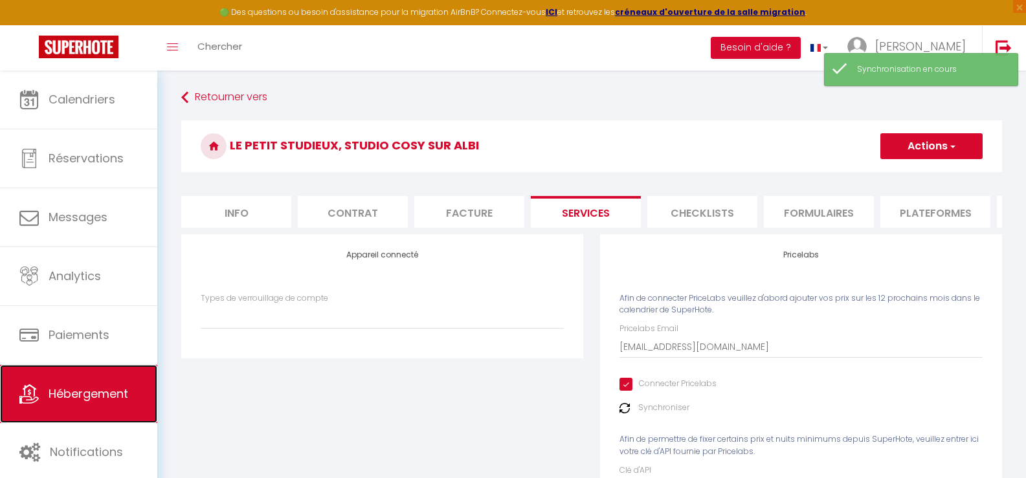
click at [93, 390] on span "Hébergement" at bounding box center [89, 394] width 80 height 16
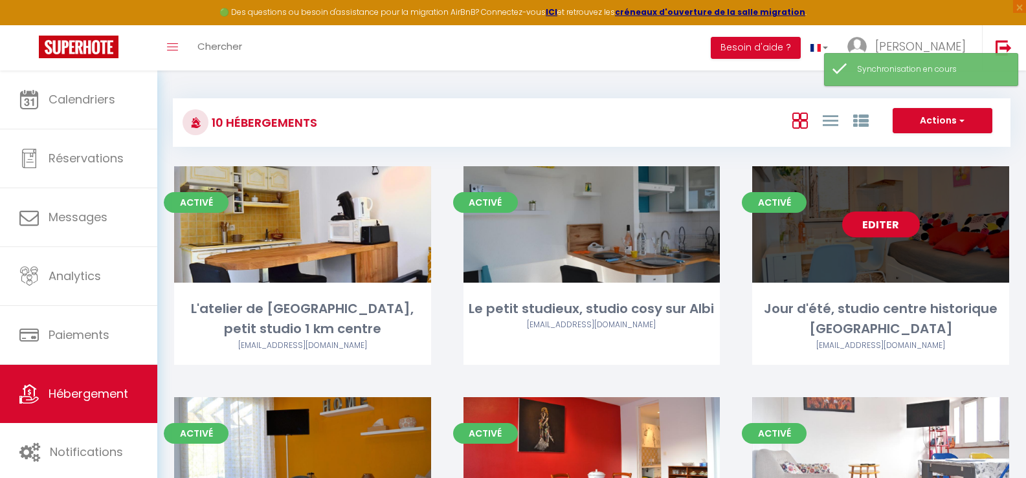
click at [873, 225] on link "Editer" at bounding box center [881, 225] width 78 height 26
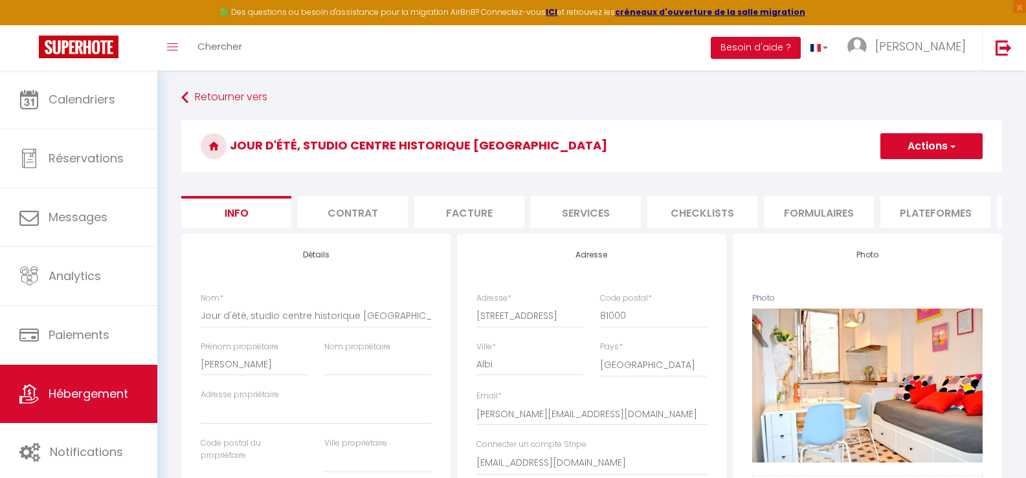
click at [583, 214] on li "Services" at bounding box center [586, 212] width 110 height 32
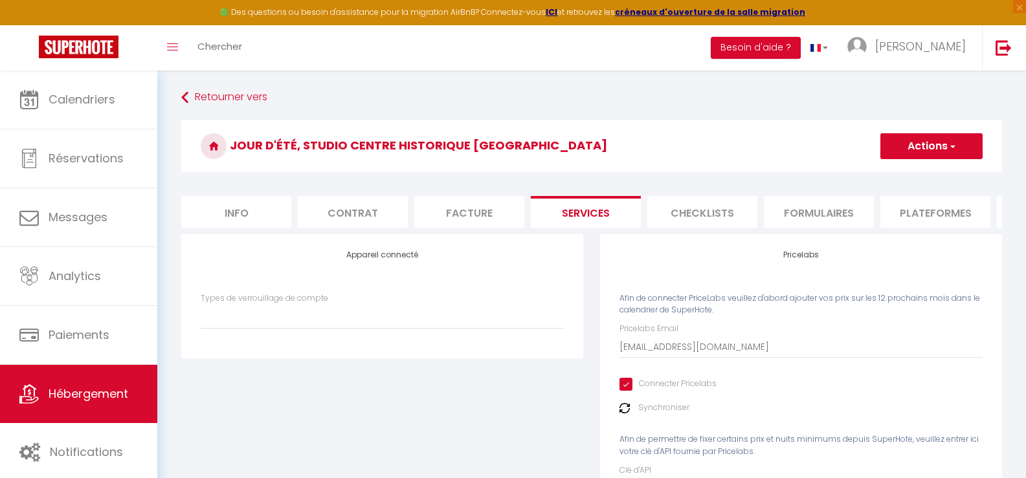
click at [651, 414] on label "Synchroniser" at bounding box center [663, 408] width 51 height 12
click at [625, 414] on img at bounding box center [625, 408] width 10 height 10
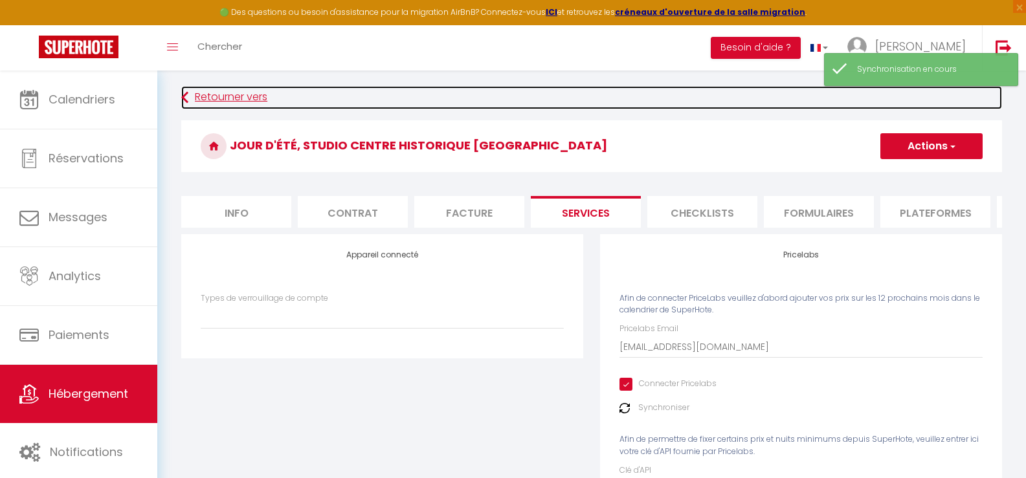
click at [189, 98] on link "Retourner vers" at bounding box center [591, 97] width 821 height 23
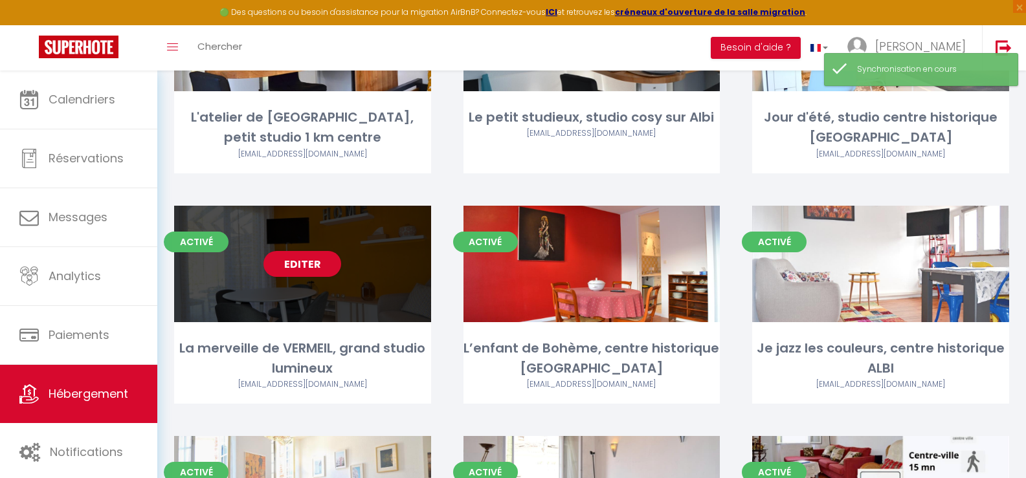
scroll to position [194, 0]
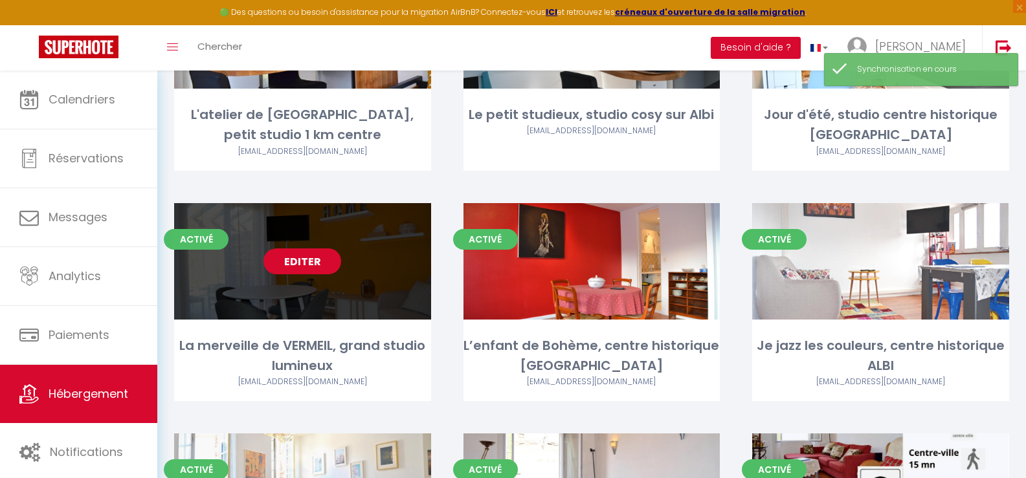
click at [315, 260] on link "Editer" at bounding box center [303, 262] width 78 height 26
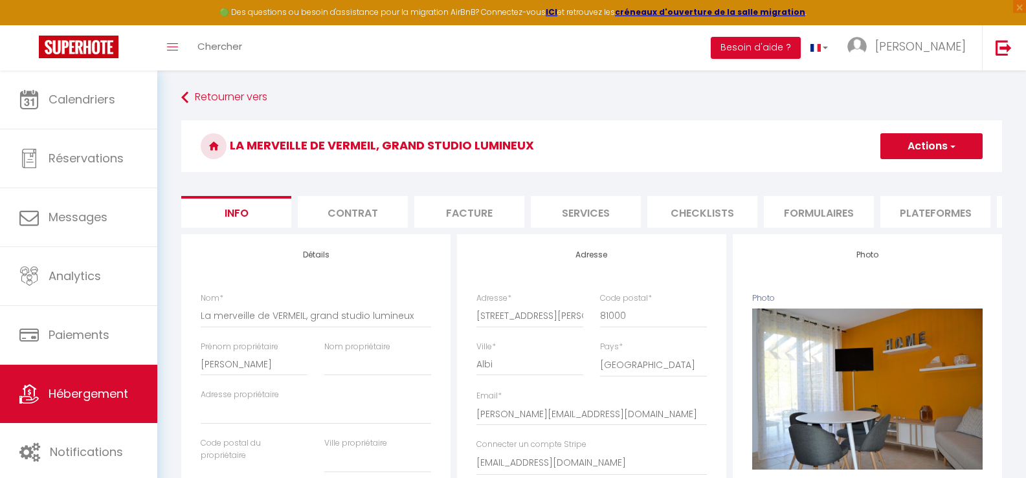
click at [583, 214] on li "Services" at bounding box center [586, 212] width 110 height 32
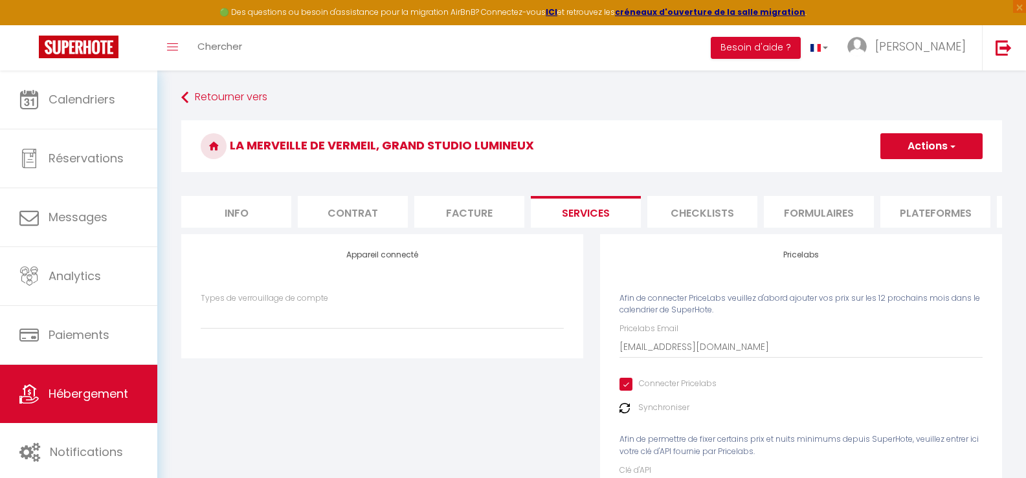
click at [625, 414] on img at bounding box center [625, 408] width 10 height 10
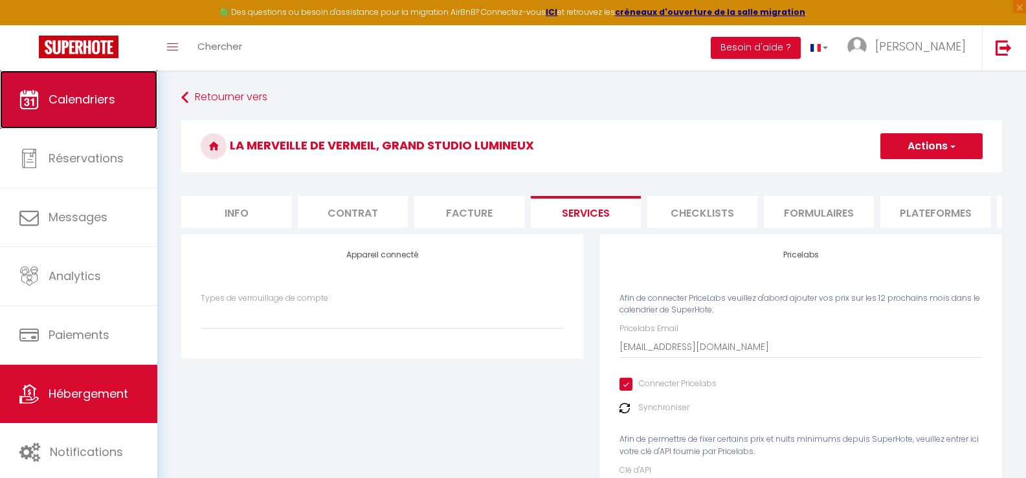
click at [77, 102] on span "Calendriers" at bounding box center [82, 99] width 67 height 16
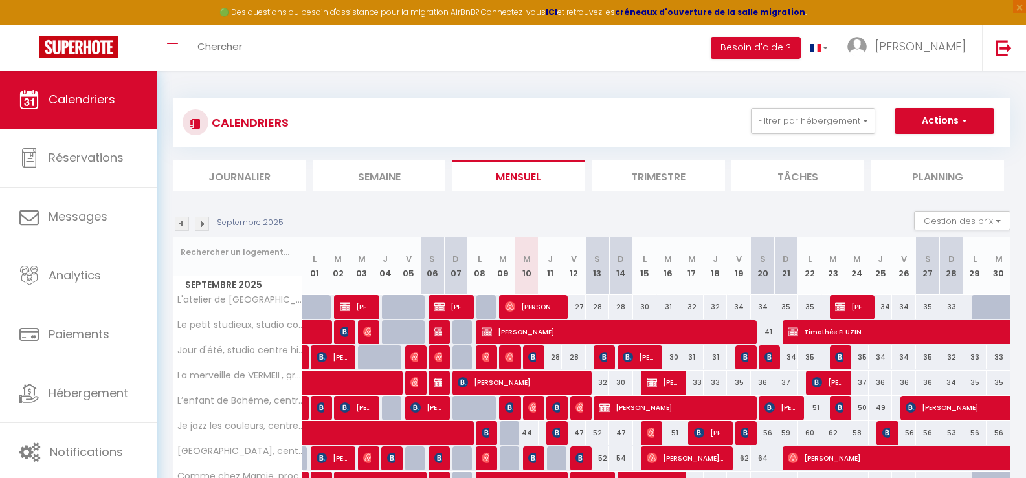
click at [243, 174] on li "Journalier" at bounding box center [239, 176] width 133 height 32
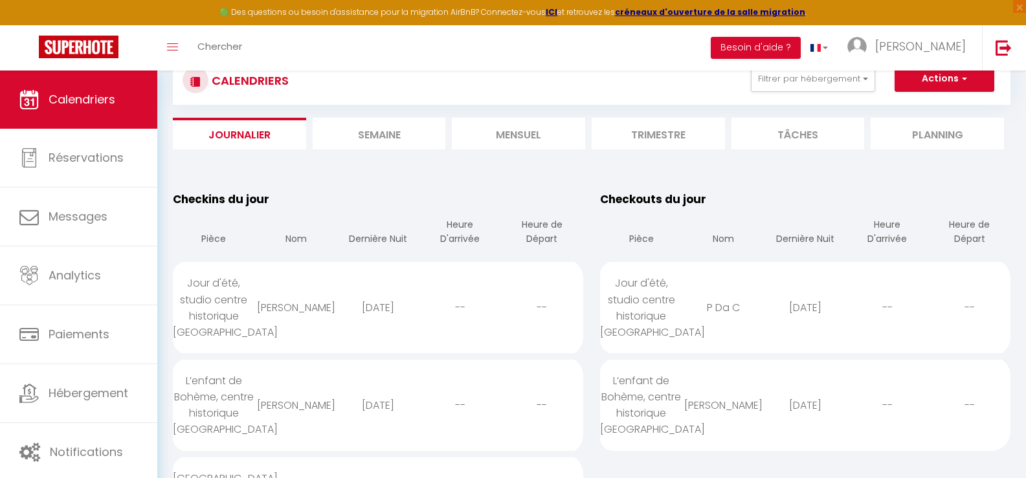
scroll to position [65, 0]
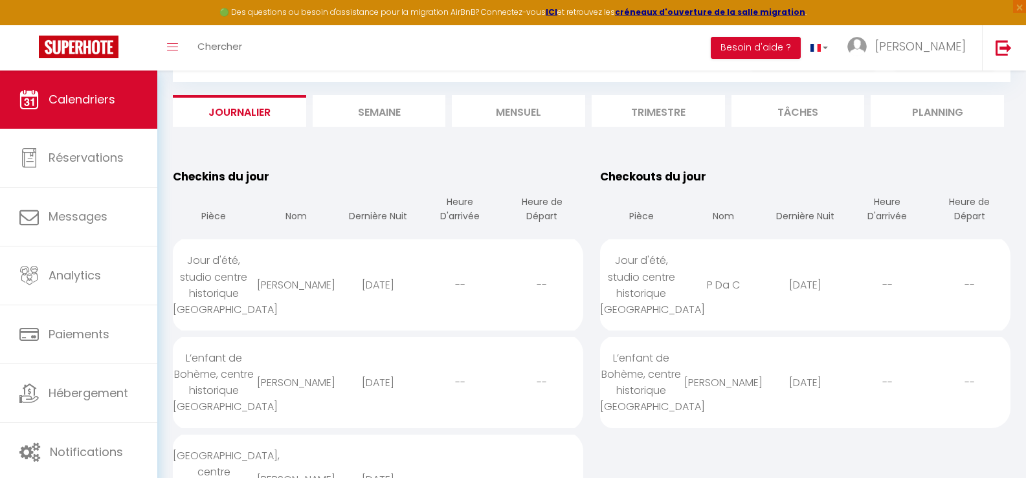
click at [681, 357] on div "L’enfant de Bohème, centre historique [GEOGRAPHIC_DATA]" at bounding box center [641, 382] width 82 height 91
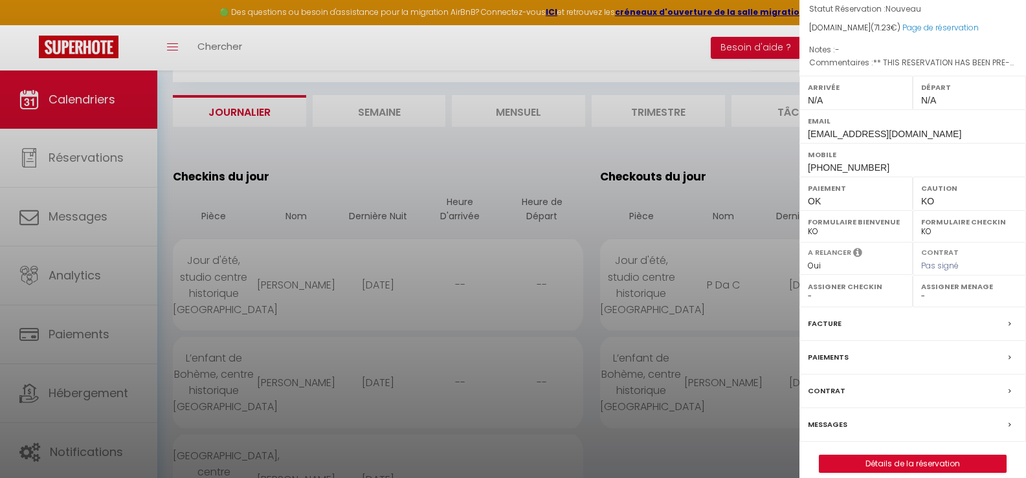
scroll to position [172, 0]
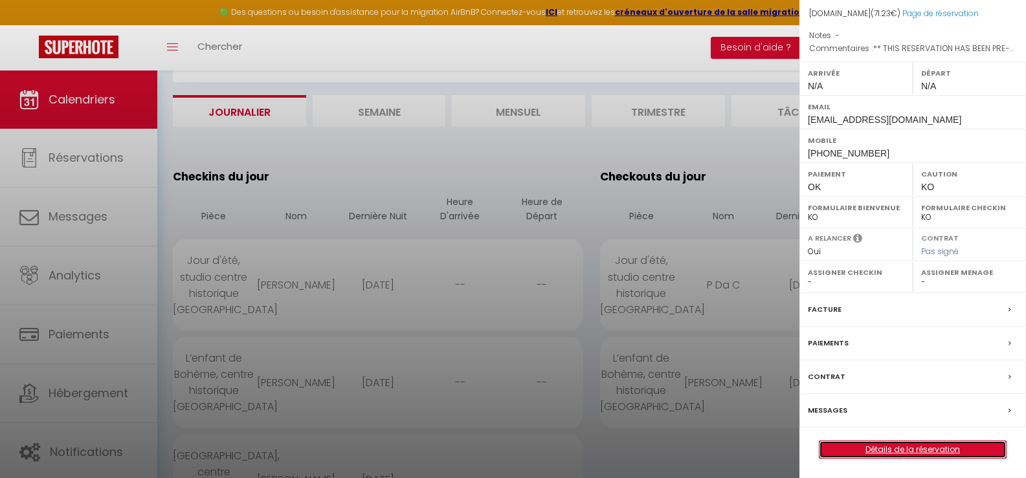
click at [897, 449] on link "Détails de la réservation" at bounding box center [913, 450] width 186 height 17
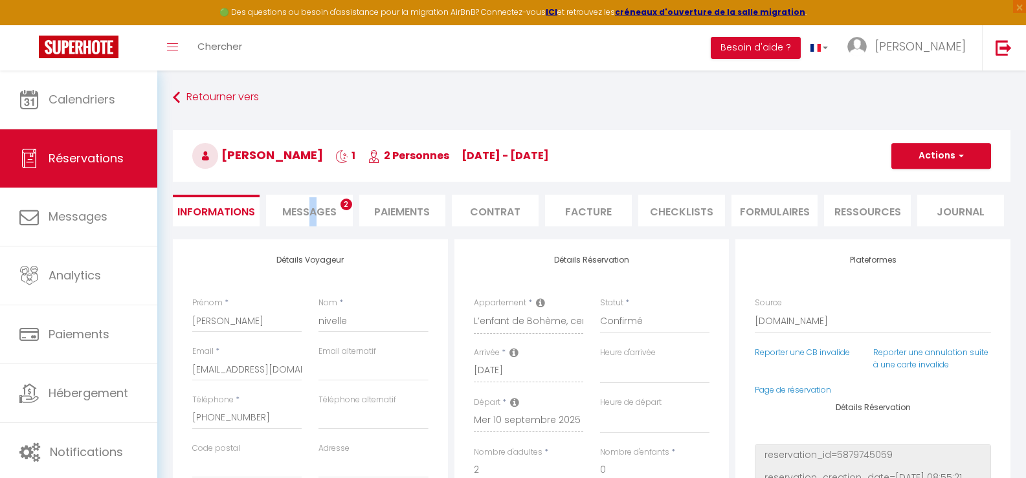
click at [313, 210] on span "Messages" at bounding box center [309, 212] width 54 height 15
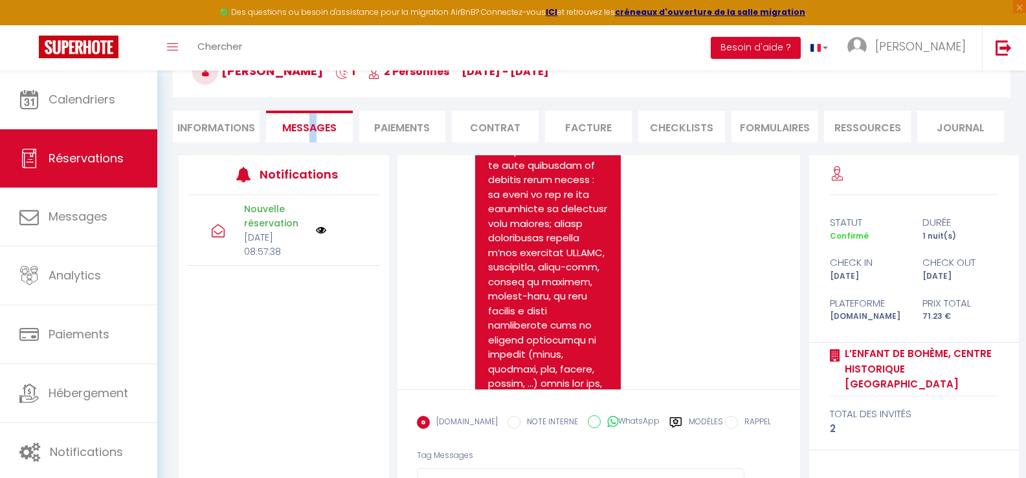
scroll to position [145, 0]
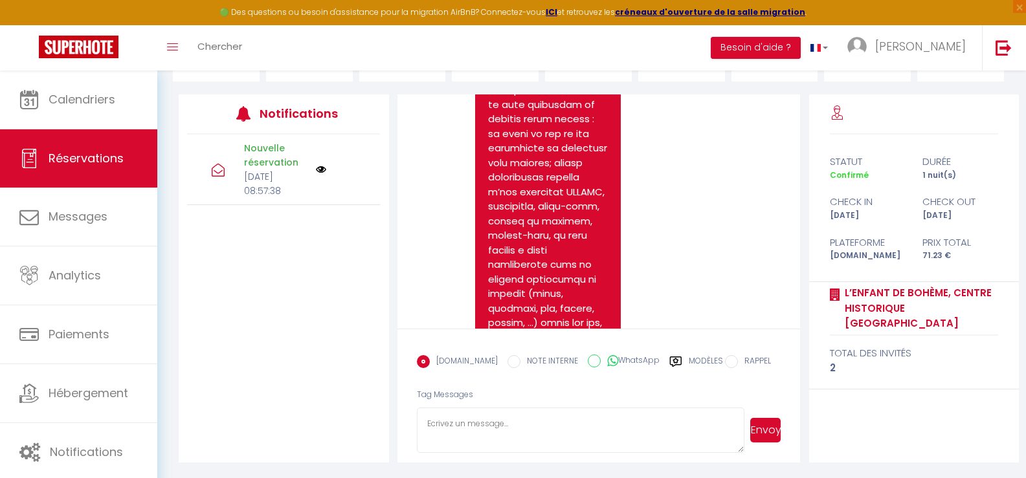
click at [690, 361] on label "Modèles" at bounding box center [706, 366] width 34 height 23
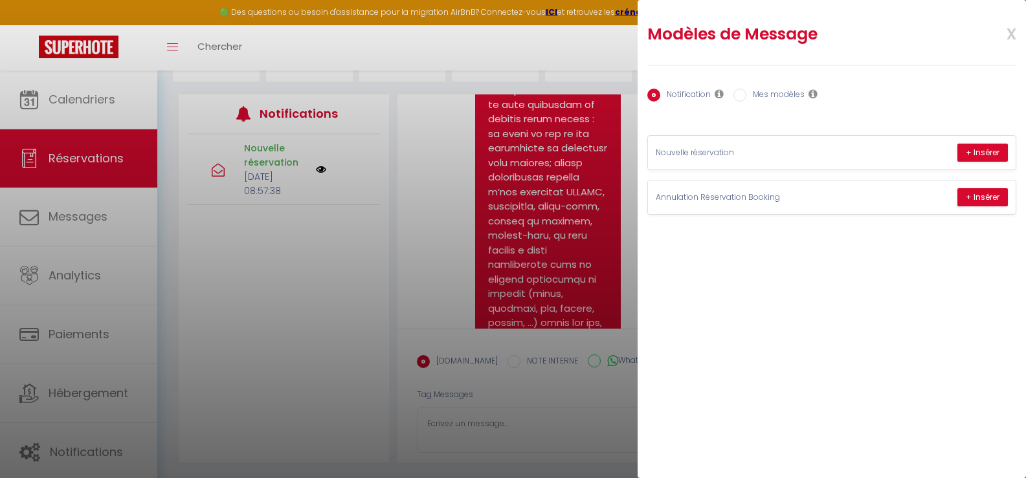
click at [747, 94] on label "Mes modèles" at bounding box center [775, 96] width 58 height 14
click at [746, 94] on input "Mes modèles" at bounding box center [740, 95] width 13 height 13
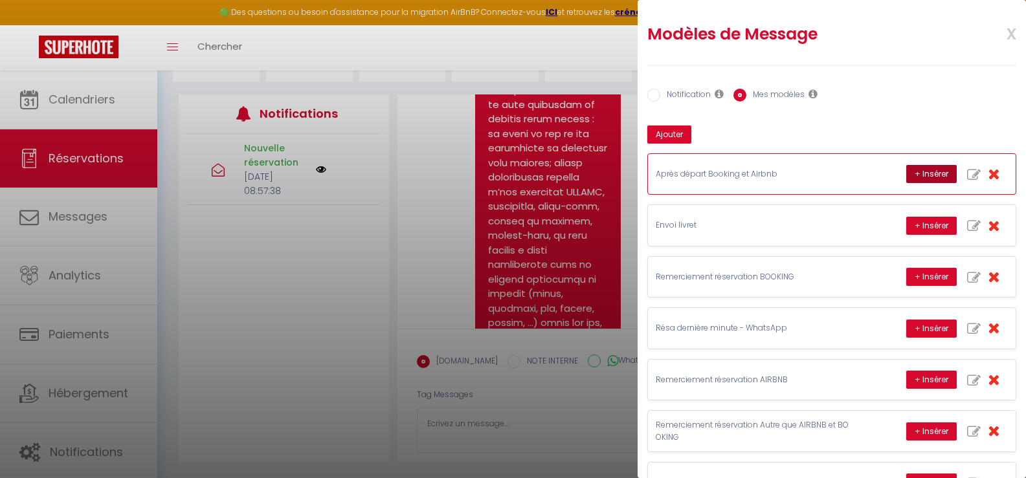
click at [926, 170] on button "+ Insérer" at bounding box center [931, 174] width 51 height 18
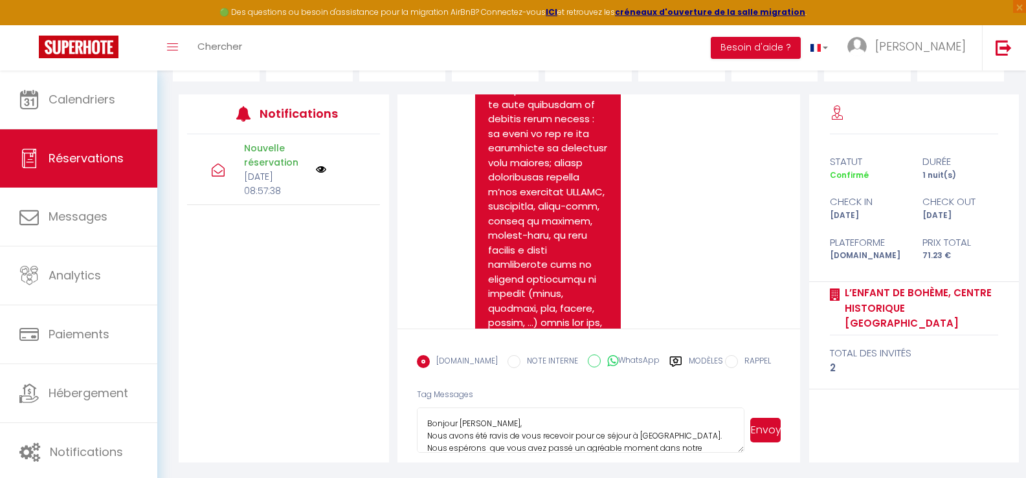
click at [460, 424] on textarea "Bonjour [PERSON_NAME], Nous avons été ravis de vous recevoir pour ce séjour à […" at bounding box center [581, 430] width 328 height 45
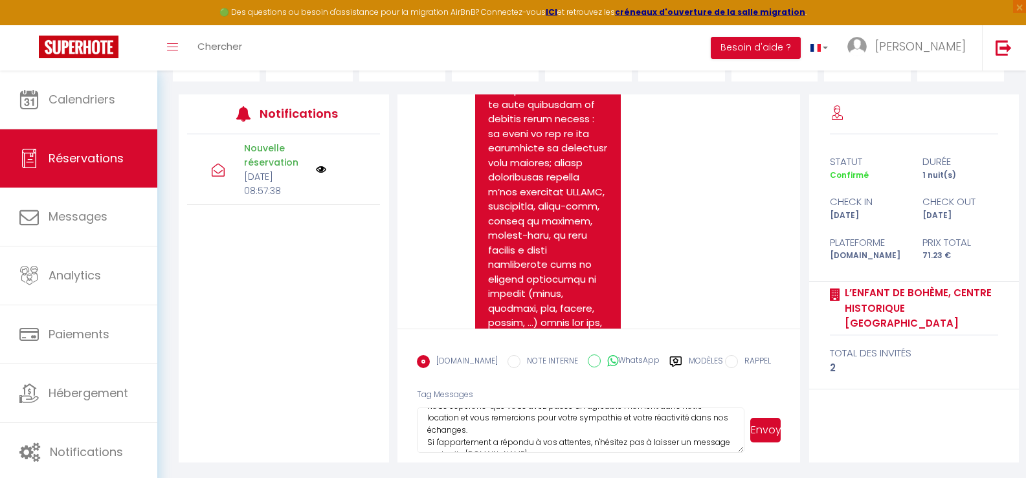
scroll to position [65, 0]
click at [767, 430] on button "Envoyer" at bounding box center [765, 430] width 31 height 25
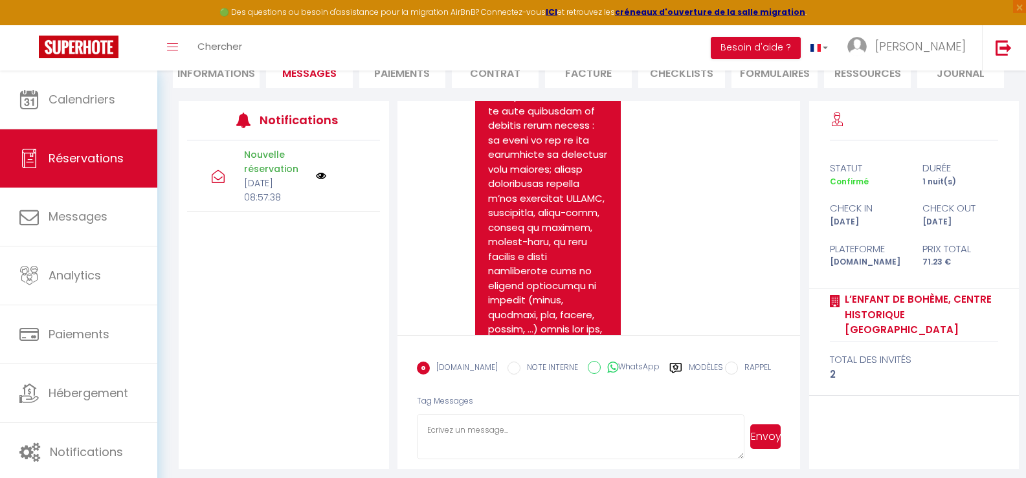
scroll to position [2334, 0]
